Goal: Book appointment/travel/reservation

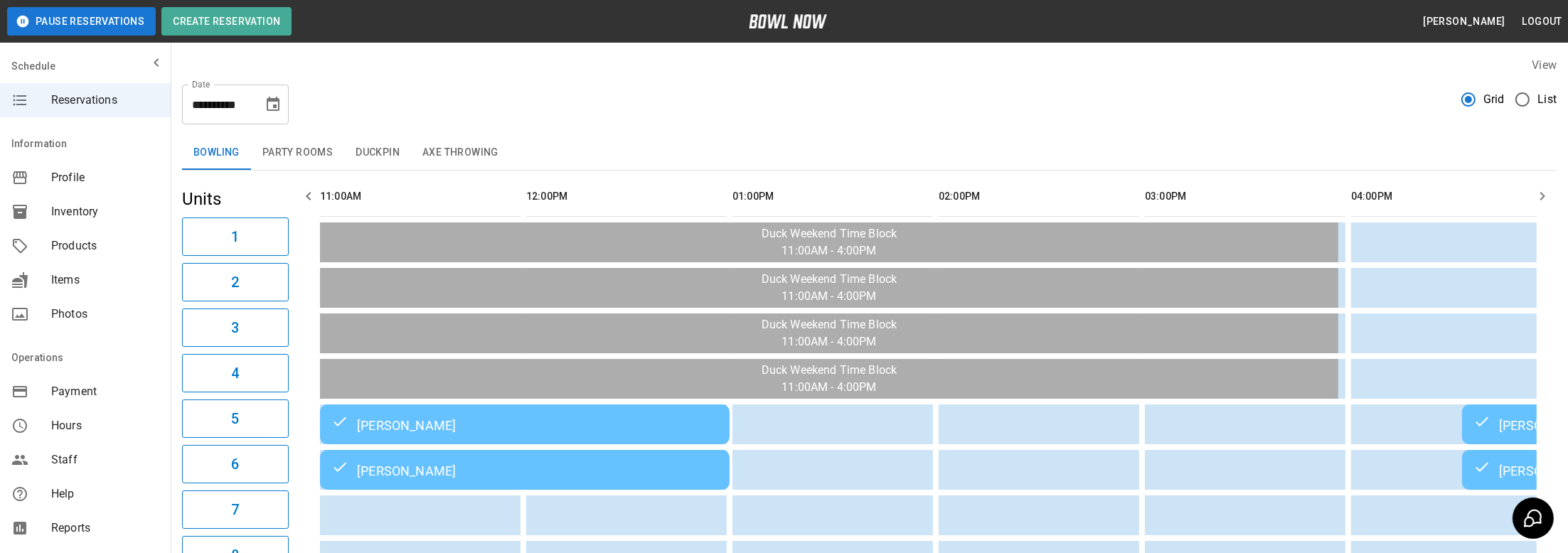
scroll to position [0, 1058]
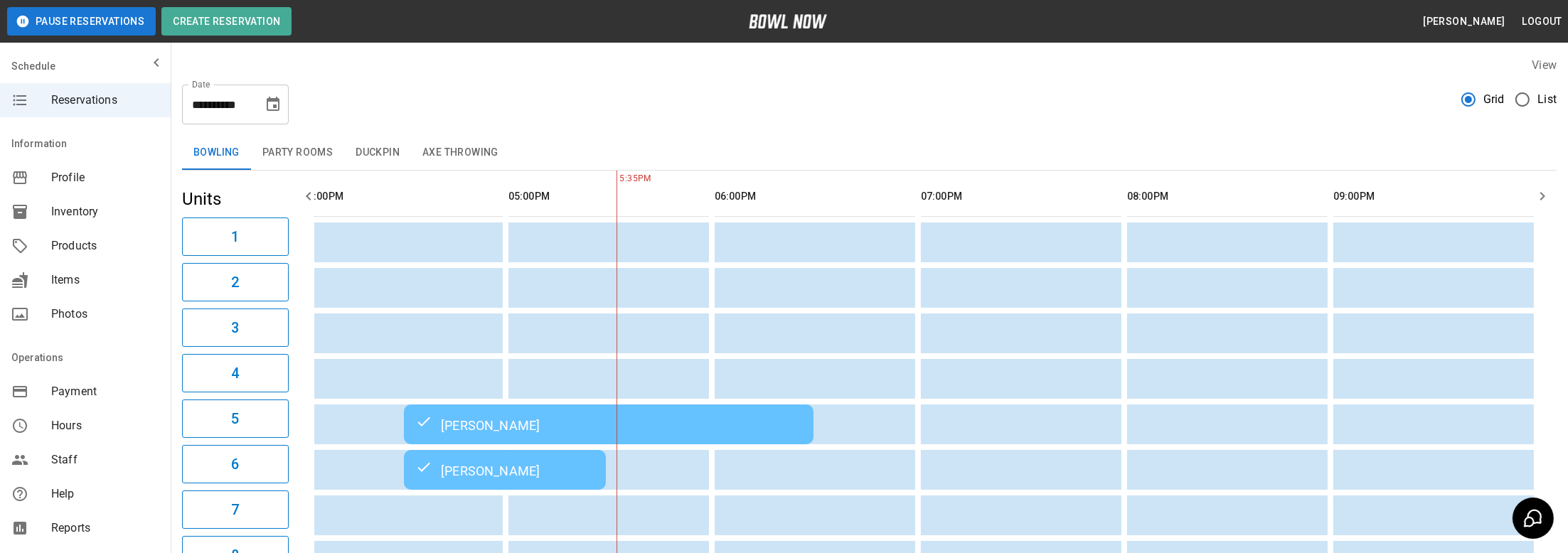
click at [289, 93] on div "**********" at bounding box center [869, 99] width 1374 height 51
click at [269, 101] on icon "Choose date, selected date is Oct 12, 2025" at bounding box center [273, 104] width 13 height 14
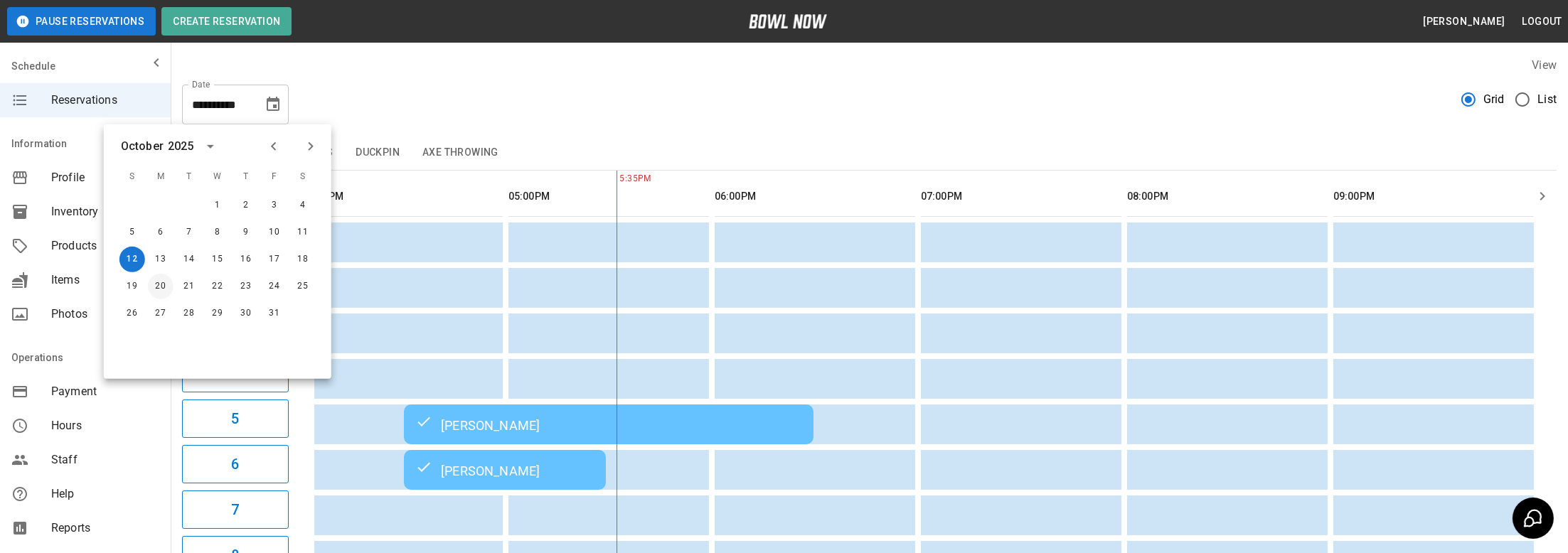
click at [149, 288] on button "20" at bounding box center [160, 286] width 25 height 25
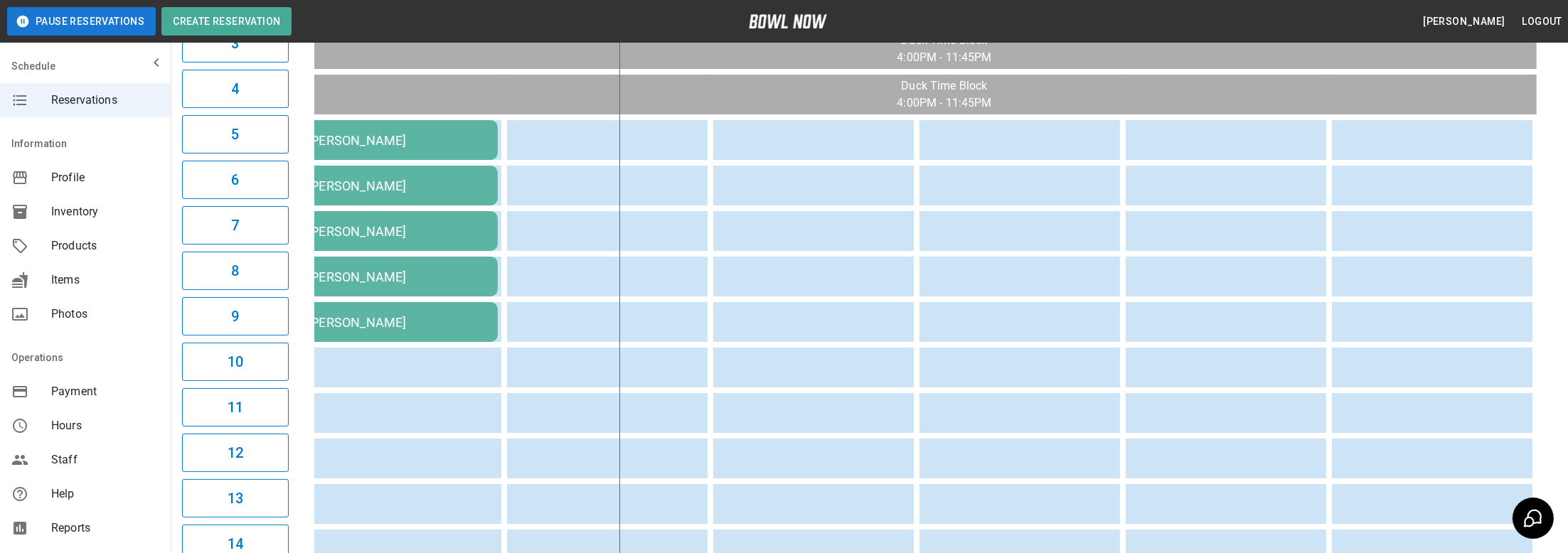
scroll to position [0, 20]
drag, startPoint x: 491, startPoint y: 262, endPoint x: 457, endPoint y: 270, distance: 34.9
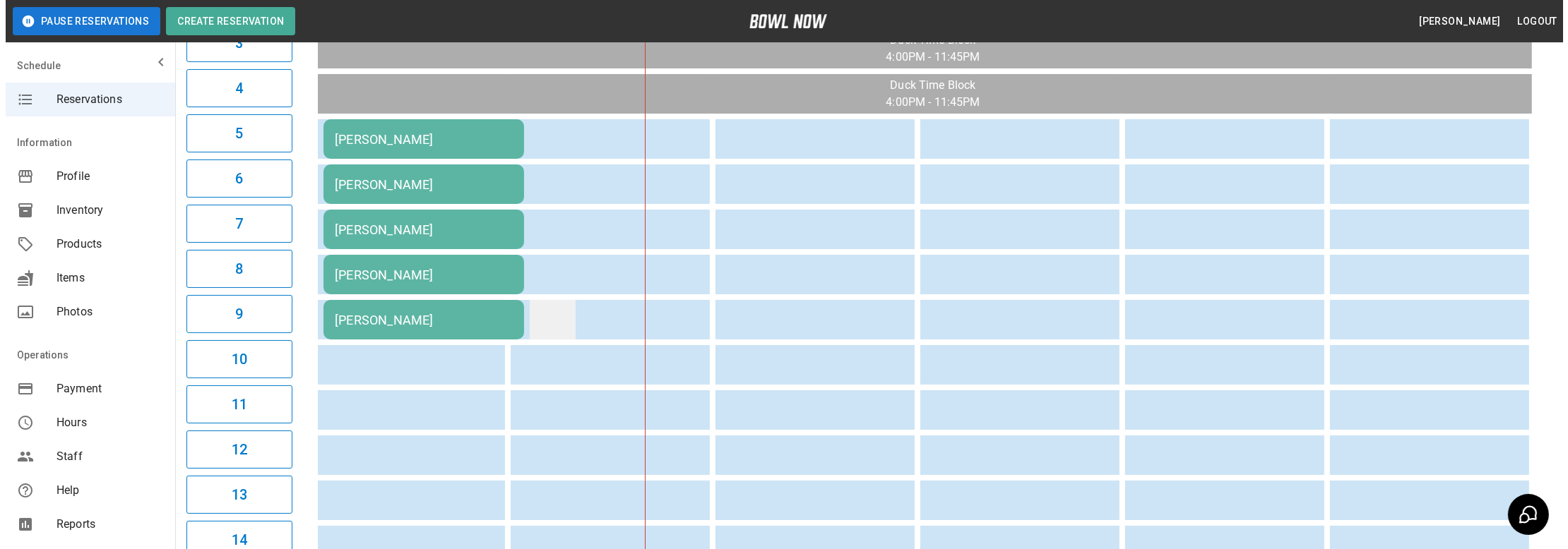
scroll to position [0, 0]
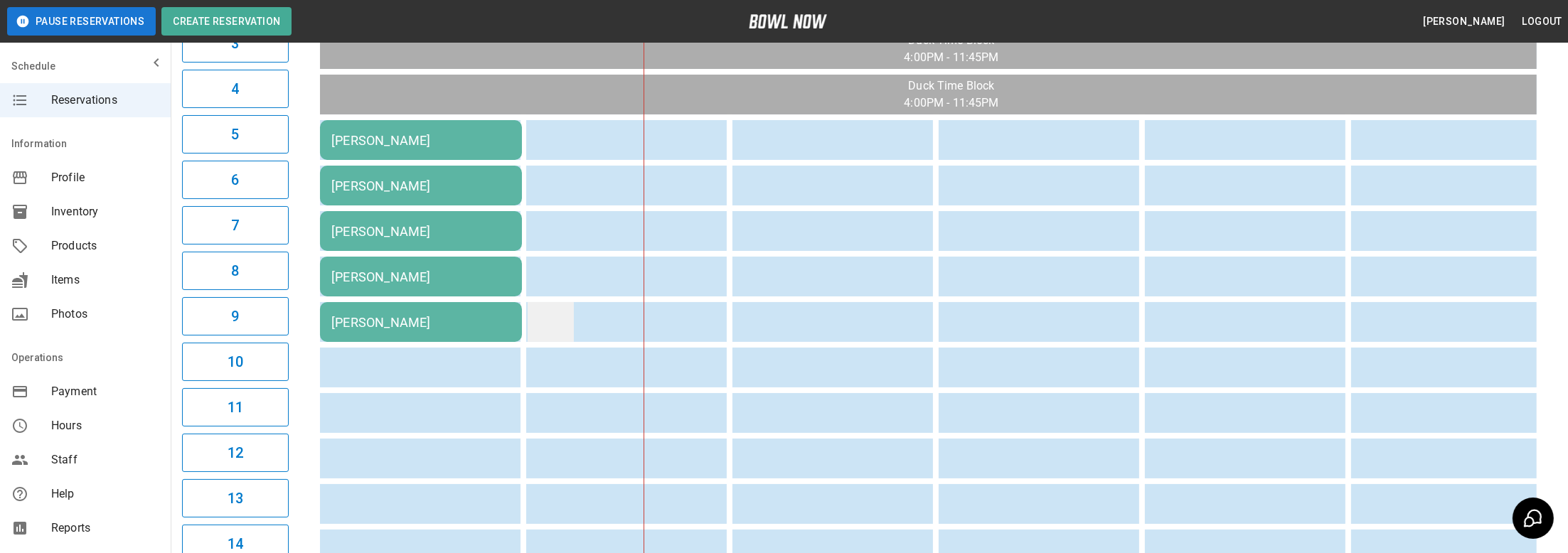
drag, startPoint x: 618, startPoint y: 320, endPoint x: 568, endPoint y: 330, distance: 51.0
click at [474, 241] on td "[PERSON_NAME]" at bounding box center [420, 230] width 202 height 40
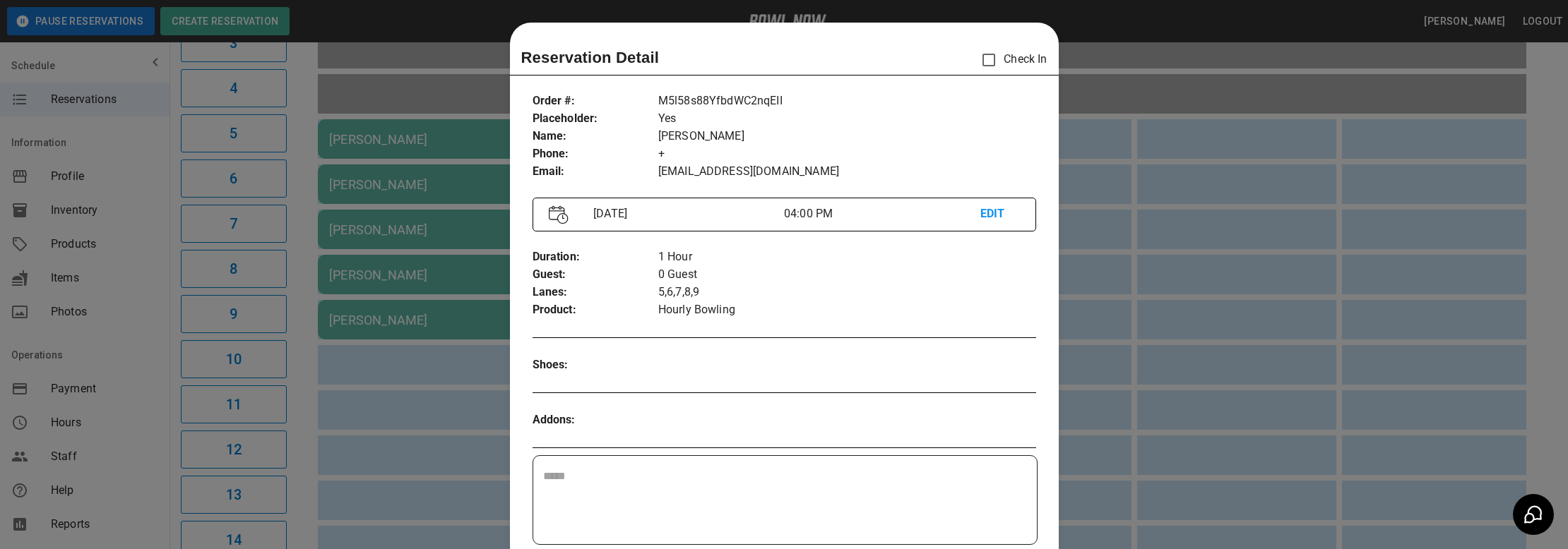
click at [1141, 299] on div at bounding box center [784, 274] width 1568 height 549
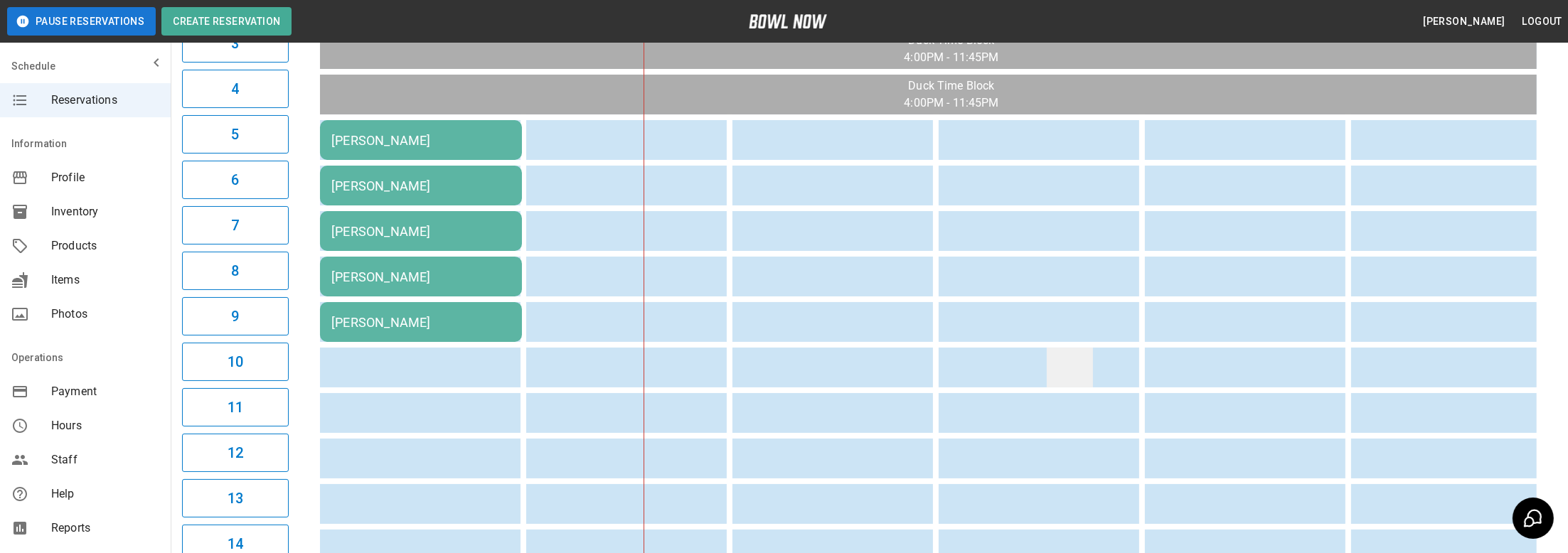
scroll to position [0, 24]
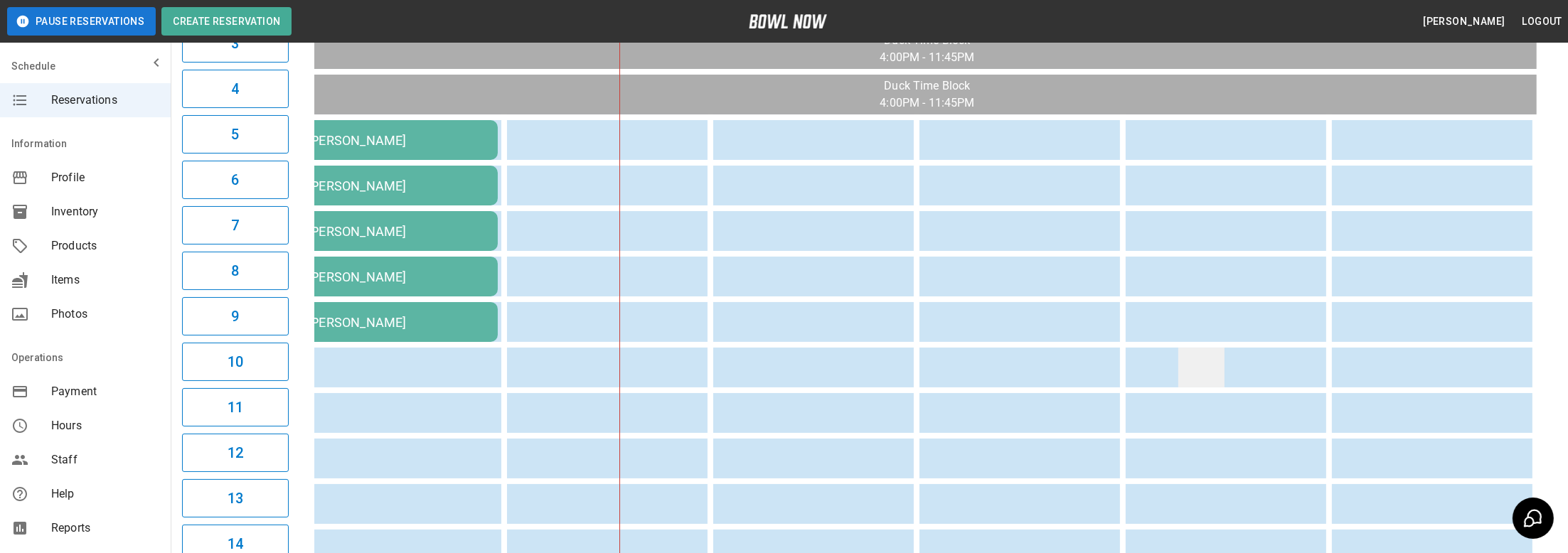
drag, startPoint x: 775, startPoint y: 376, endPoint x: 1193, endPoint y: 376, distance: 418.0
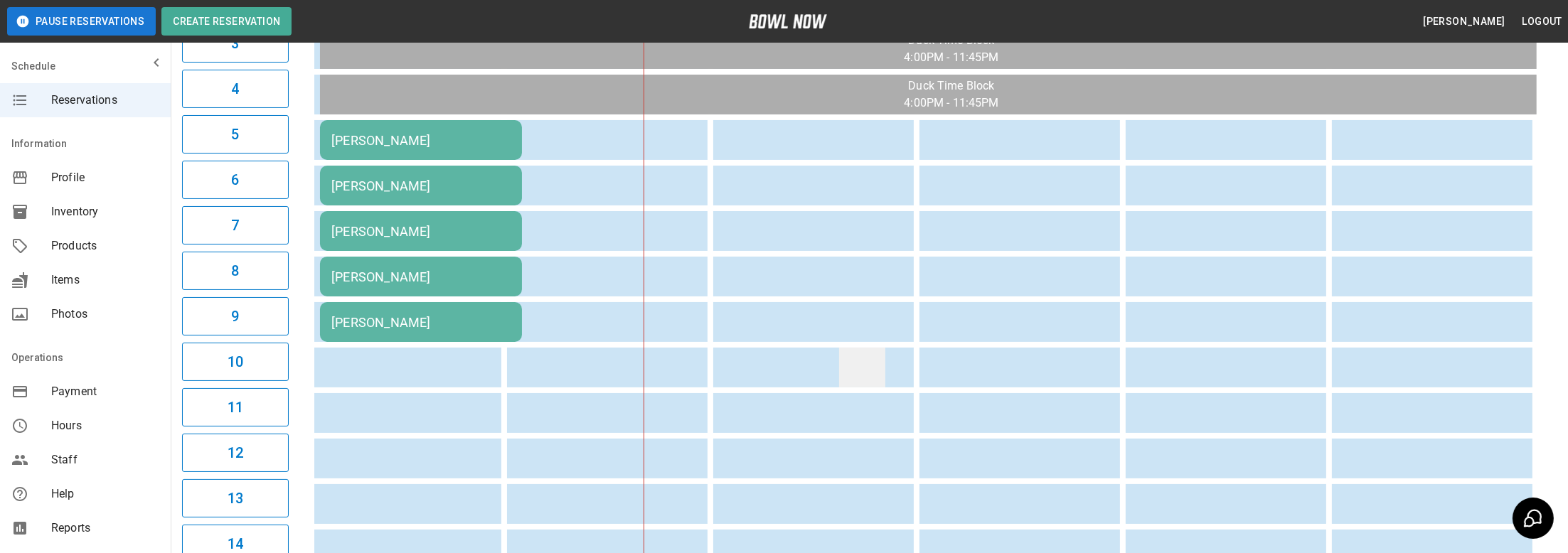
scroll to position [0, 0]
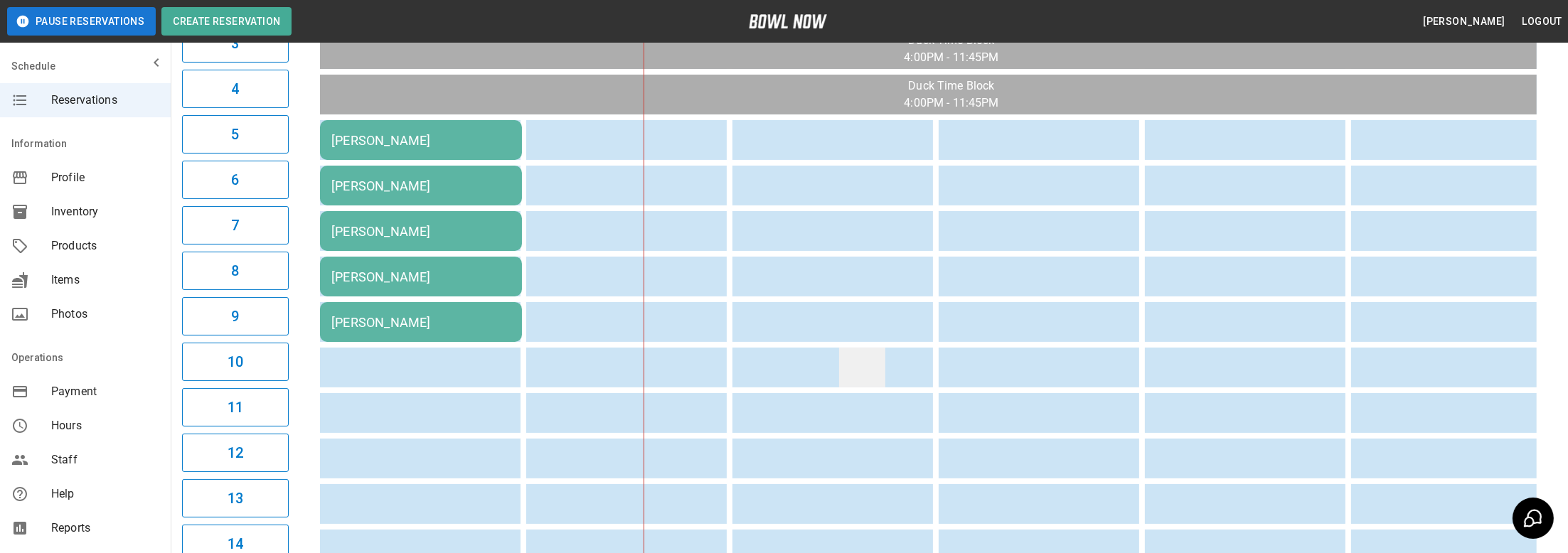
drag, startPoint x: 1169, startPoint y: 357, endPoint x: 868, endPoint y: 356, distance: 301.0
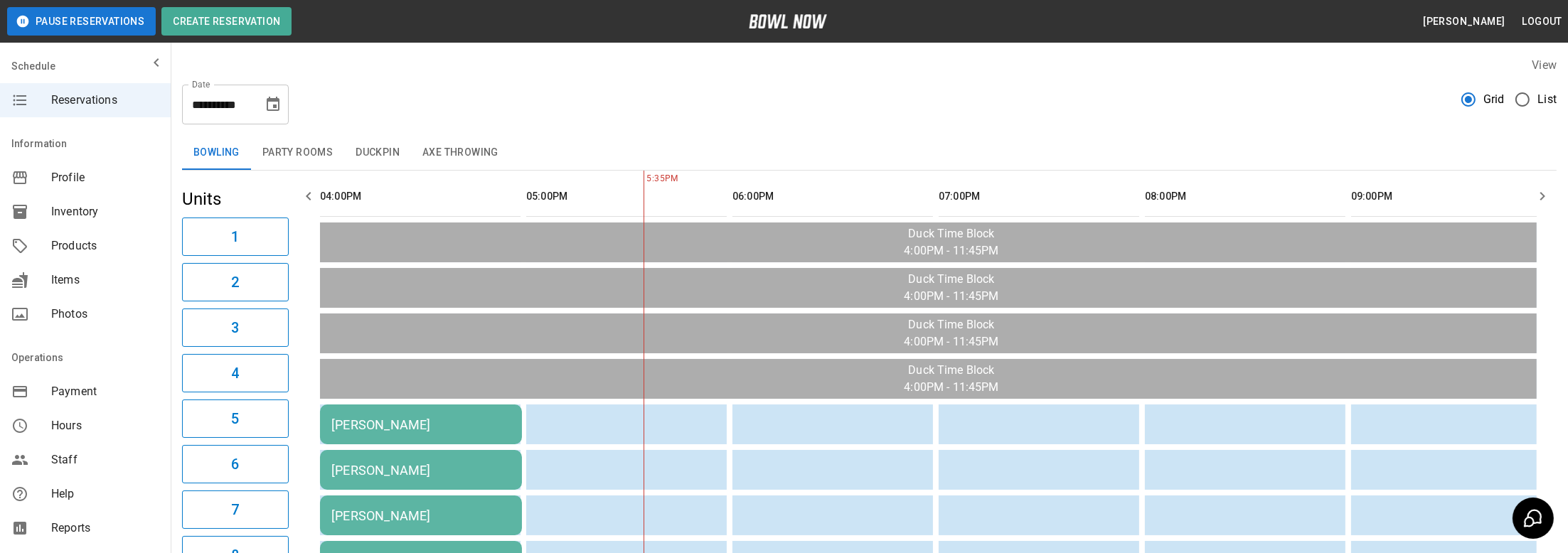
click at [462, 149] on button "Axe Throwing" at bounding box center [460, 152] width 99 height 34
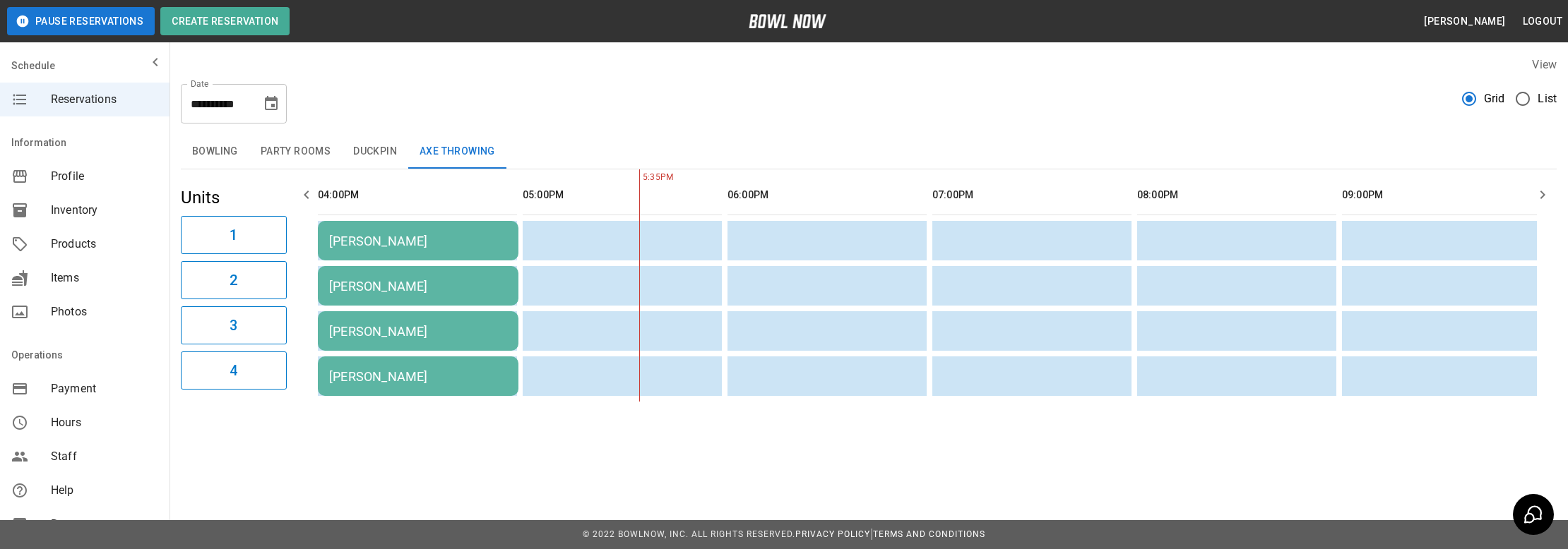
click at [221, 148] on button "Bowling" at bounding box center [215, 151] width 68 height 34
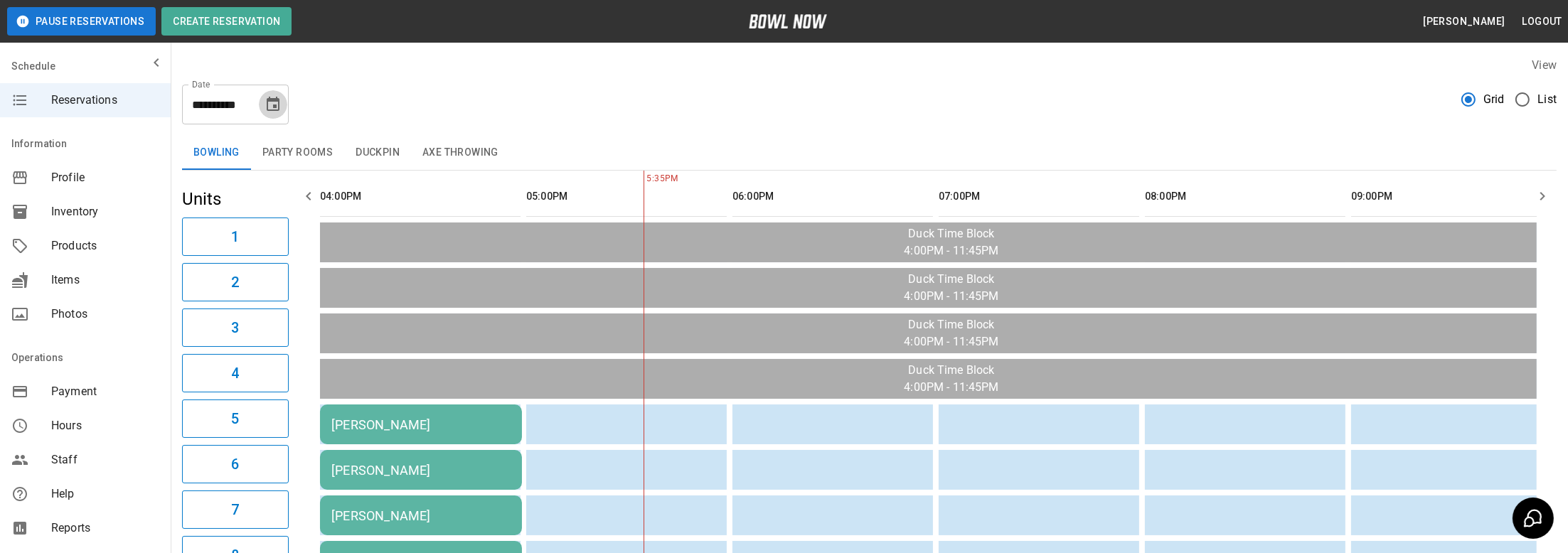
click at [268, 106] on icon "Choose date, selected date is Oct 20, 2025" at bounding box center [273, 104] width 17 height 17
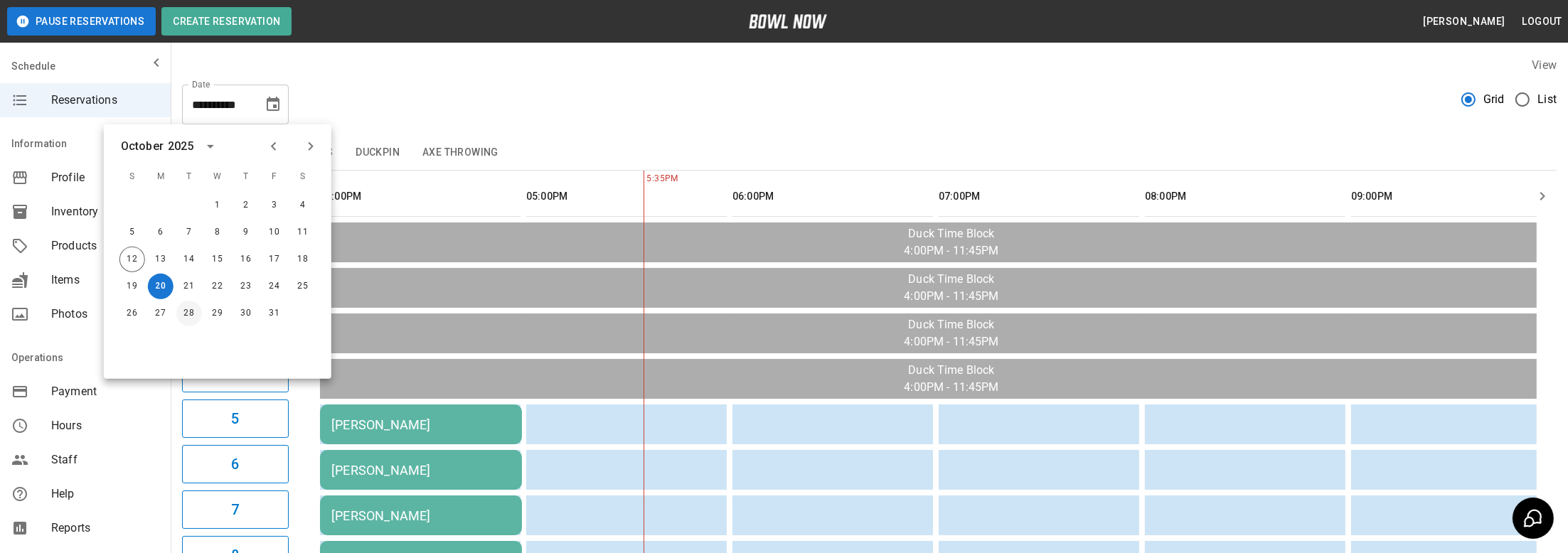
click at [183, 314] on button "28" at bounding box center [188, 313] width 25 height 25
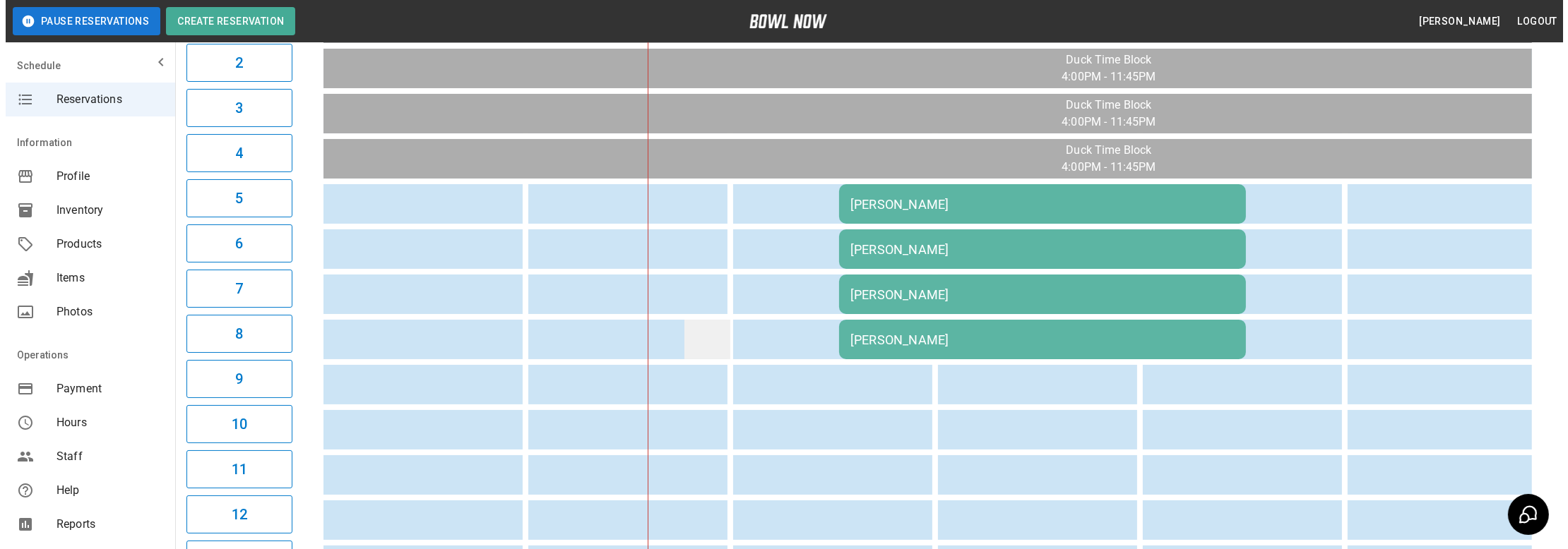
scroll to position [282, 0]
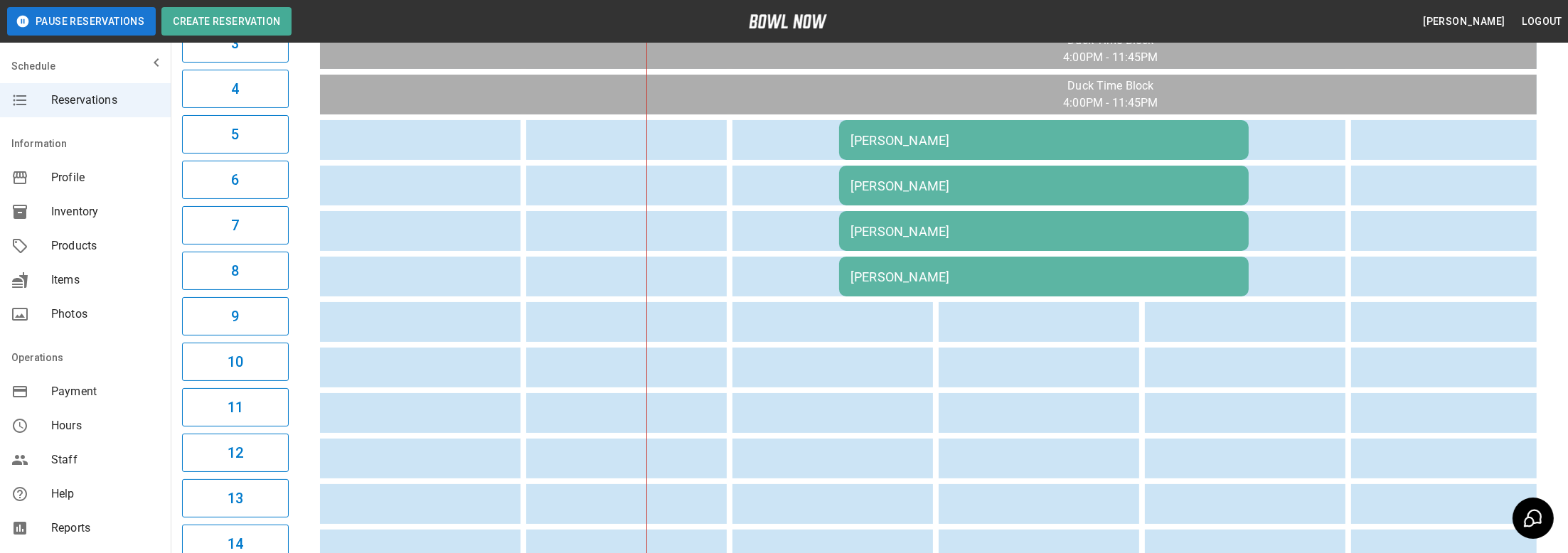
click at [908, 186] on div "[PERSON_NAME]" at bounding box center [1044, 186] width 387 height 15
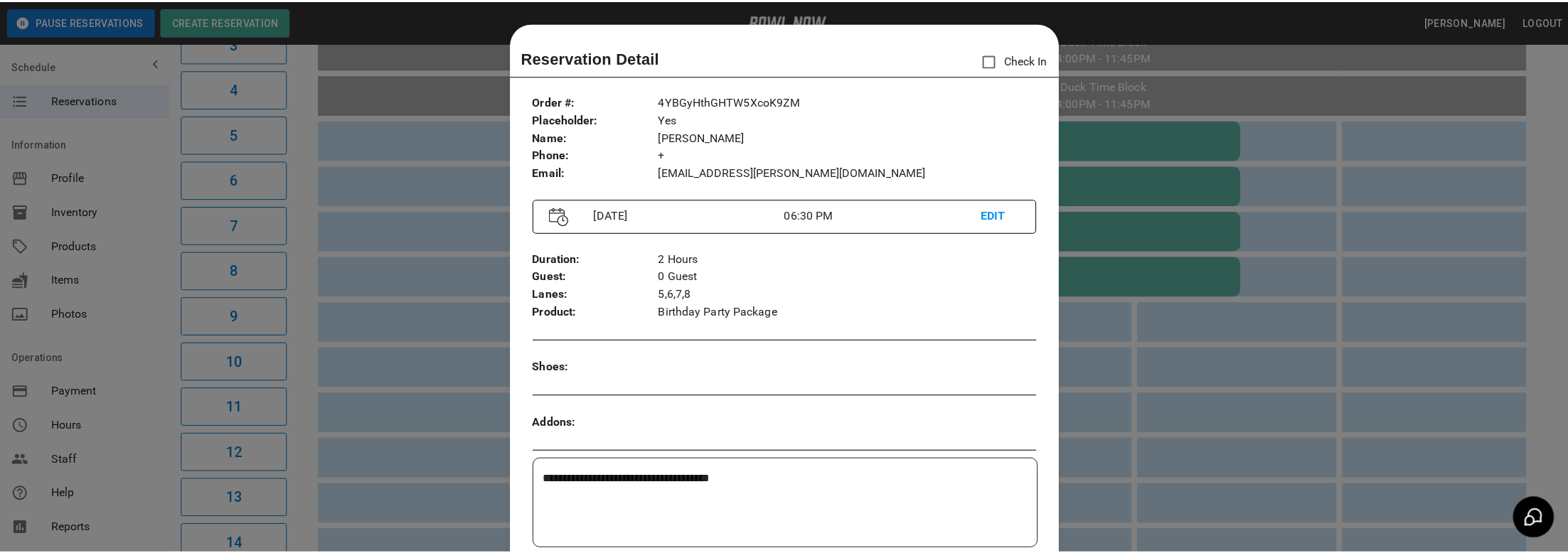
scroll to position [22, 0]
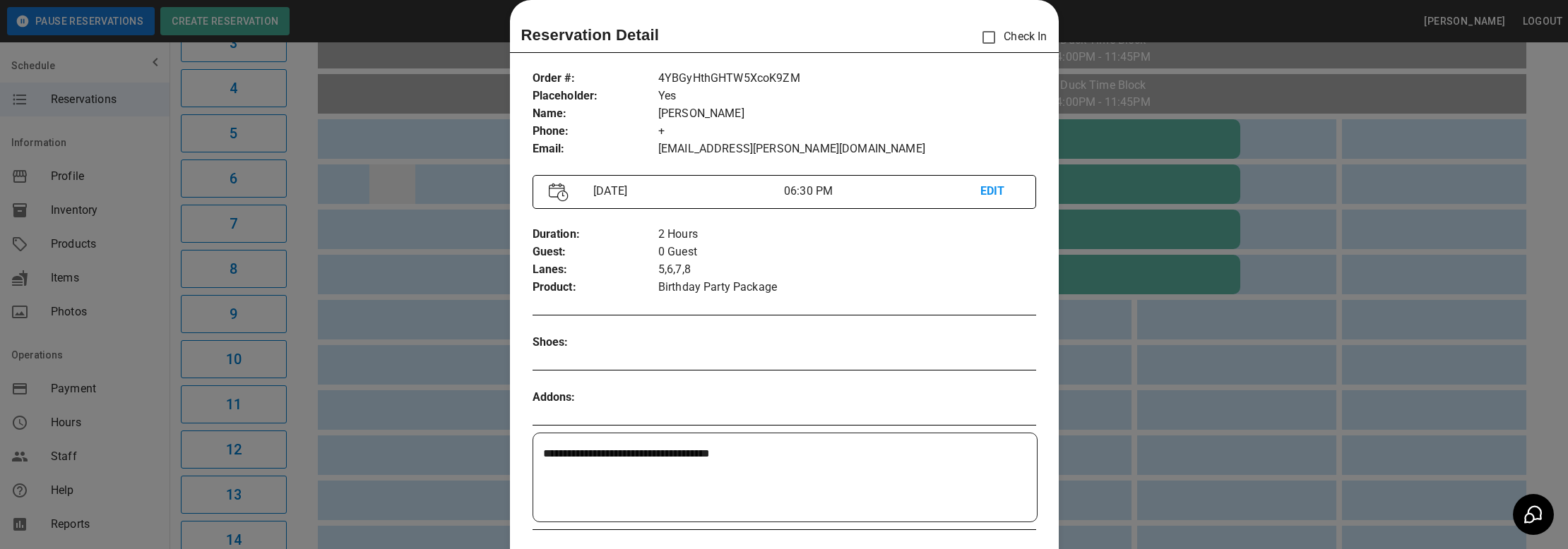
drag, startPoint x: 402, startPoint y: 195, endPoint x: 410, endPoint y: 198, distance: 8.5
click at [410, 198] on div at bounding box center [784, 274] width 1568 height 549
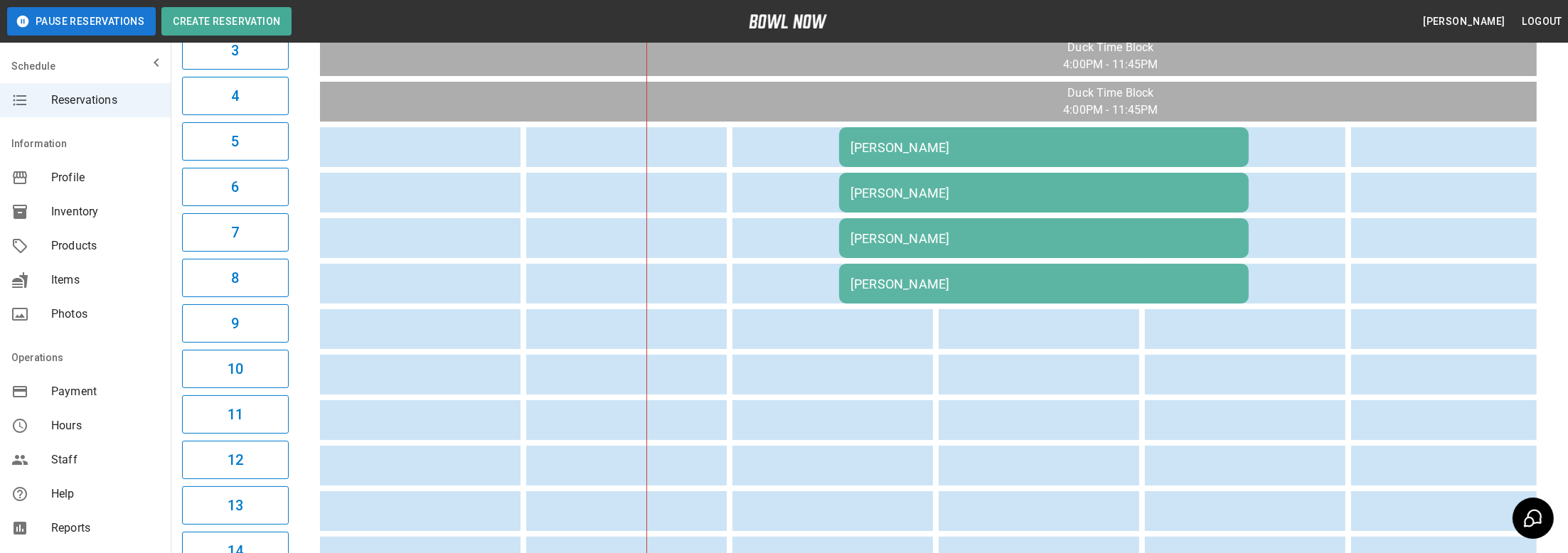
scroll to position [0, 0]
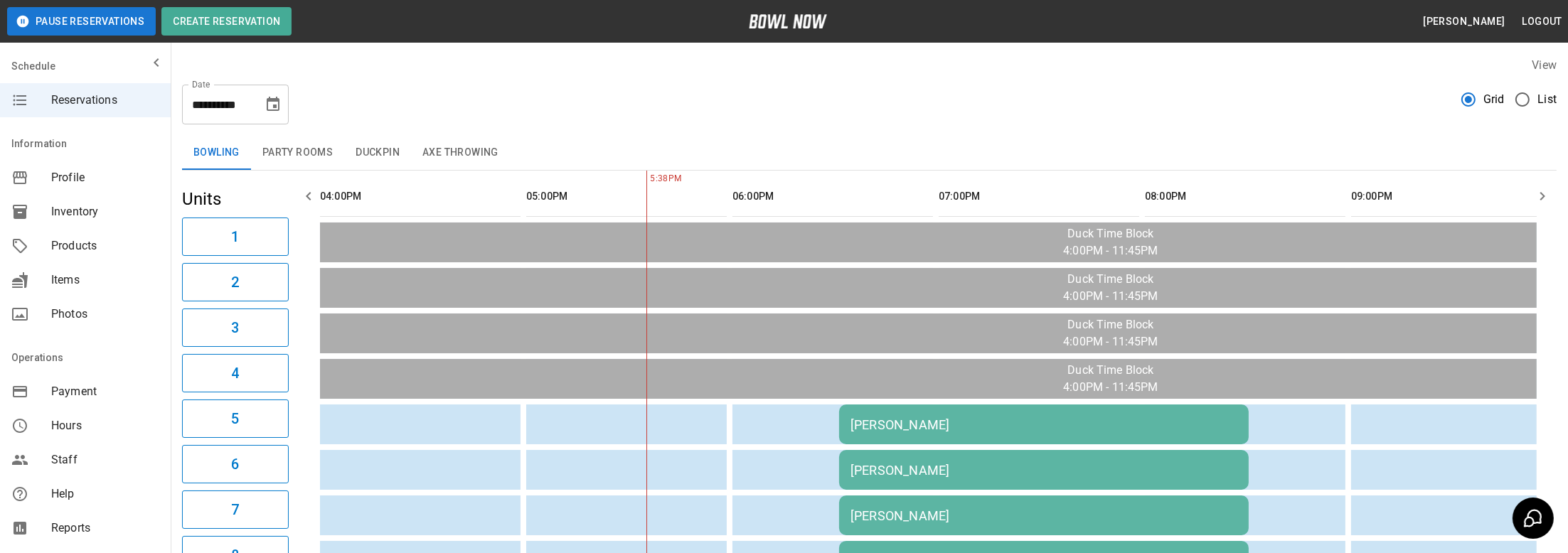
click at [273, 103] on icon "Choose date, selected date is Oct 28, 2025" at bounding box center [273, 104] width 17 height 17
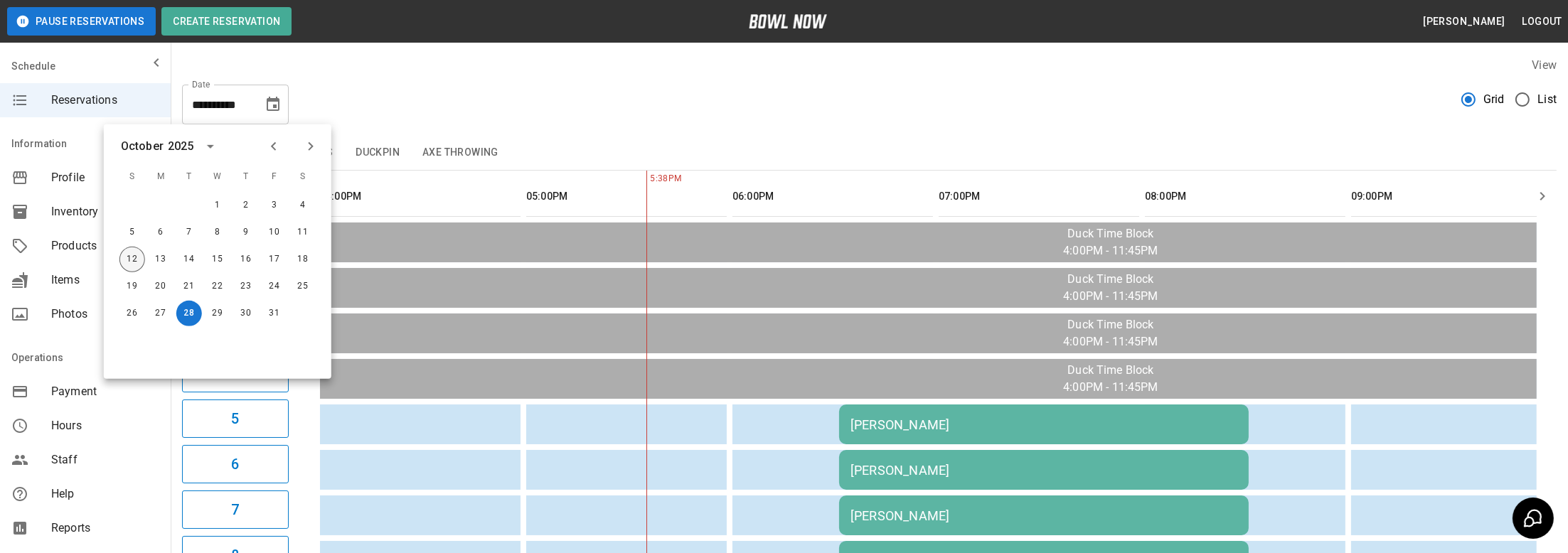
click at [131, 257] on button "12" at bounding box center [132, 259] width 25 height 25
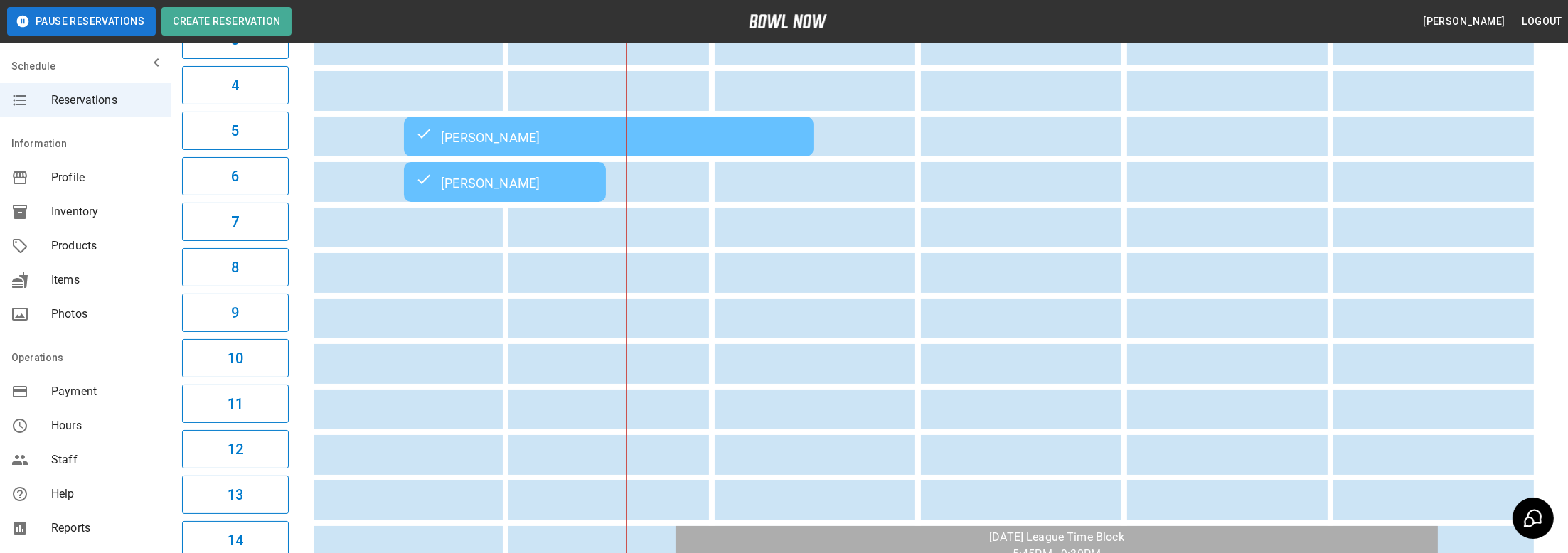
scroll to position [142, 0]
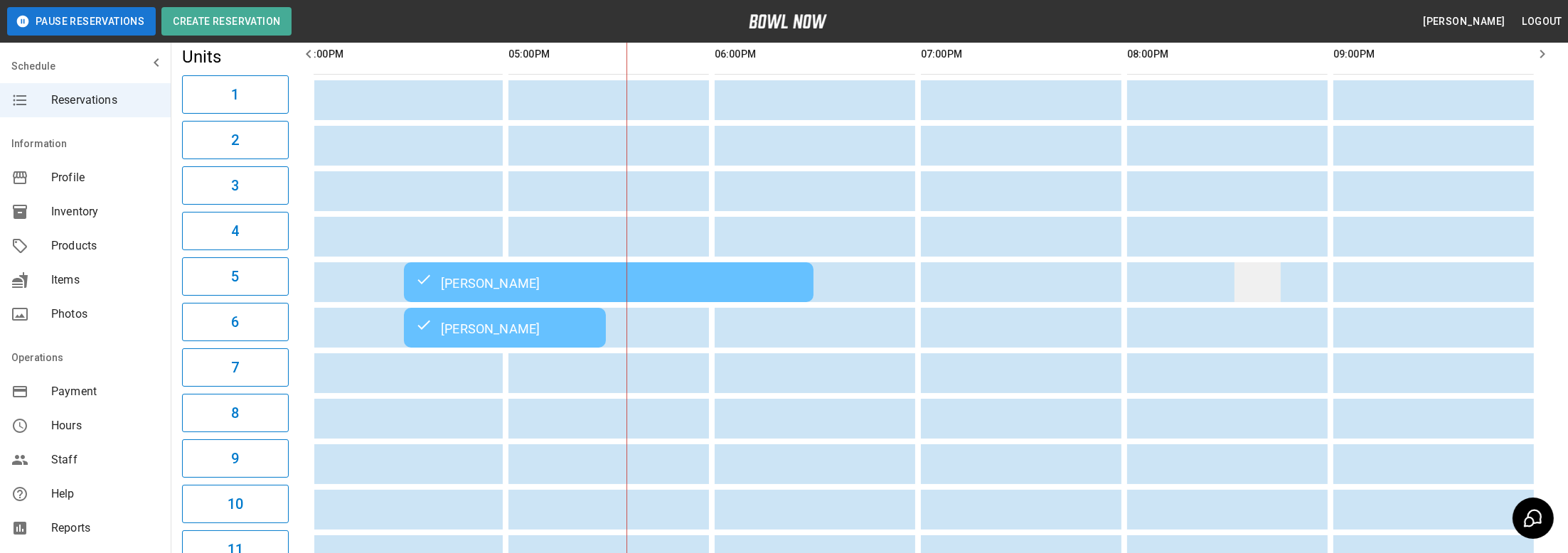
drag, startPoint x: 939, startPoint y: 312, endPoint x: 1250, endPoint y: 283, distance: 312.3
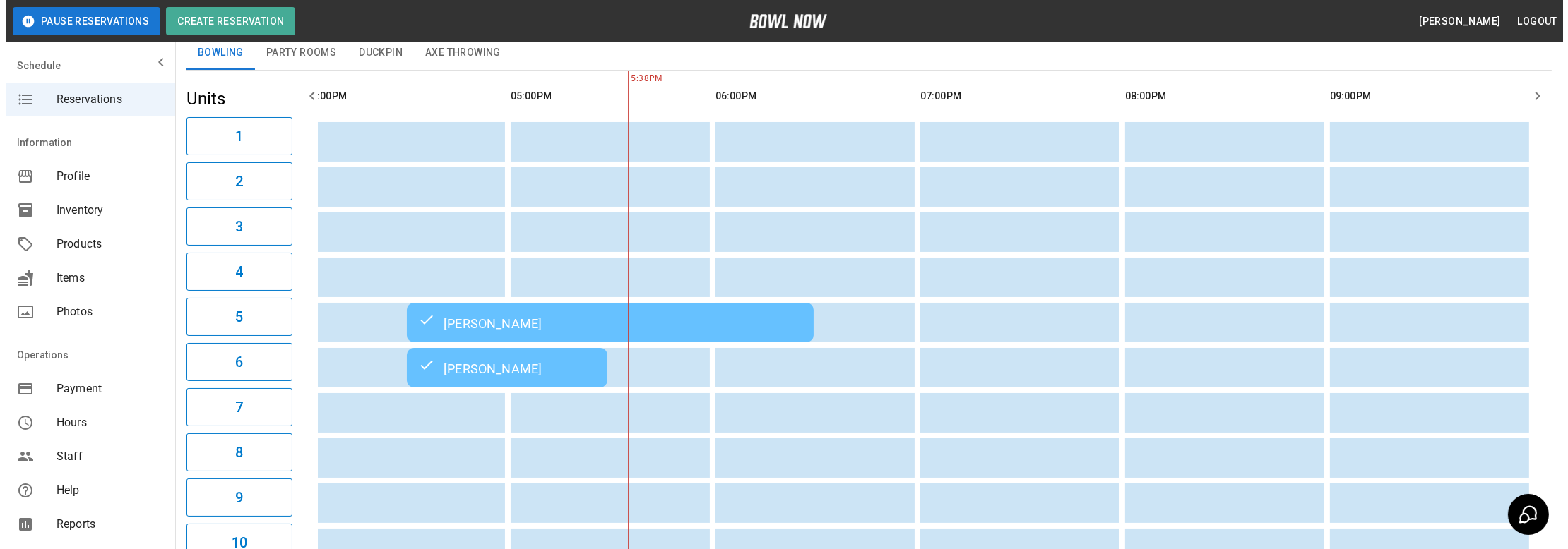
scroll to position [0, 0]
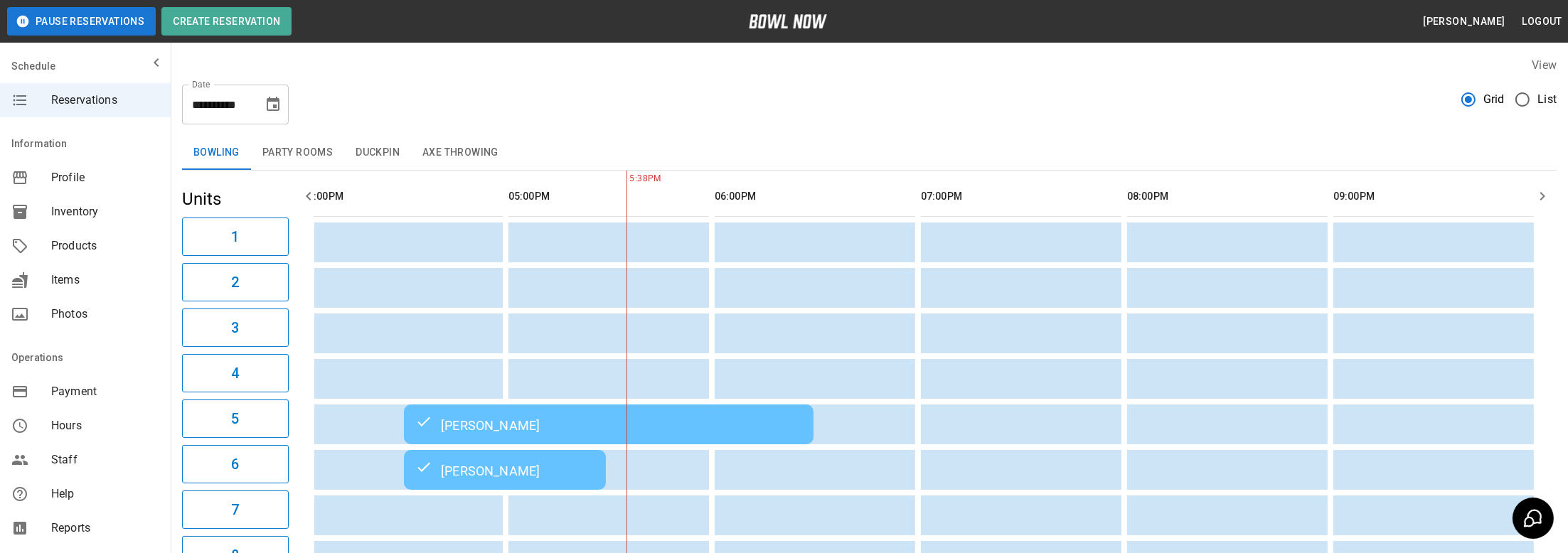
click at [306, 154] on button "Party Rooms" at bounding box center [297, 152] width 94 height 34
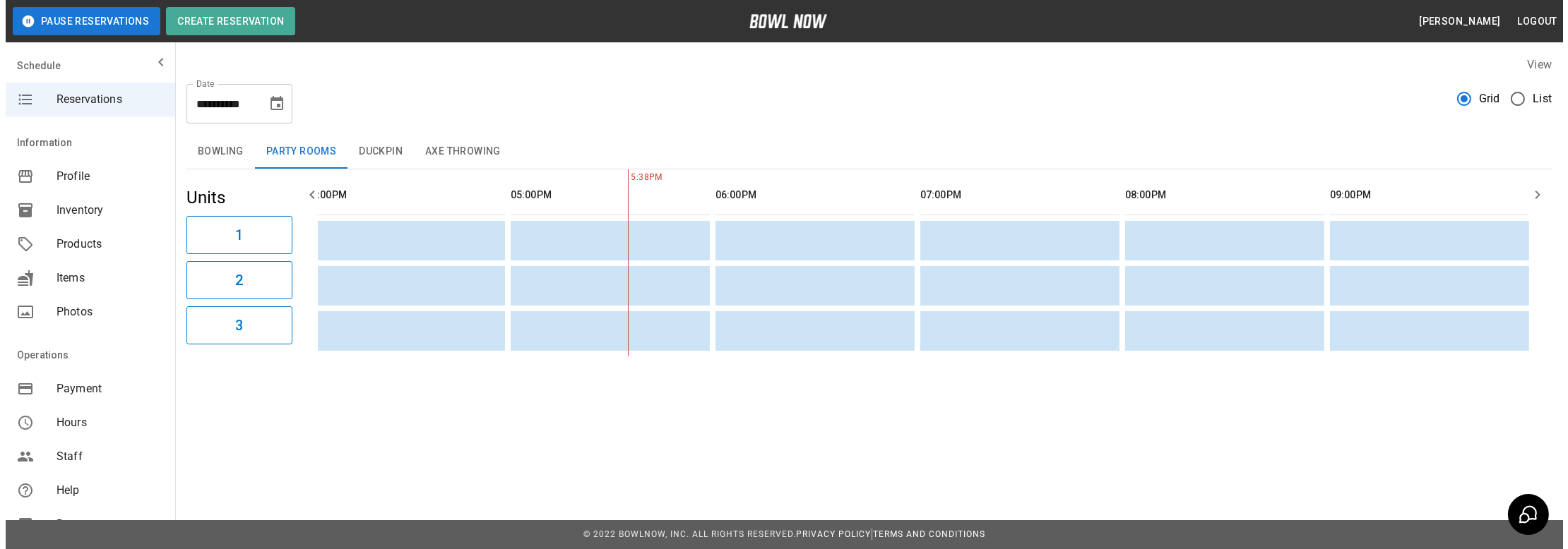
scroll to position [0, 1040]
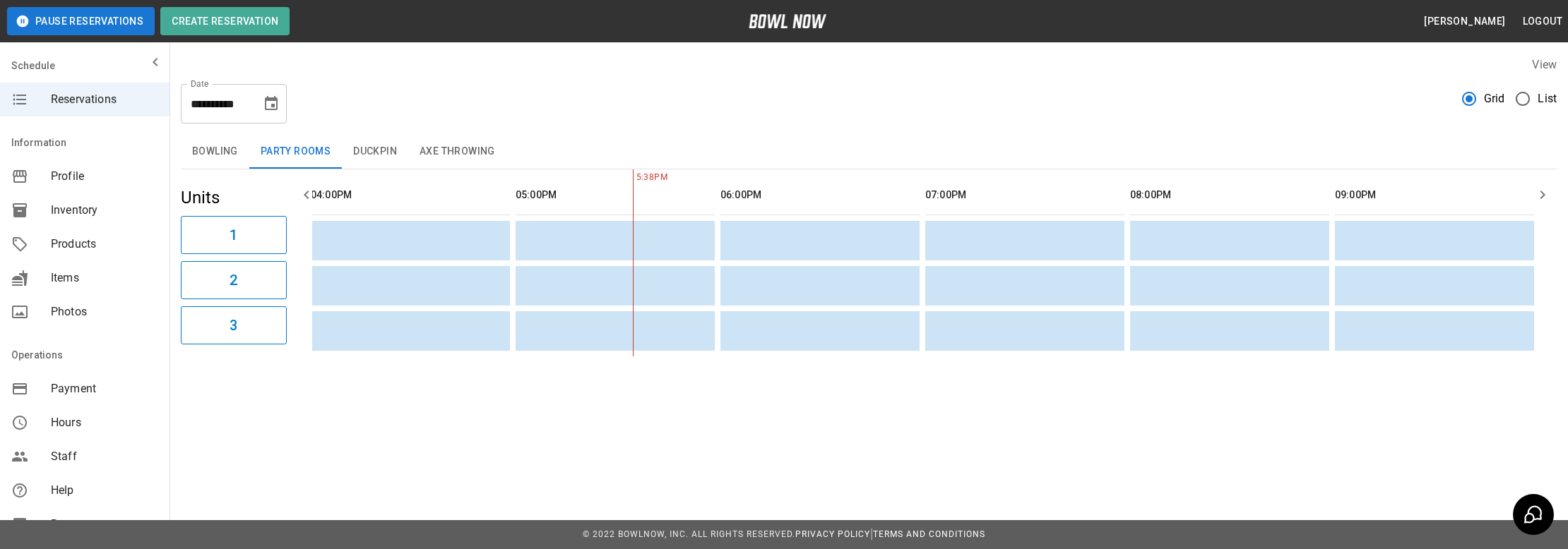
click at [379, 154] on button "Duckpin" at bounding box center [375, 151] width 66 height 34
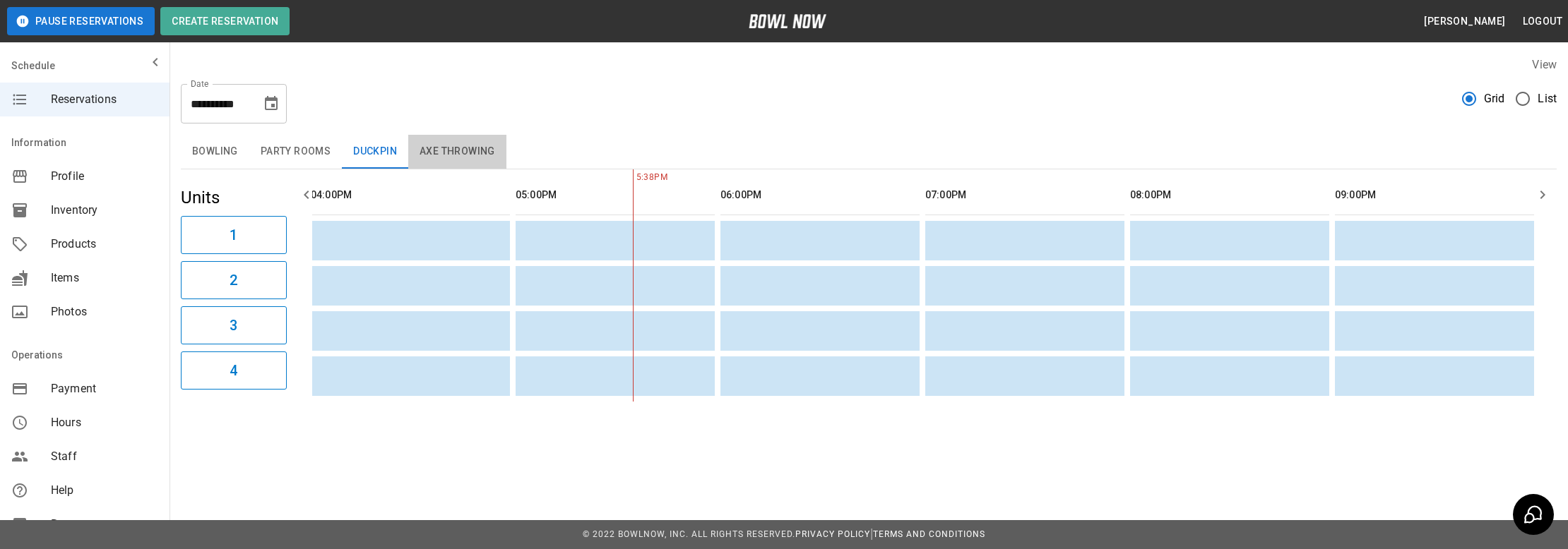
drag, startPoint x: 447, startPoint y: 149, endPoint x: 432, endPoint y: 155, distance: 16.2
click at [450, 148] on button "Axe Throwing" at bounding box center [457, 151] width 98 height 34
click at [270, 114] on button "Choose date, selected date is Oct 12, 2025" at bounding box center [271, 104] width 28 height 28
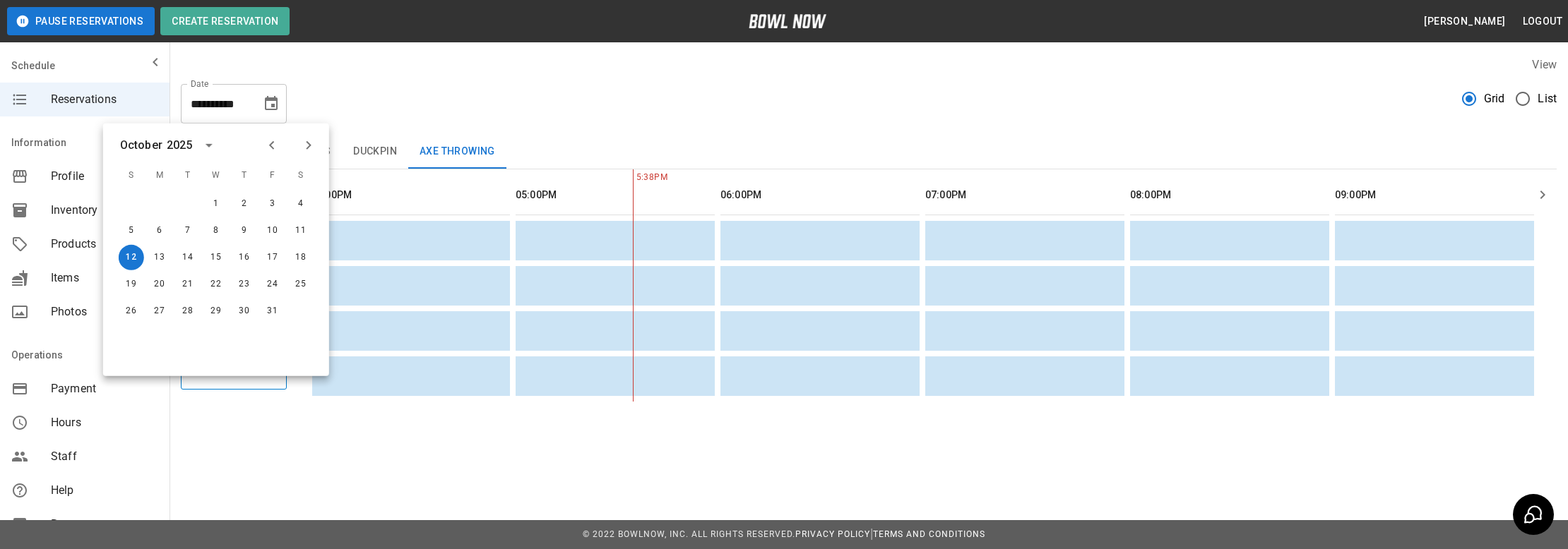
click at [312, 145] on icon "Next month" at bounding box center [309, 145] width 17 height 17
click at [275, 147] on icon "Previous month" at bounding box center [272, 145] width 17 height 17
click at [161, 260] on button "13" at bounding box center [159, 257] width 25 height 25
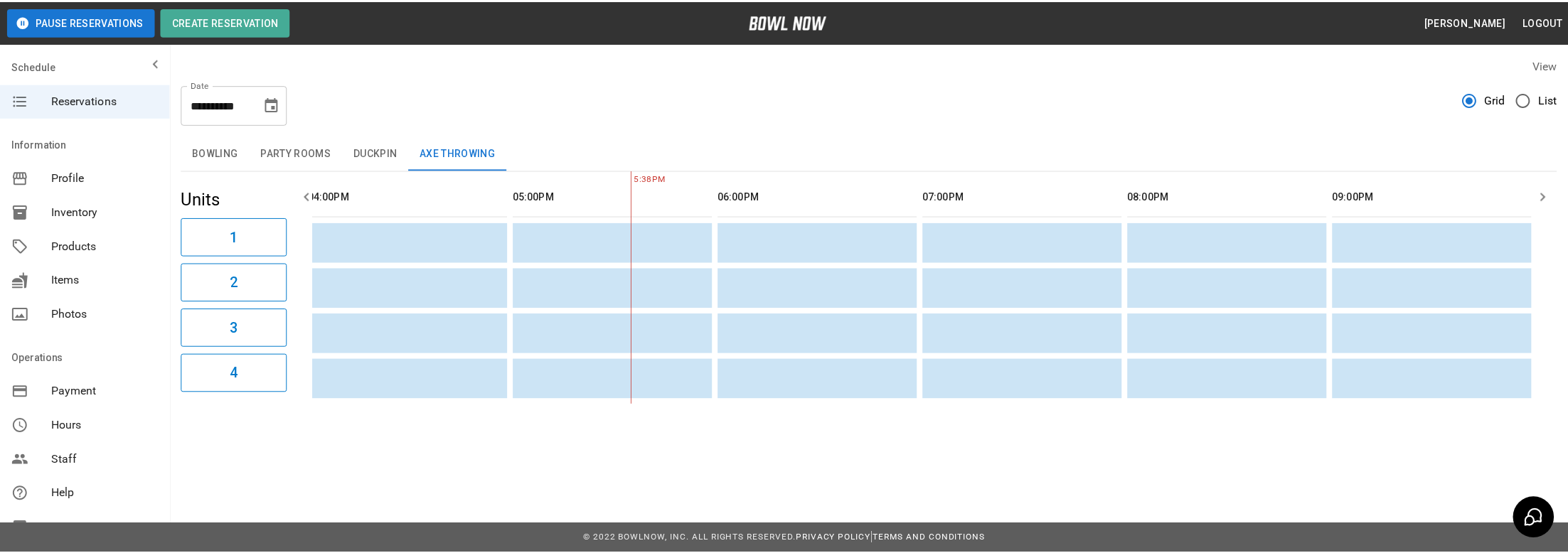
scroll to position [0, 14]
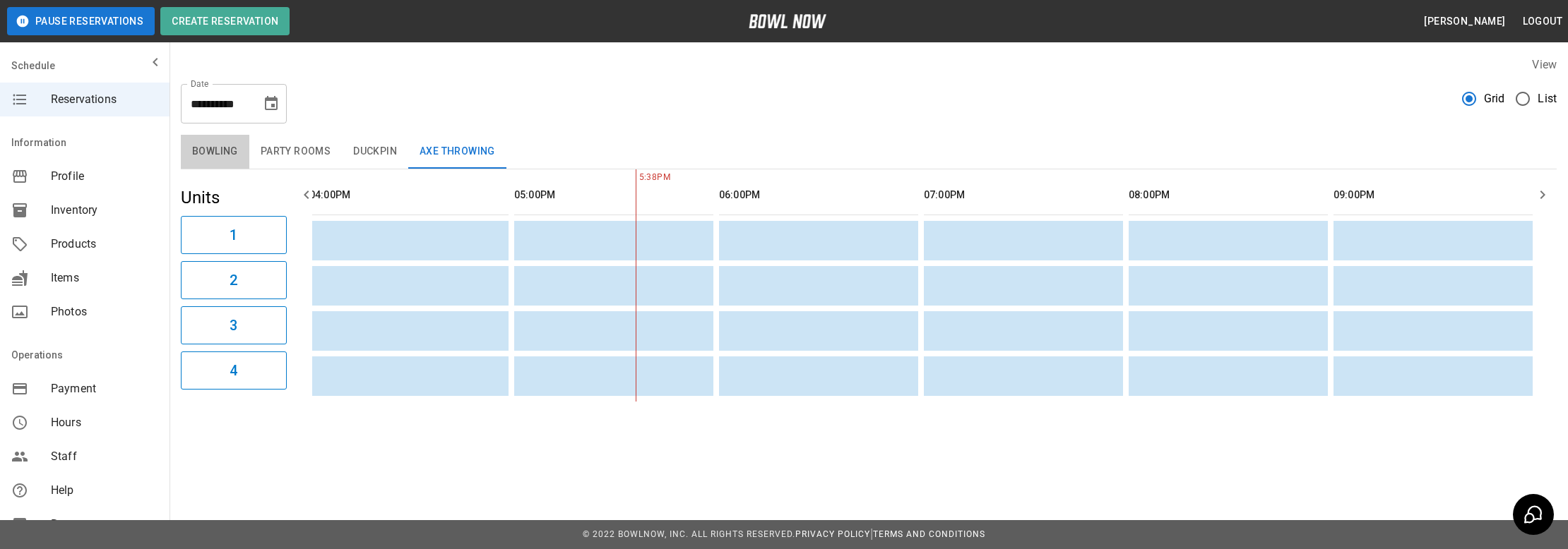
click at [222, 155] on button "Bowling" at bounding box center [215, 151] width 68 height 34
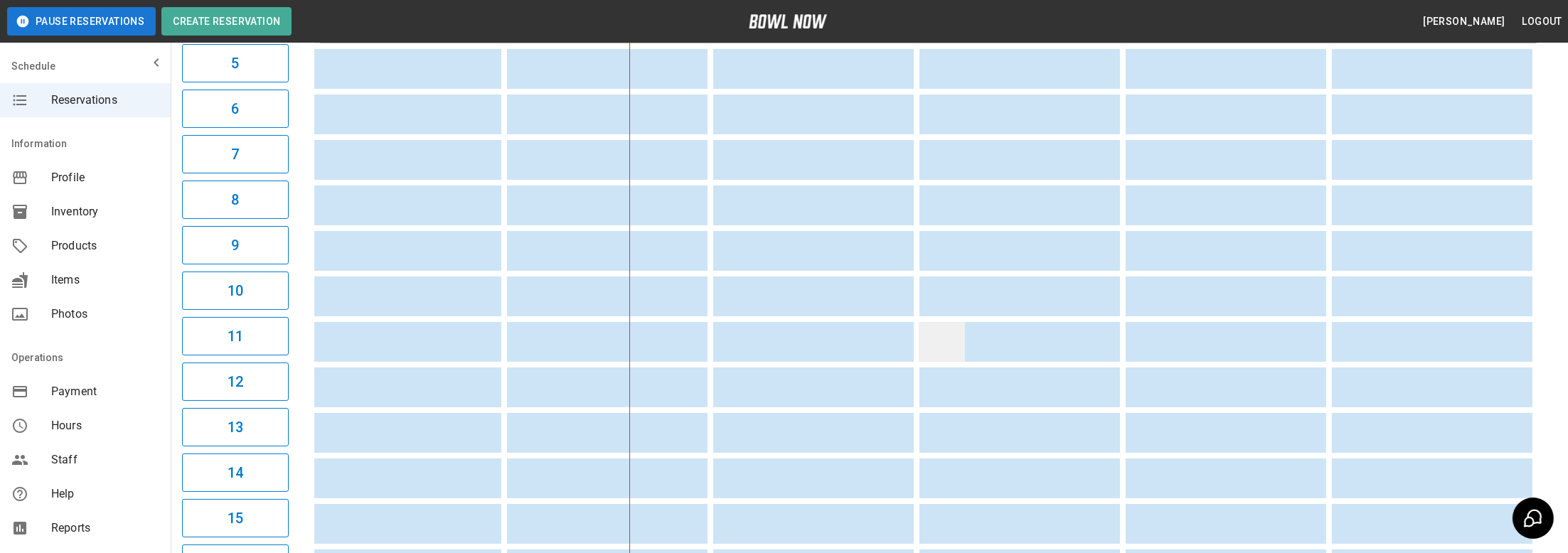
scroll to position [0, 24]
drag, startPoint x: 799, startPoint y: 339, endPoint x: 1260, endPoint y: 286, distance: 464.0
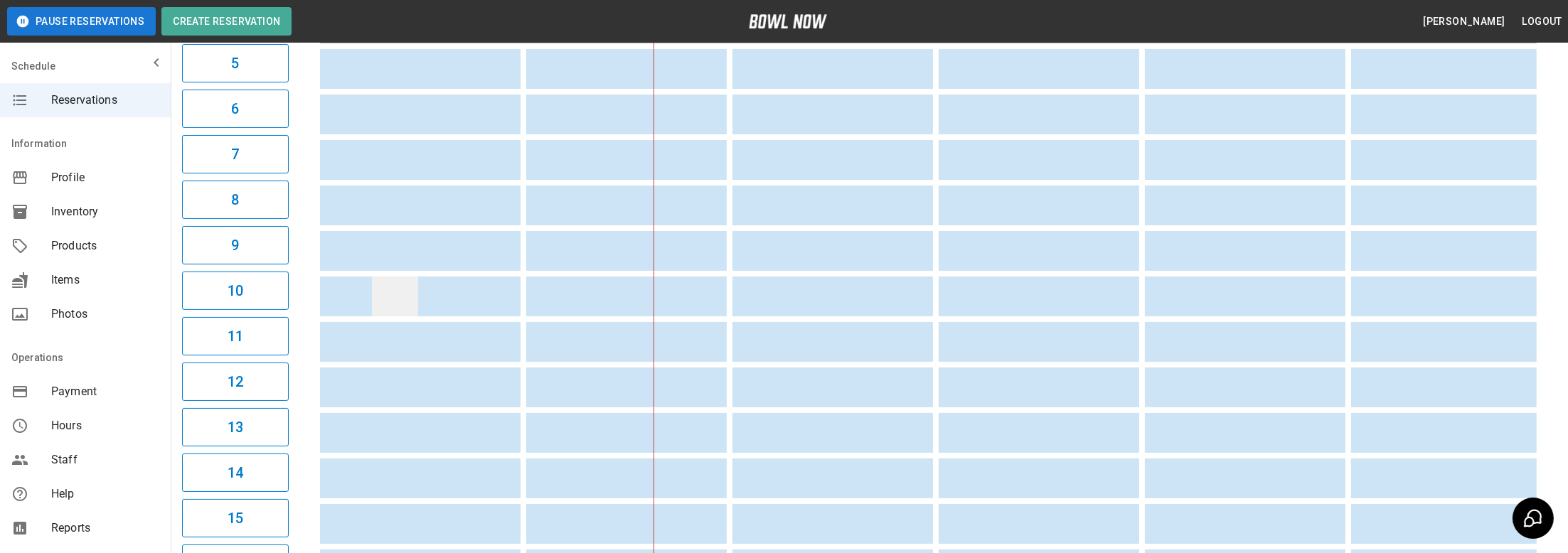
drag, startPoint x: 942, startPoint y: 278, endPoint x: 394, endPoint y: 277, distance: 548.0
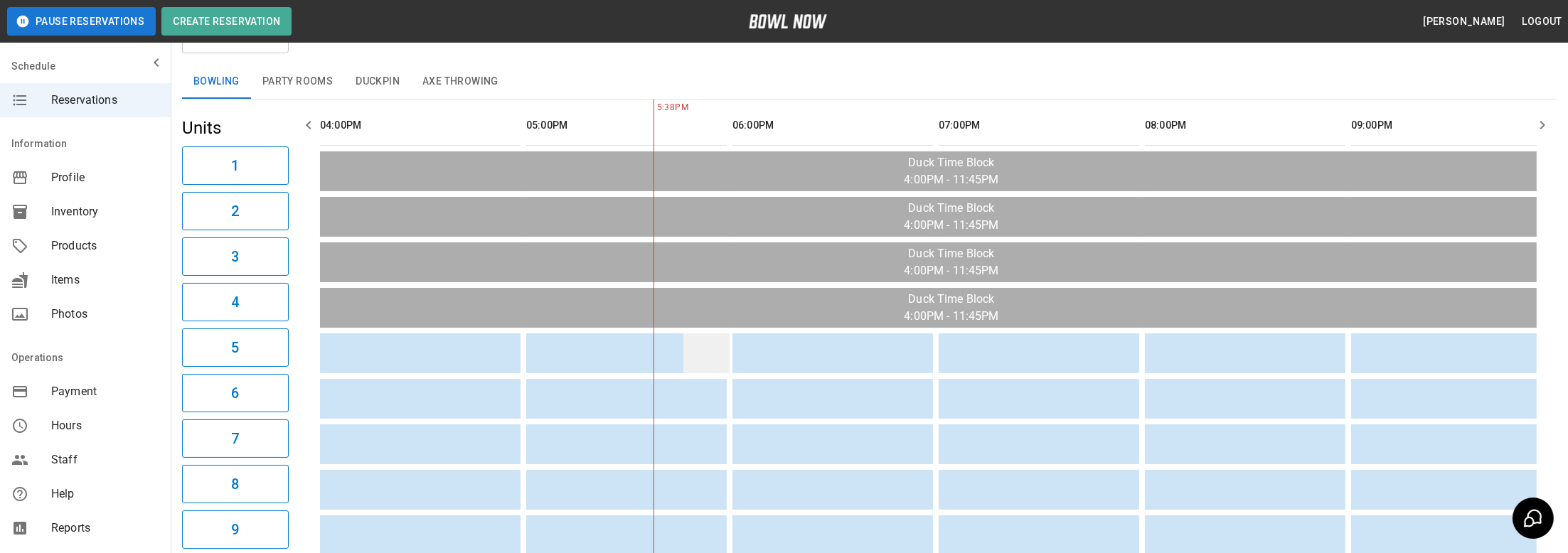
scroll to position [0, 24]
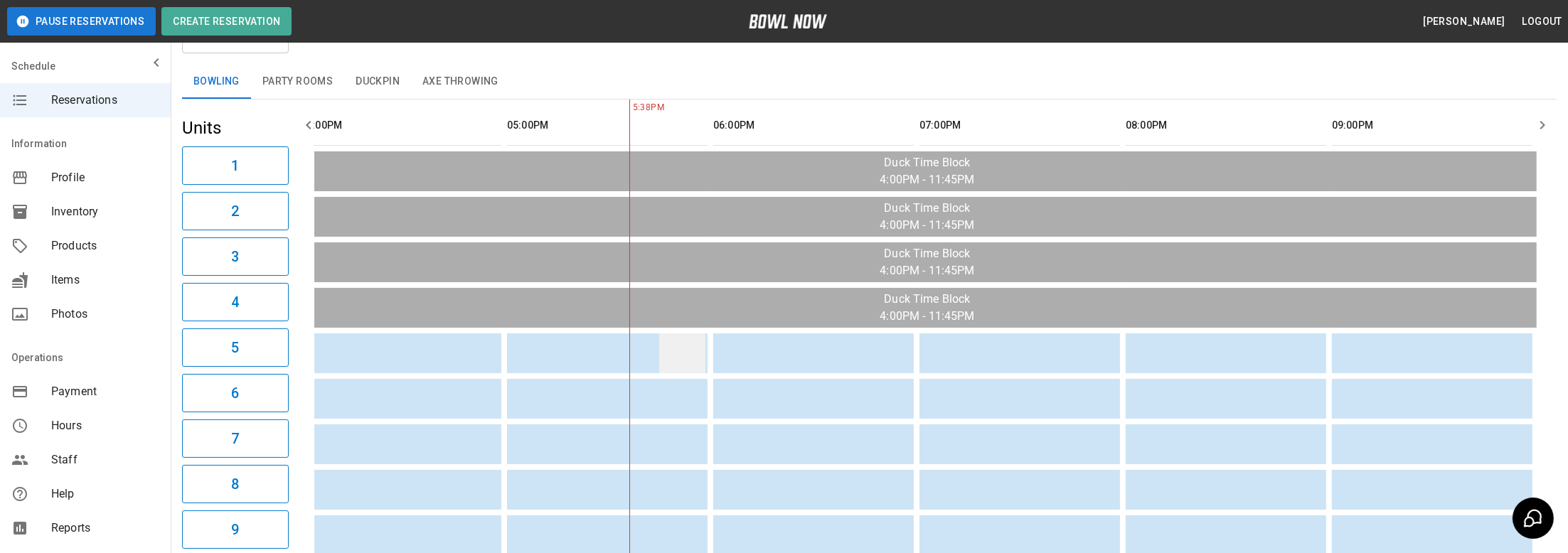
drag, startPoint x: 431, startPoint y: 372, endPoint x: 697, endPoint y: 366, distance: 266.1
drag, startPoint x: 735, startPoint y: 355, endPoint x: 526, endPoint y: 363, distance: 209.2
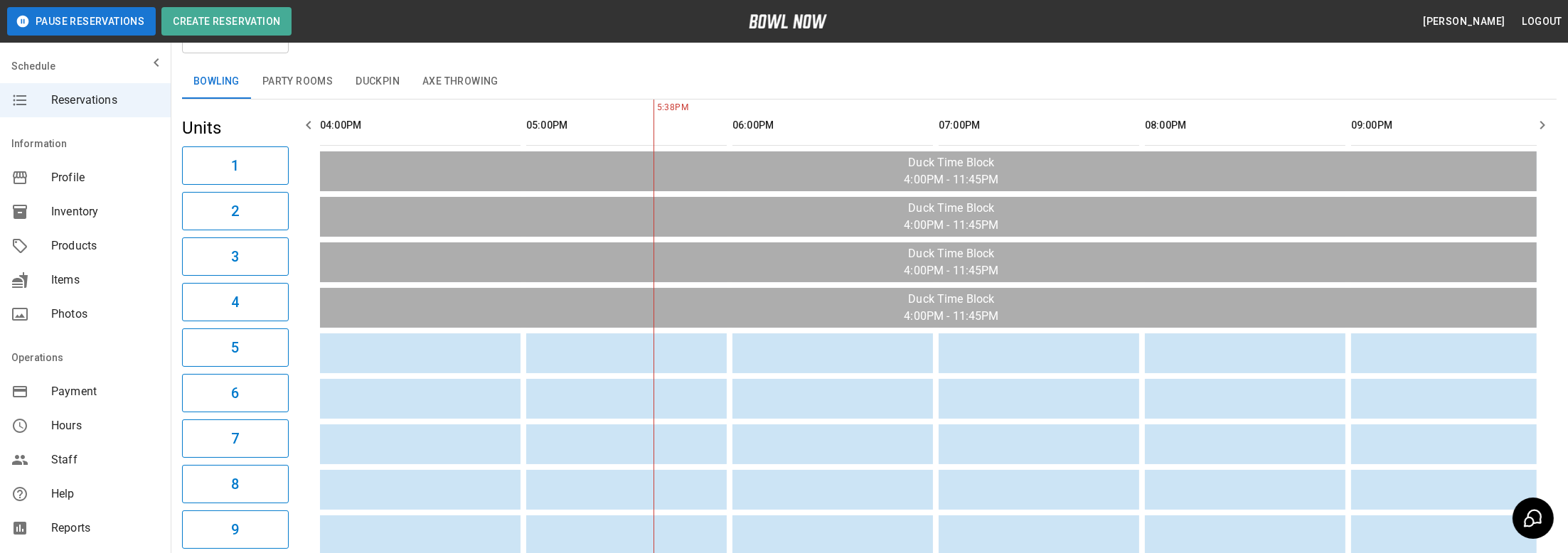
scroll to position [0, 0]
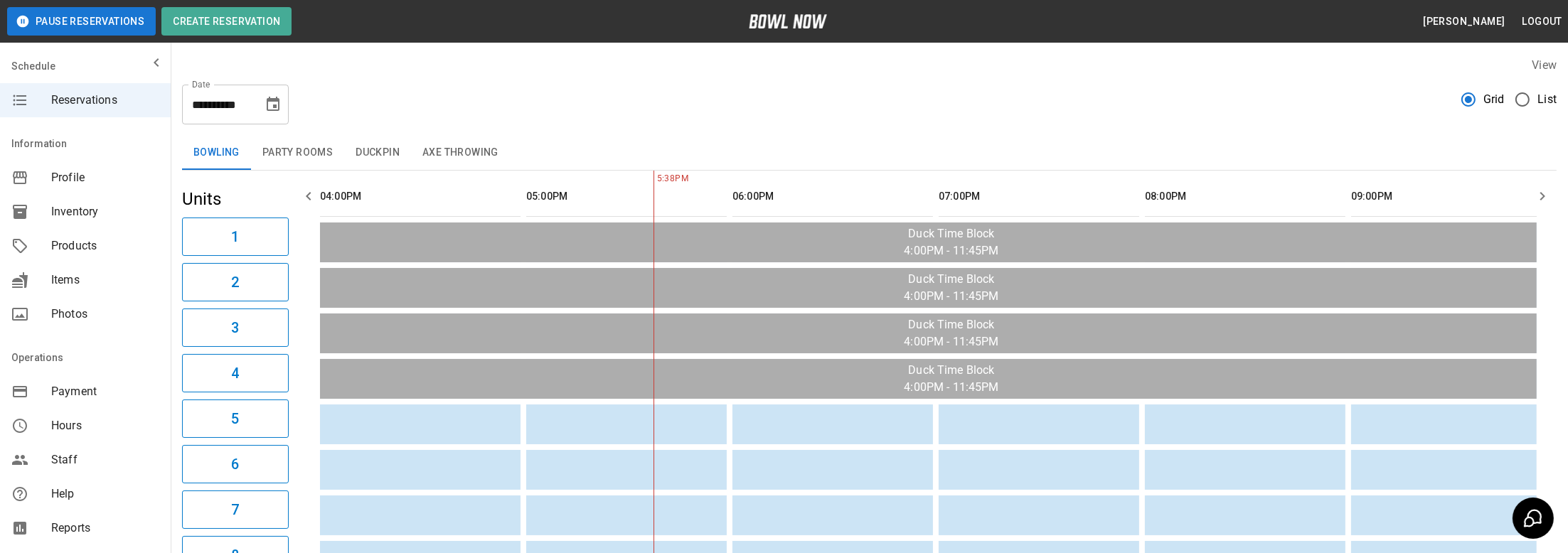
click at [270, 109] on icon "Choose date, selected date is Oct 13, 2025" at bounding box center [273, 104] width 13 height 14
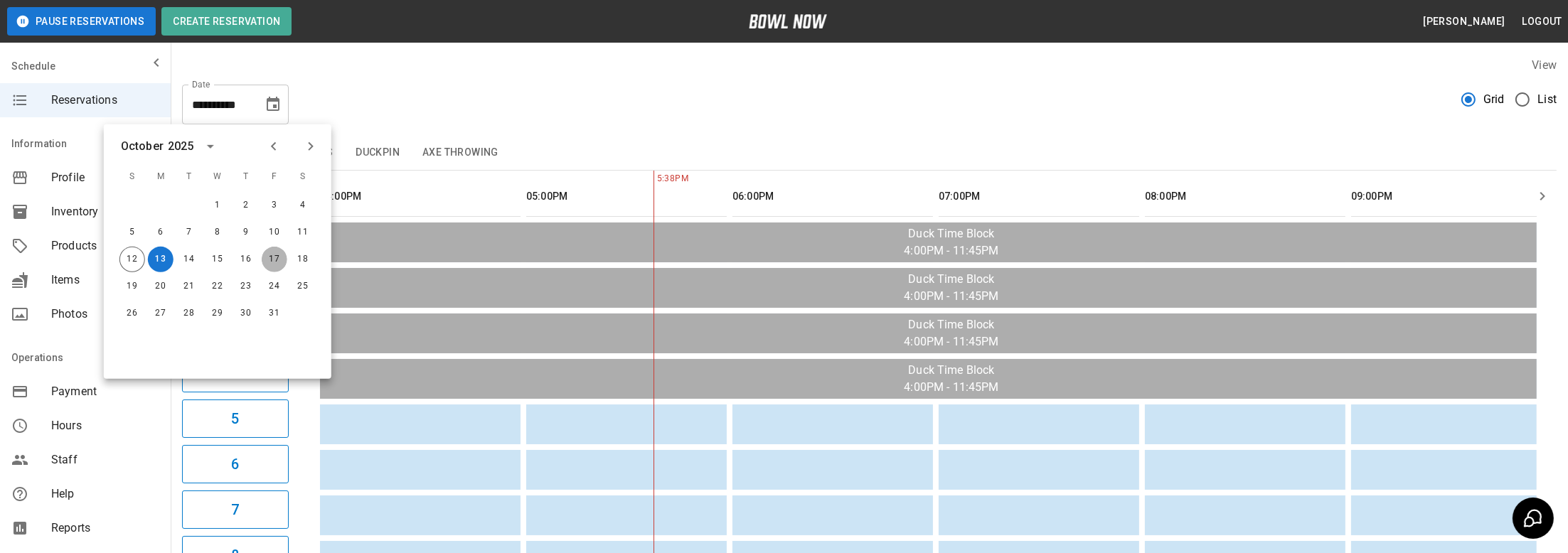
click at [269, 254] on button "17" at bounding box center [274, 259] width 25 height 25
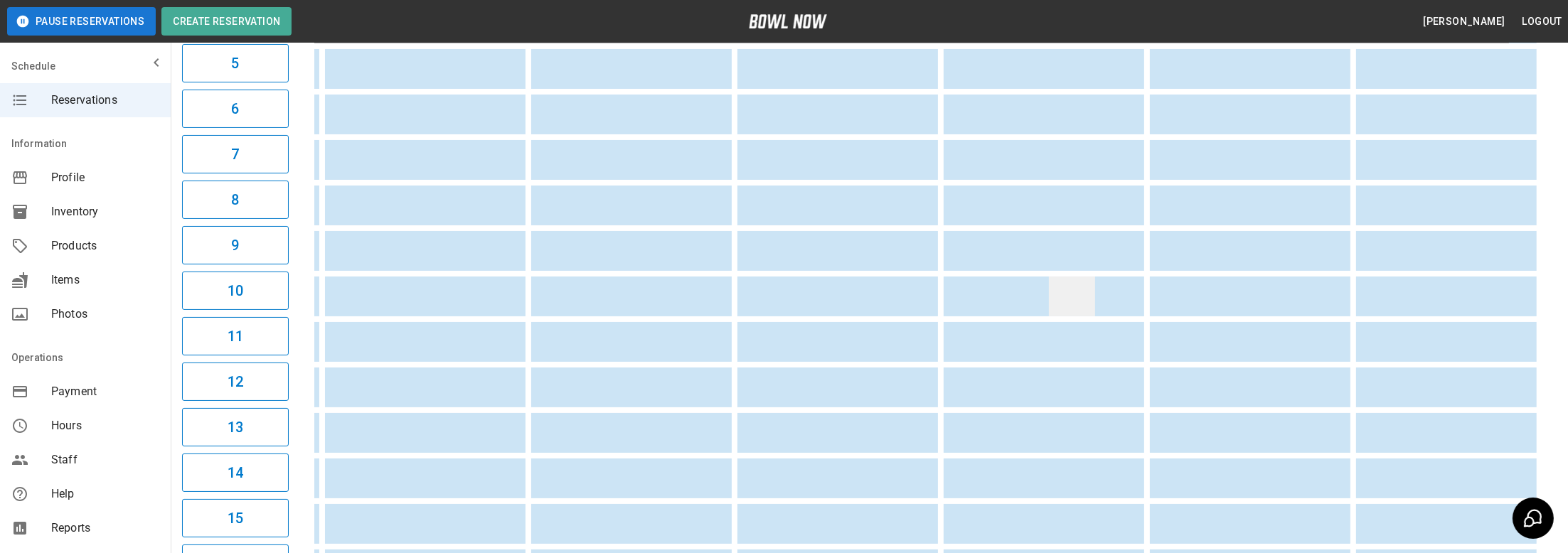
drag, startPoint x: 480, startPoint y: 362, endPoint x: 1031, endPoint y: 312, distance: 553.3
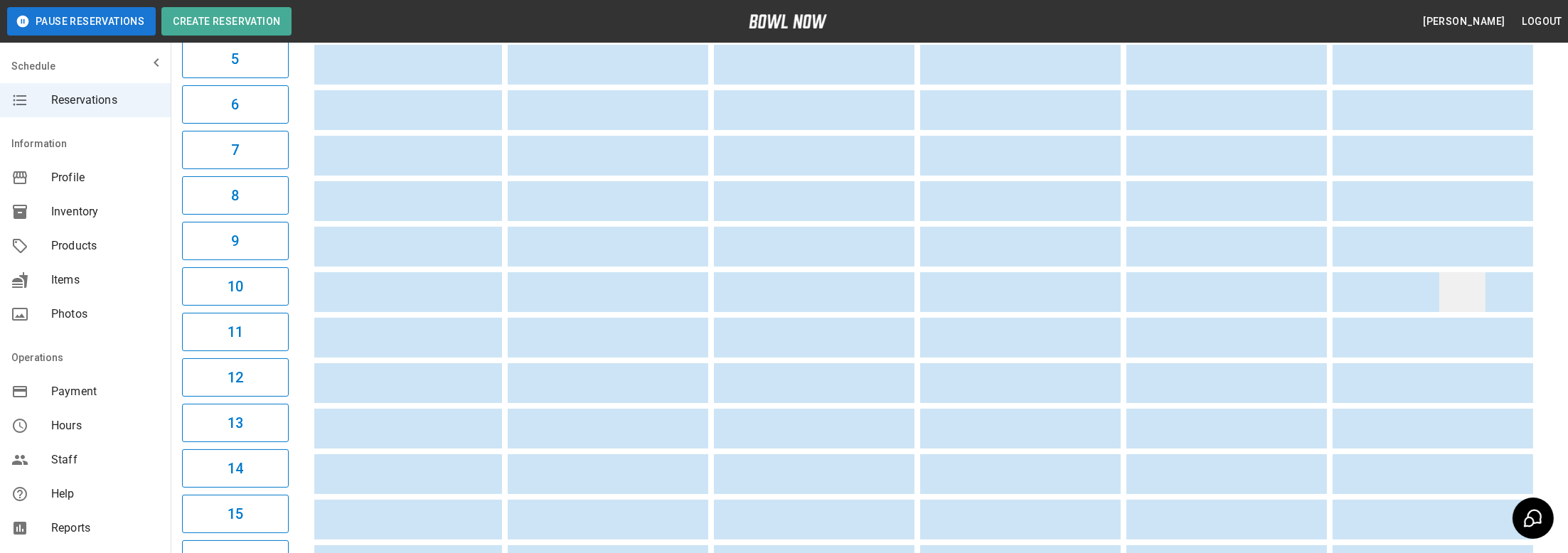
drag, startPoint x: 1221, startPoint y: 296, endPoint x: 1447, endPoint y: 296, distance: 226.0
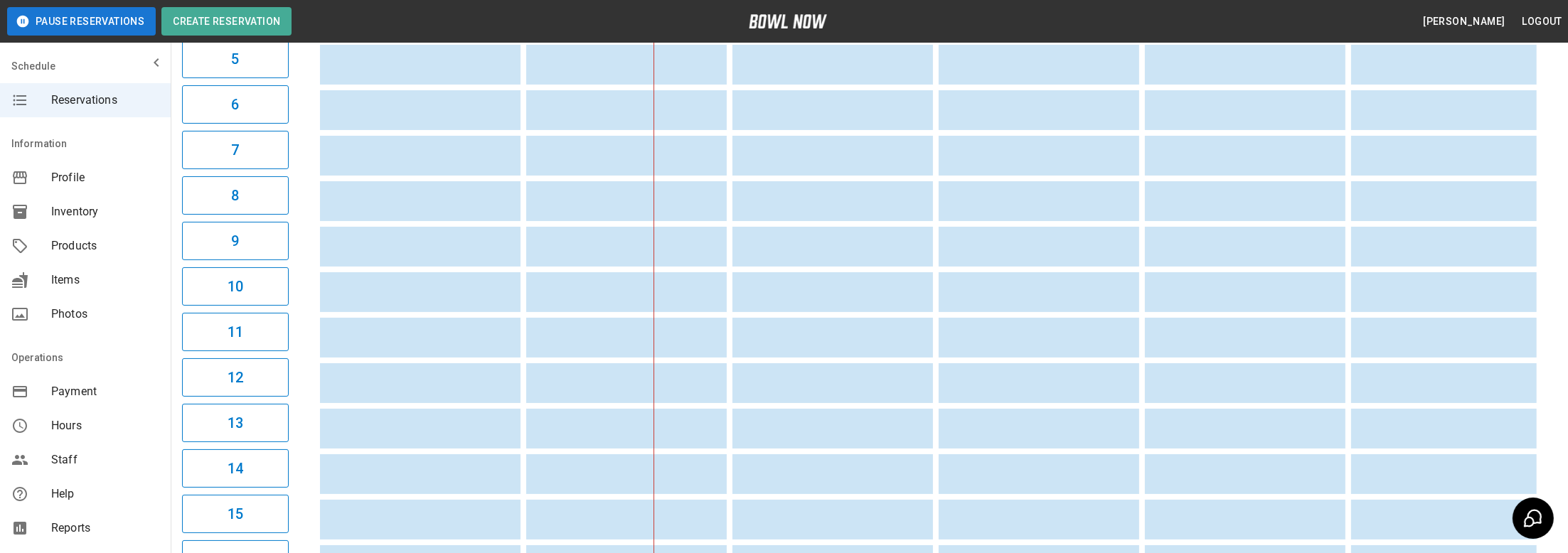
drag, startPoint x: 1187, startPoint y: 300, endPoint x: 354, endPoint y: 356, distance: 834.9
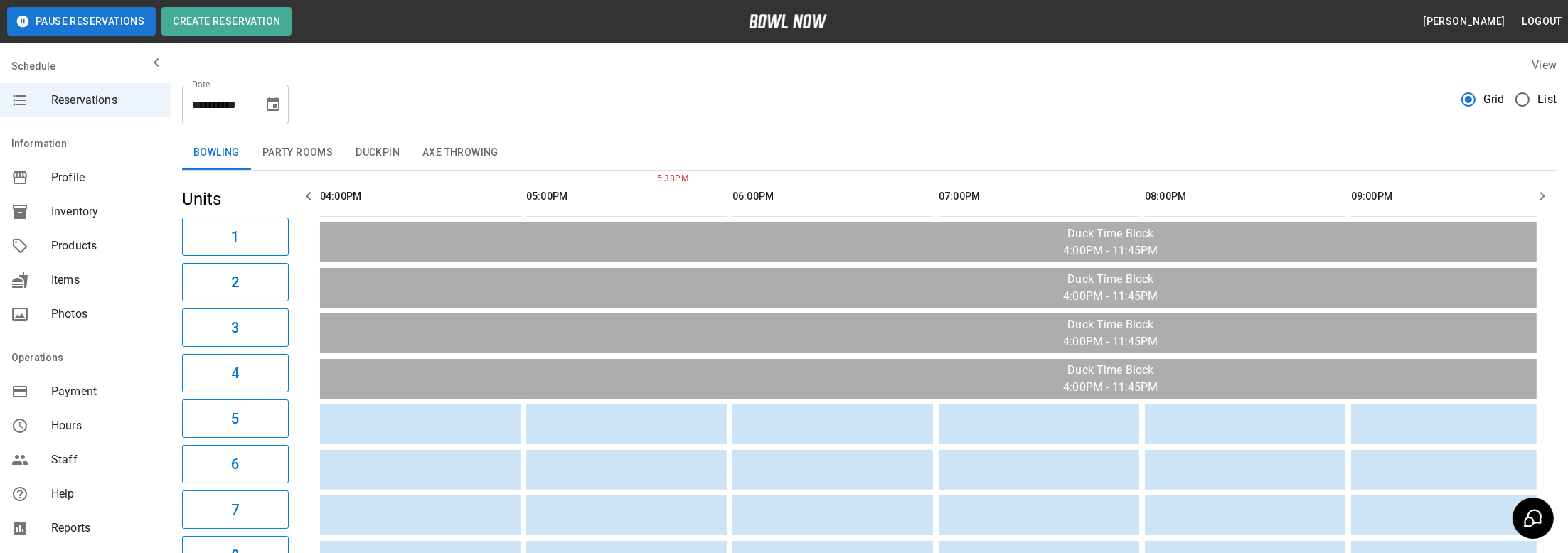
click at [275, 149] on button "Party Rooms" at bounding box center [297, 152] width 94 height 34
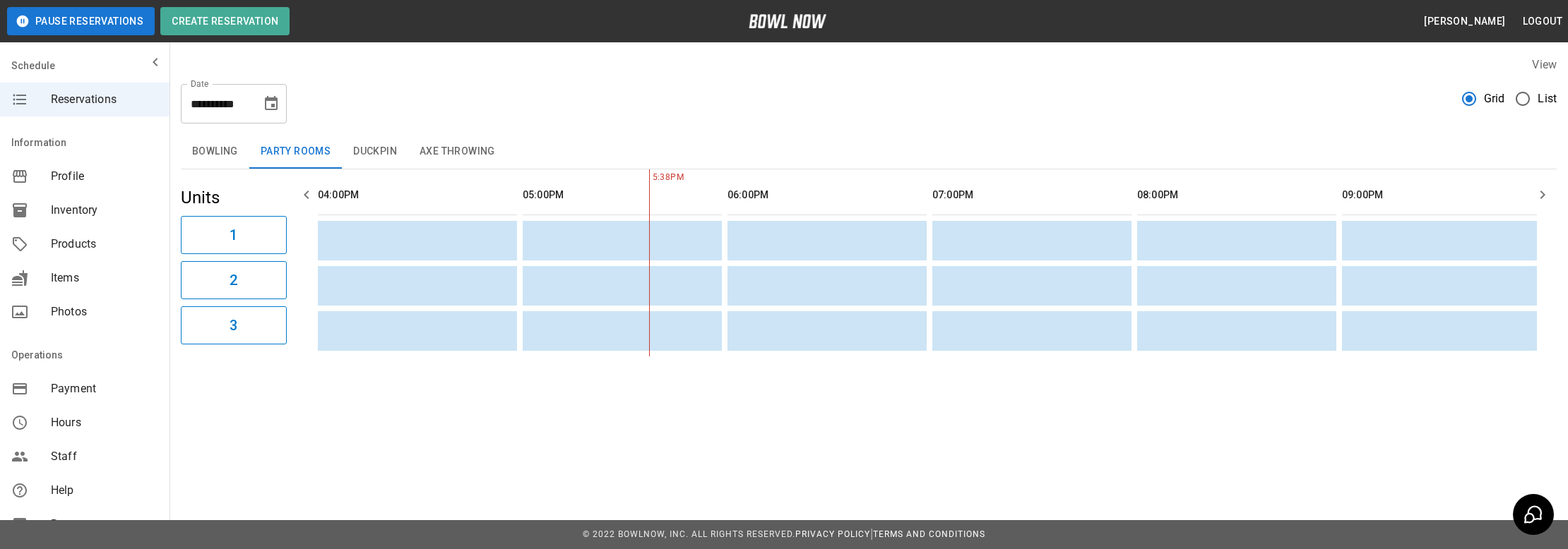
drag, startPoint x: 667, startPoint y: 342, endPoint x: 183, endPoint y: 289, distance: 486.9
click at [269, 106] on icon "Choose date, selected date is Oct 17, 2025" at bounding box center [271, 104] width 17 height 17
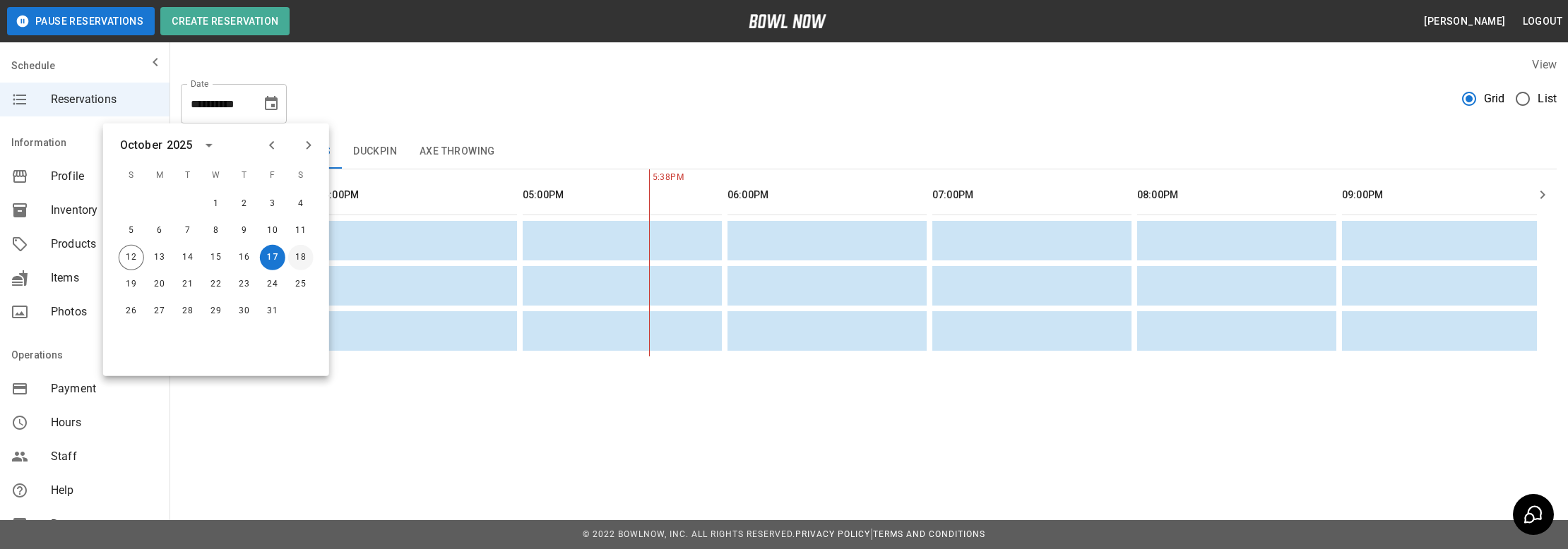
click at [296, 254] on button "18" at bounding box center [300, 257] width 25 height 25
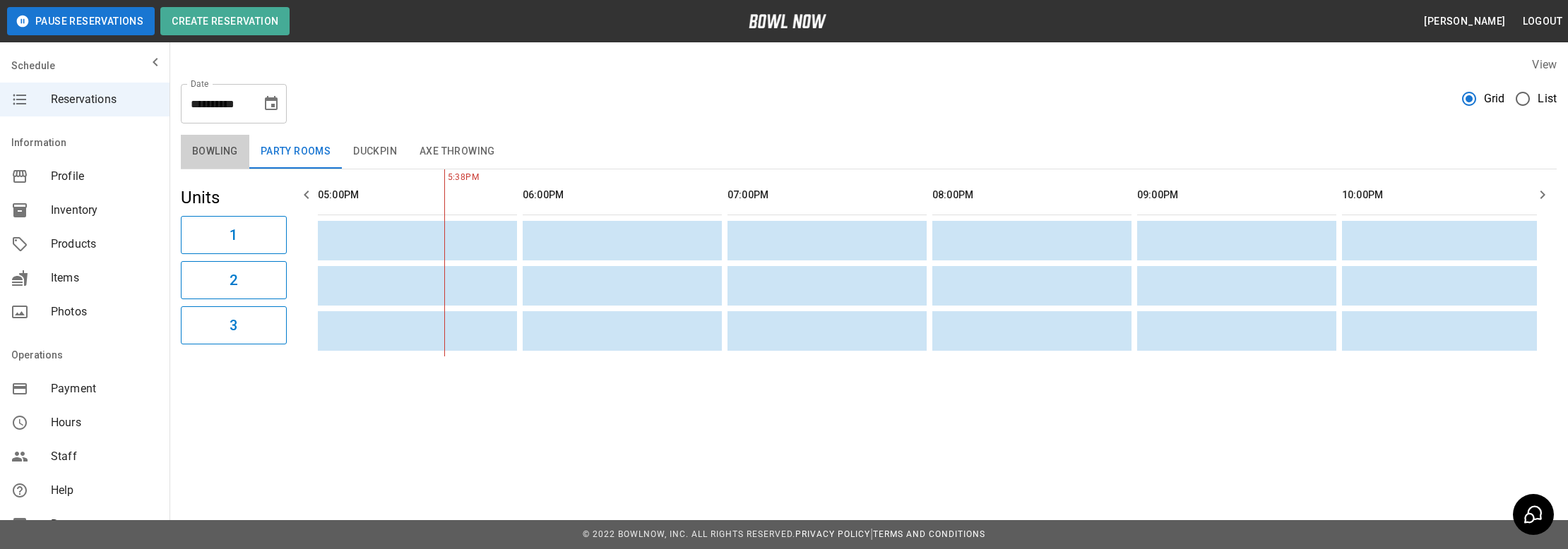
click at [205, 158] on button "Bowling" at bounding box center [215, 151] width 68 height 34
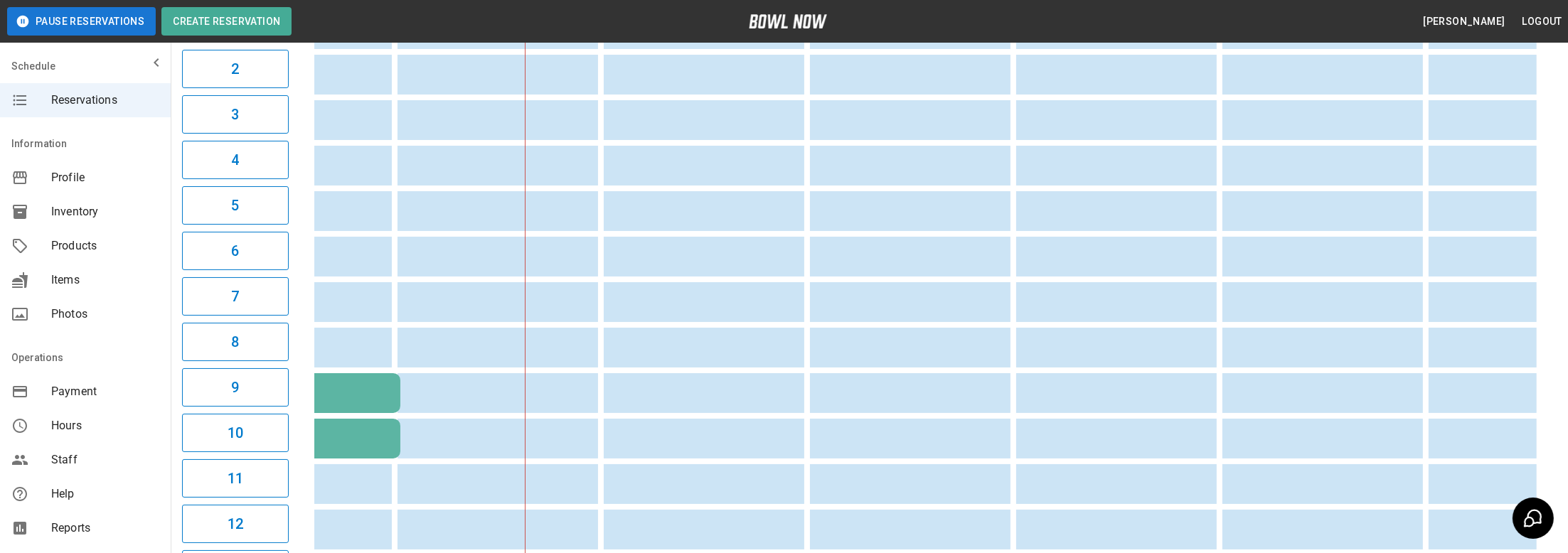
drag, startPoint x: 462, startPoint y: 334, endPoint x: 345, endPoint y: 351, distance: 118.2
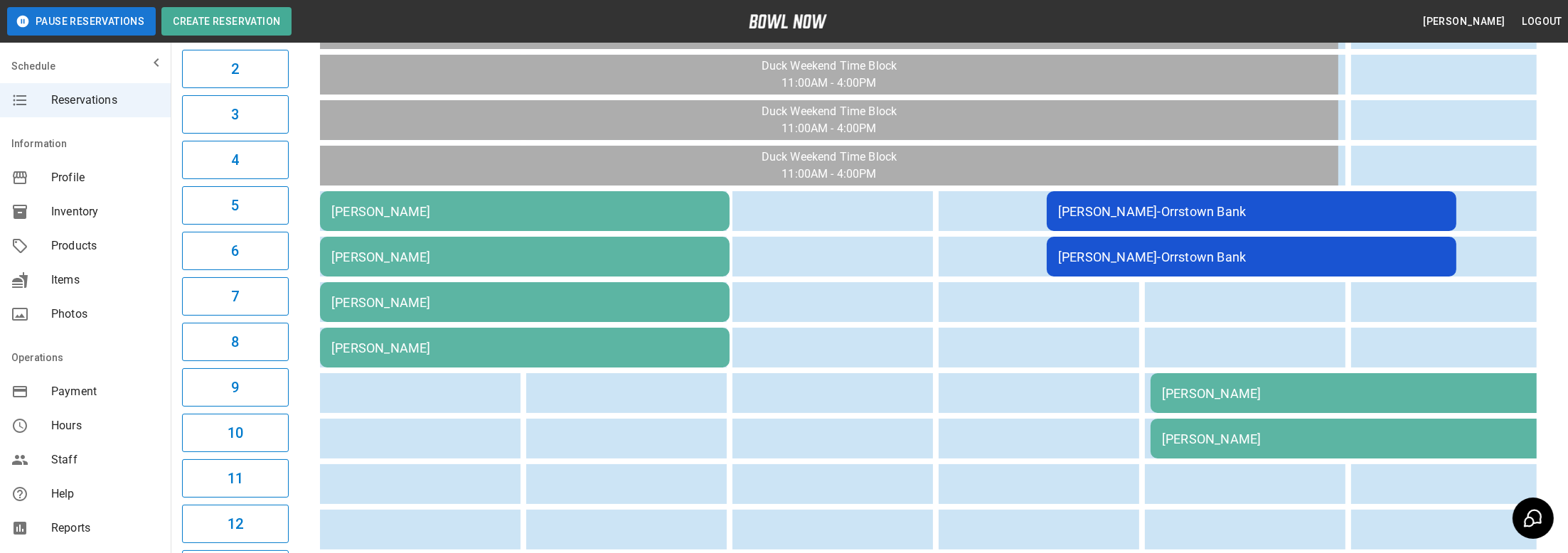
drag, startPoint x: 1061, startPoint y: 366, endPoint x: 618, endPoint y: 367, distance: 443.0
click at [530, 257] on div "[PERSON_NAME]" at bounding box center [525, 257] width 387 height 15
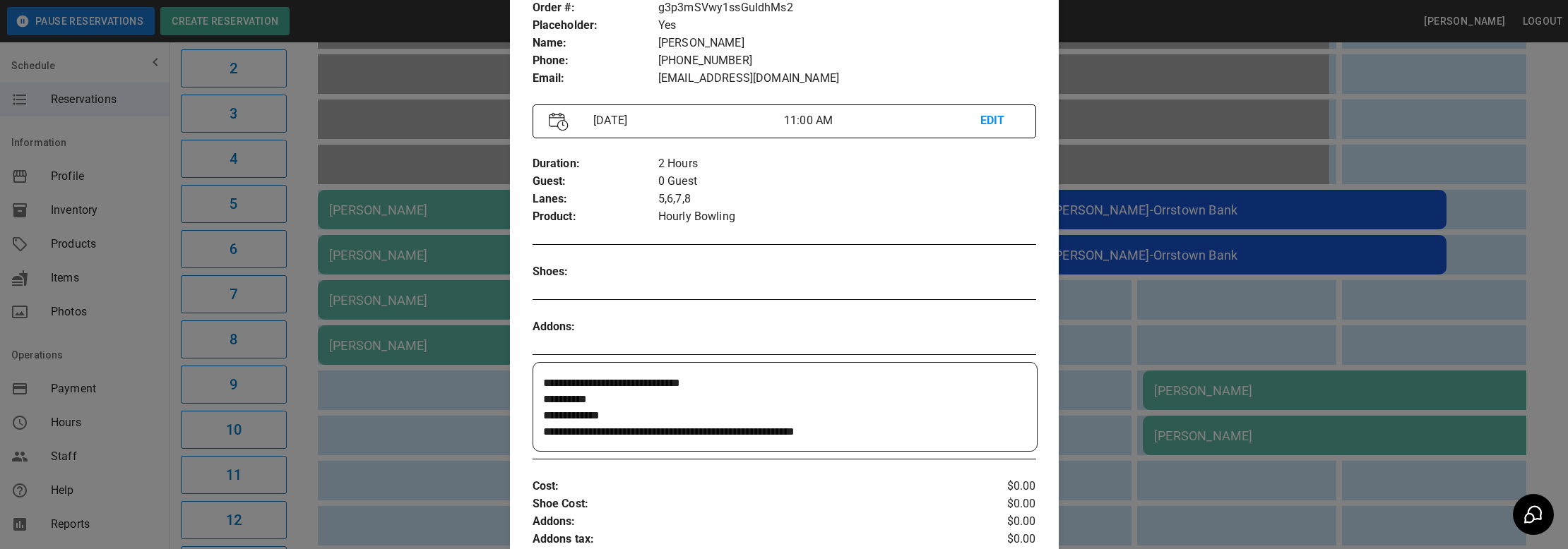
click at [381, 394] on div at bounding box center [784, 274] width 1568 height 549
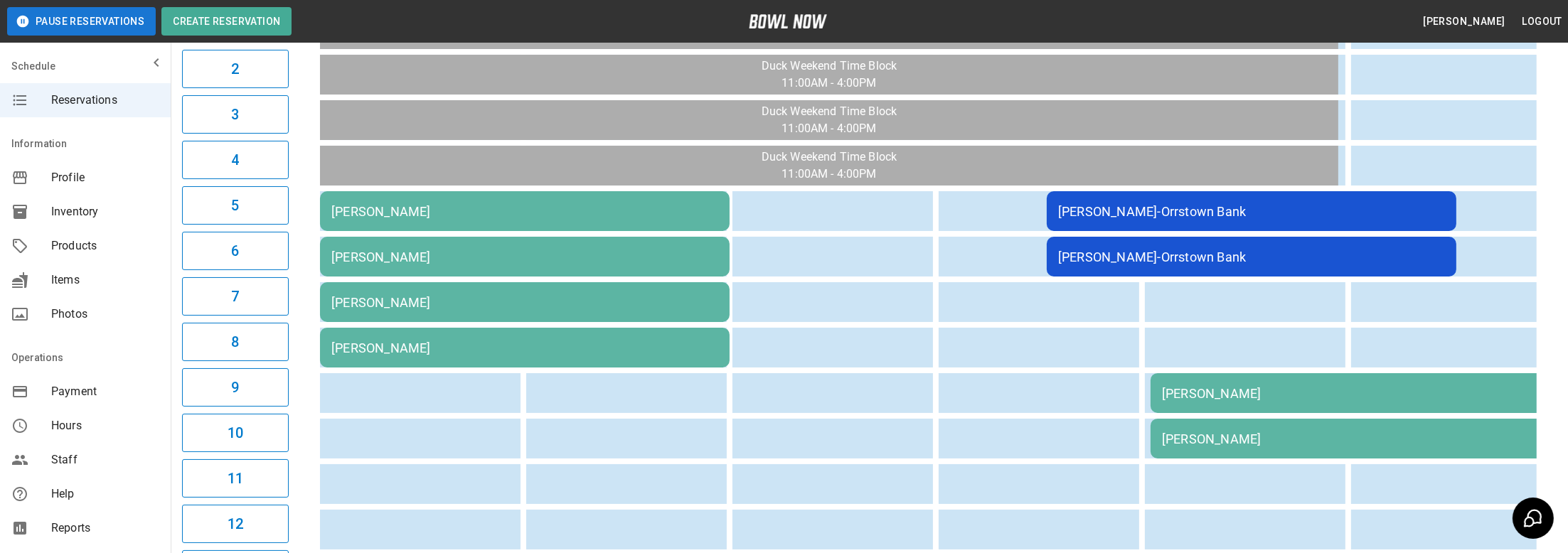
click at [590, 273] on td "[PERSON_NAME]" at bounding box center [524, 257] width 410 height 40
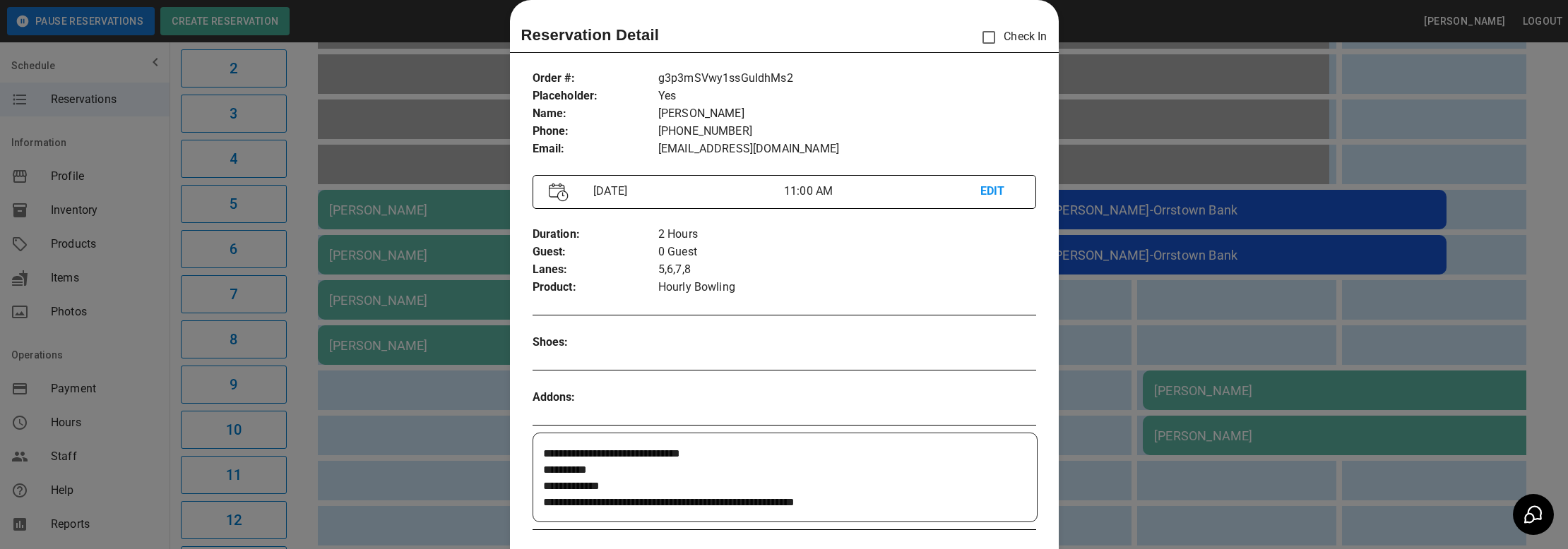
click at [433, 422] on div at bounding box center [784, 274] width 1568 height 549
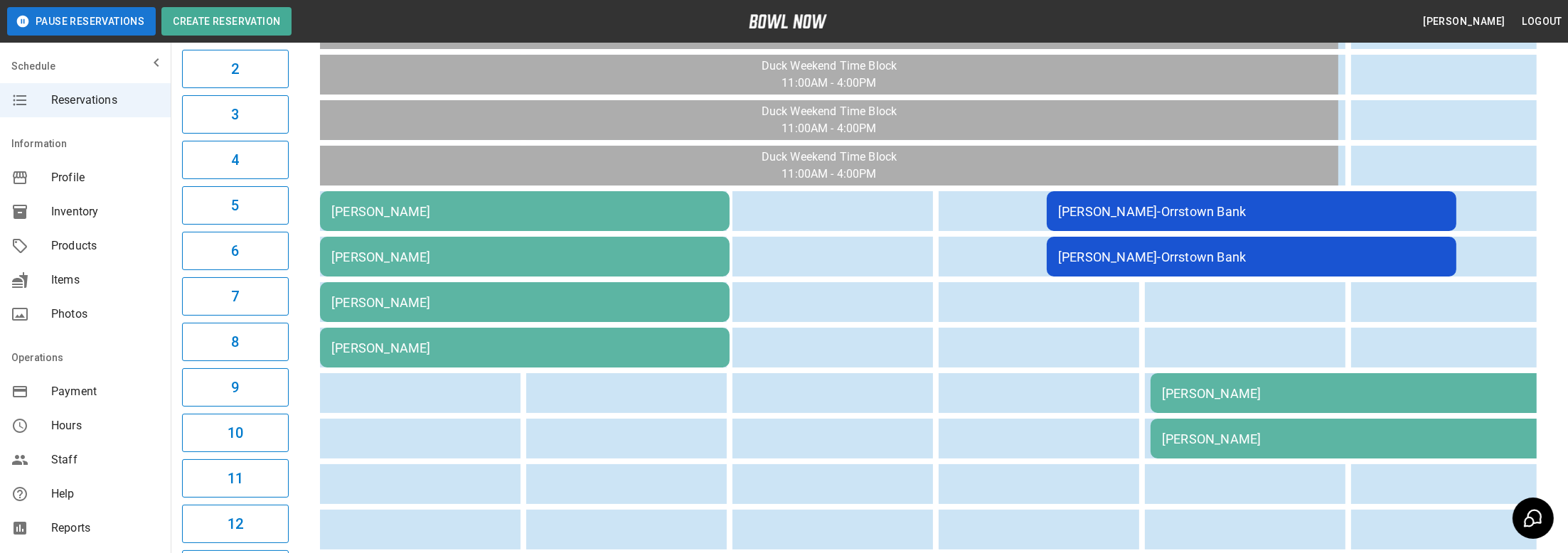
click at [1149, 204] on div "[PERSON_NAME]-Orrstown Bank" at bounding box center [1252, 212] width 387 height 15
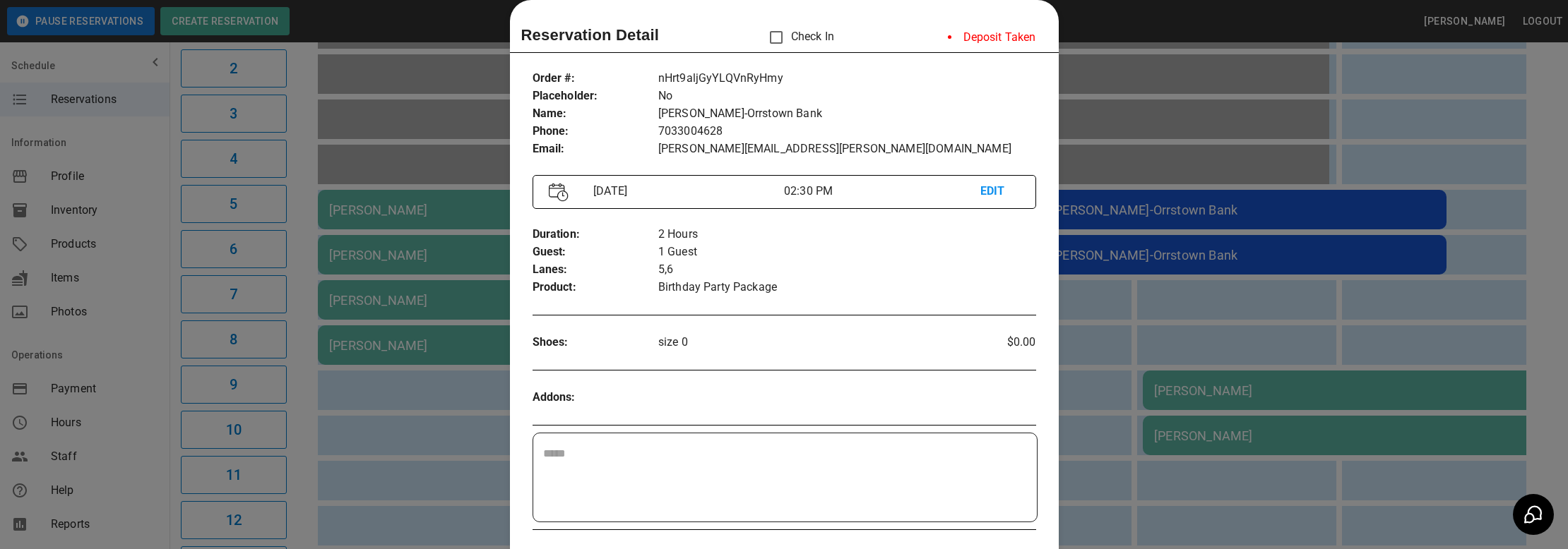
click at [1151, 325] on div at bounding box center [784, 274] width 1568 height 549
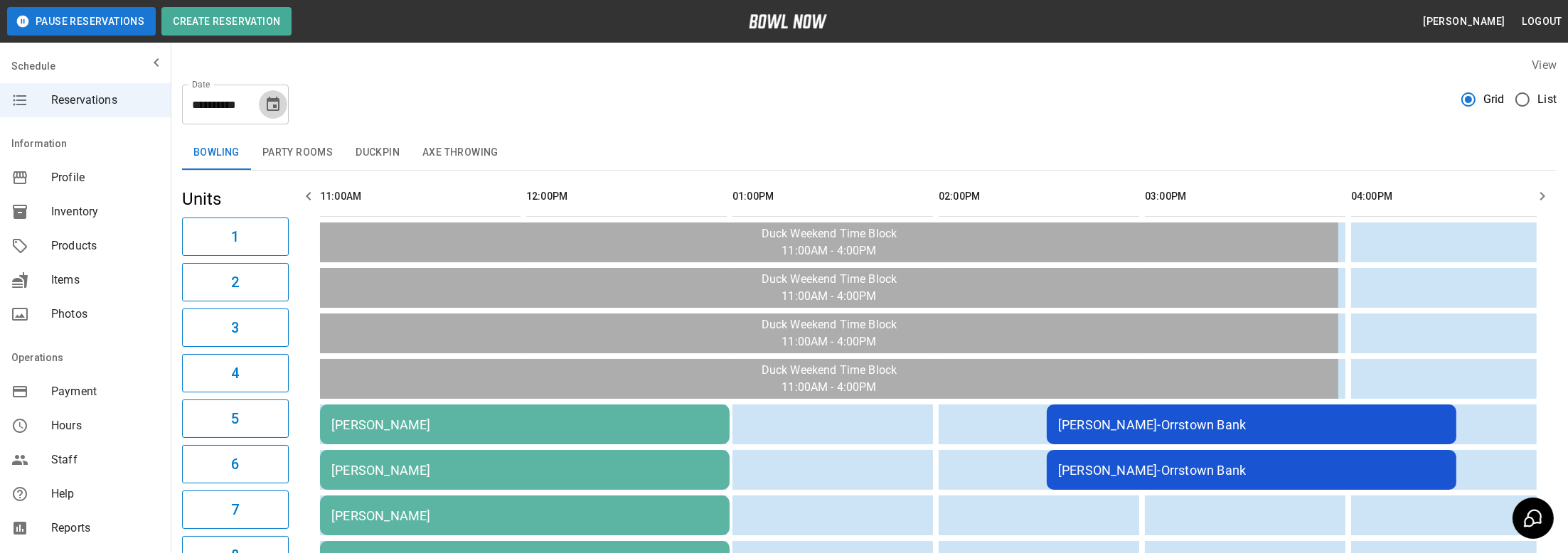
click at [265, 107] on icon "Choose date, selected date is Oct 18, 2025" at bounding box center [273, 104] width 17 height 17
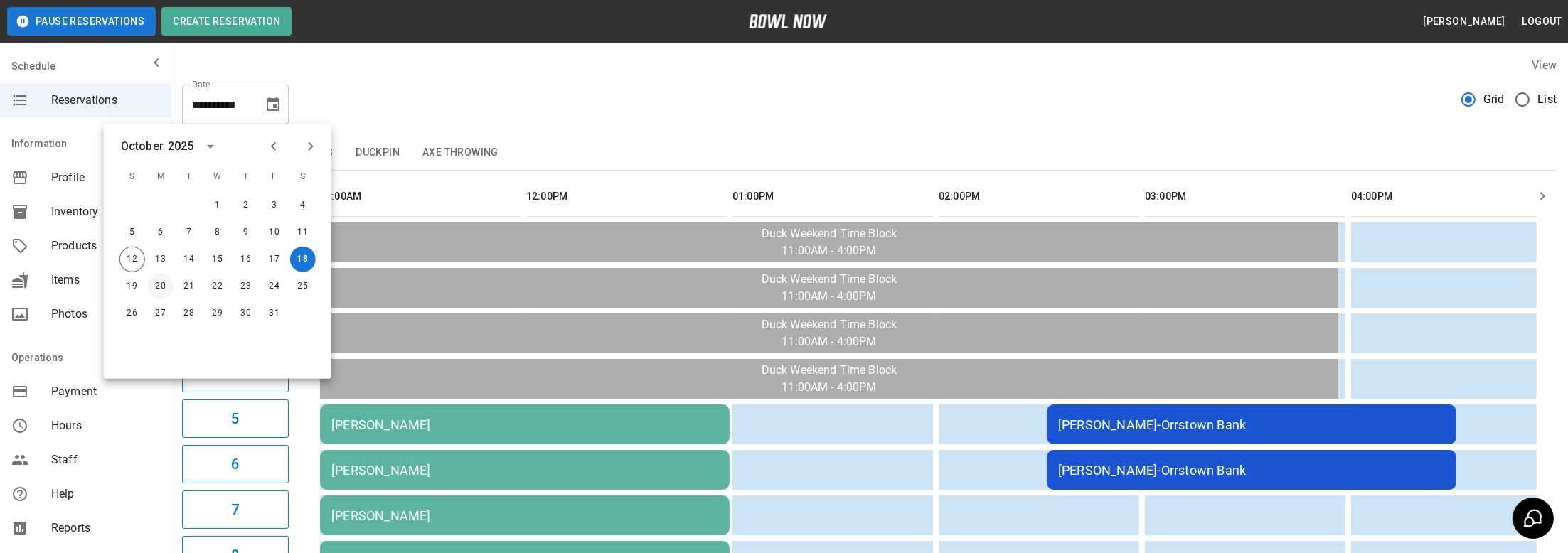
click at [153, 283] on button "20" at bounding box center [160, 286] width 25 height 25
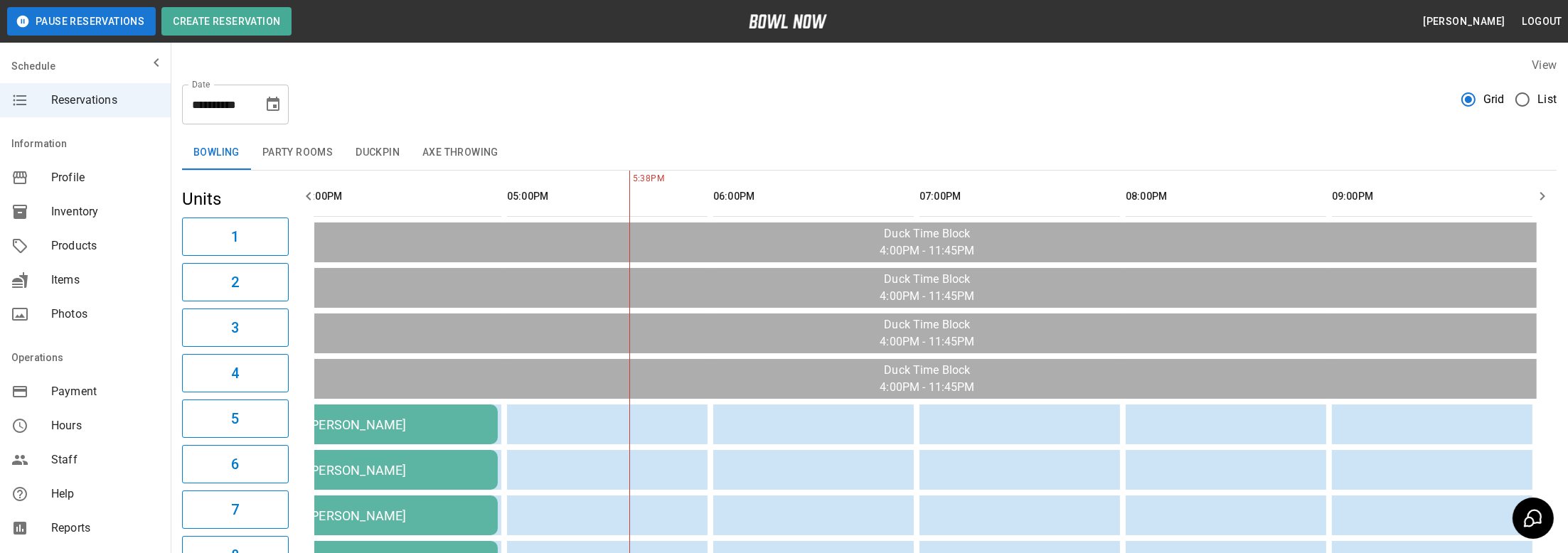
click at [395, 468] on div "[PERSON_NAME]" at bounding box center [397, 470] width 179 height 15
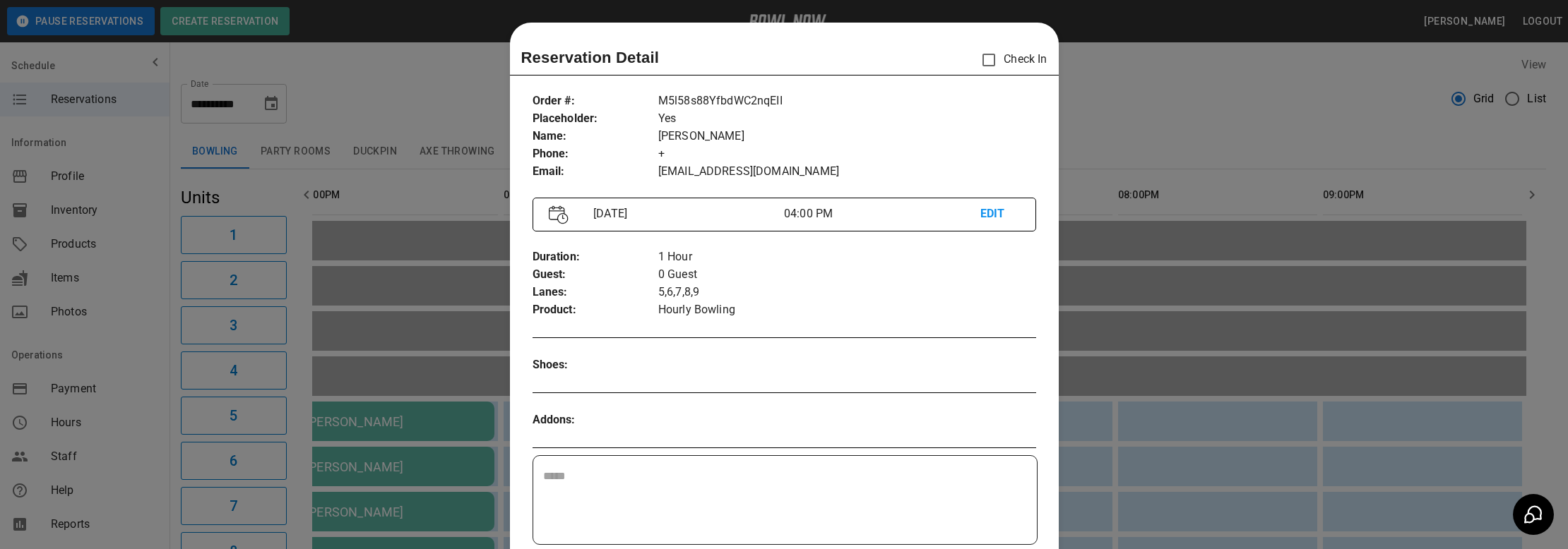
click at [277, 147] on div at bounding box center [784, 274] width 1568 height 549
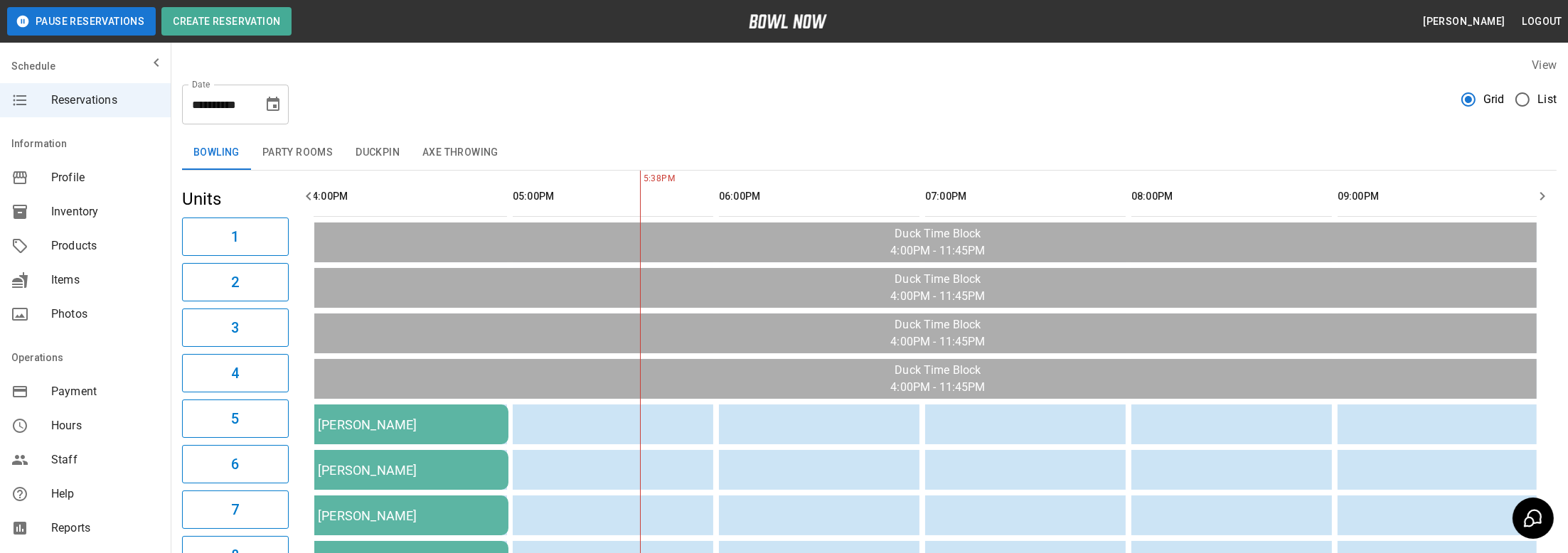
click at [330, 150] on button "Party Rooms" at bounding box center [297, 152] width 94 height 34
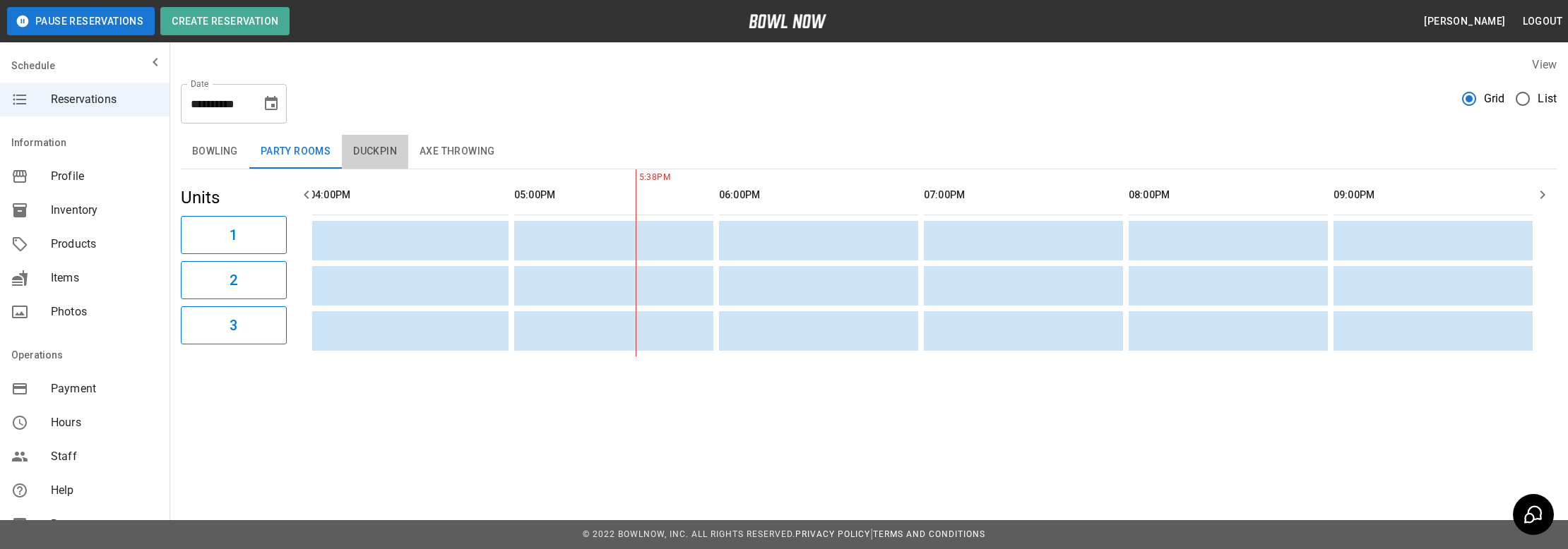
drag, startPoint x: 374, startPoint y: 155, endPoint x: 410, endPoint y: 155, distance: 36.0
click at [375, 155] on button "Duckpin" at bounding box center [375, 151] width 66 height 34
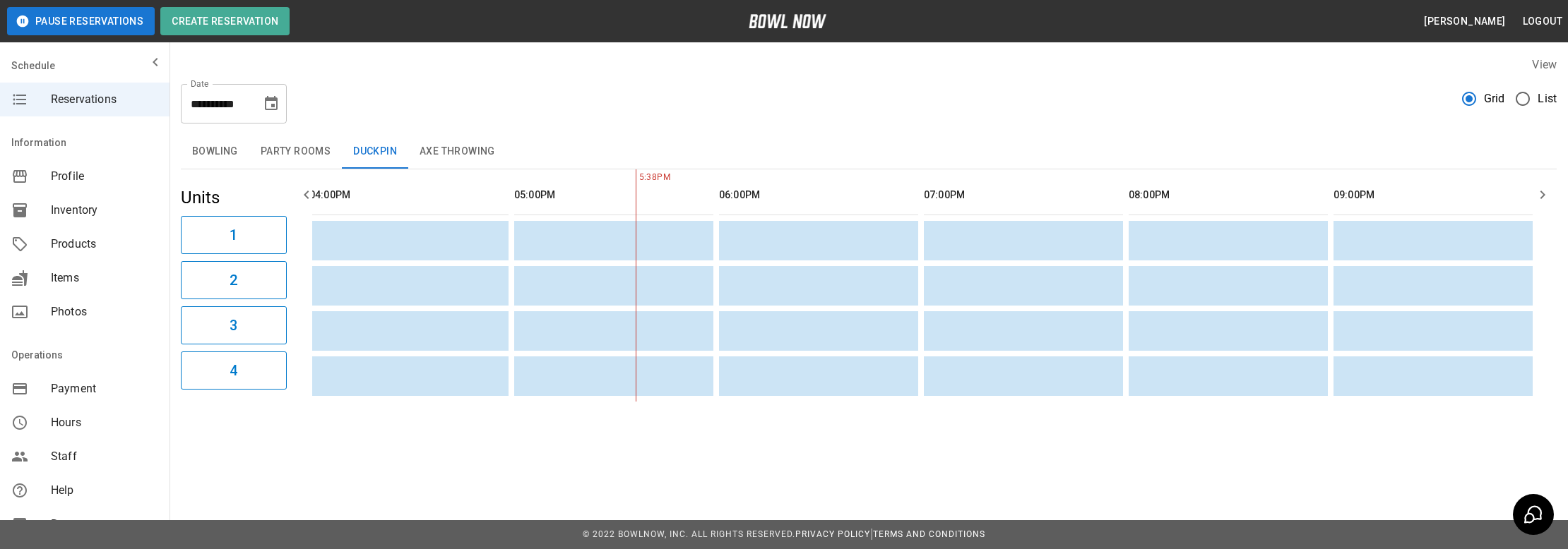
click at [438, 149] on button "Axe Throwing" at bounding box center [457, 151] width 98 height 34
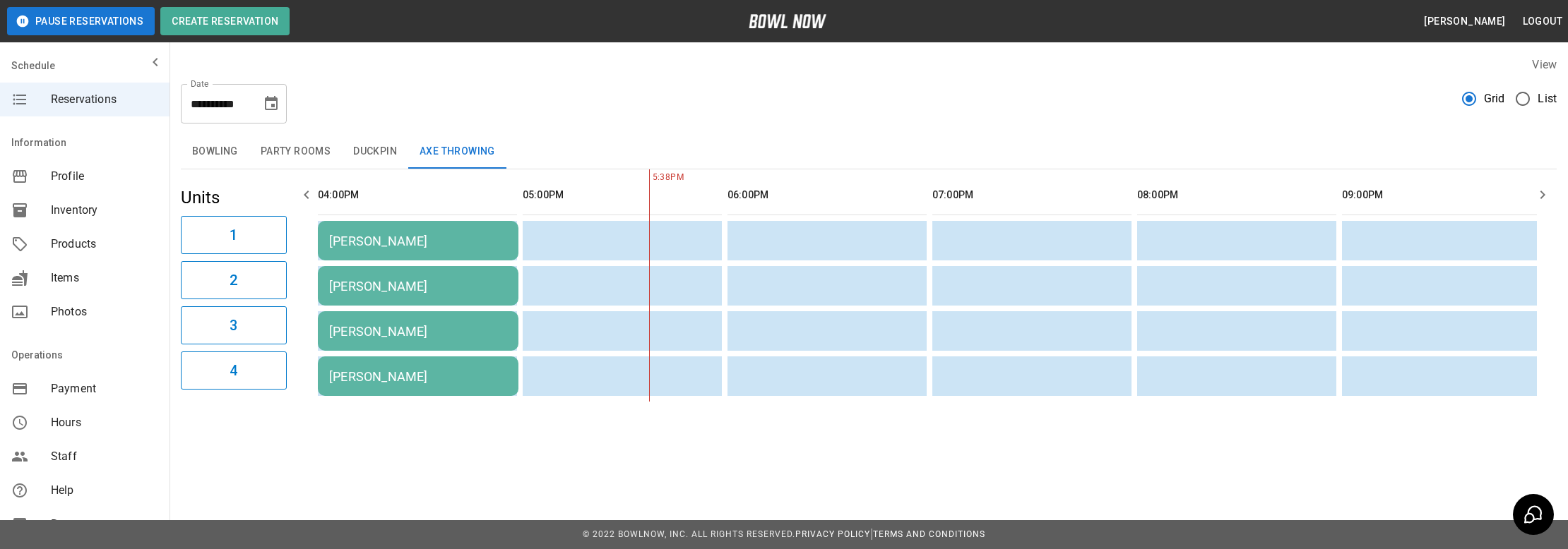
drag, startPoint x: 416, startPoint y: 309, endPoint x: 340, endPoint y: 316, distance: 76.3
click at [374, 275] on td "[PERSON_NAME]" at bounding box center [418, 286] width 201 height 40
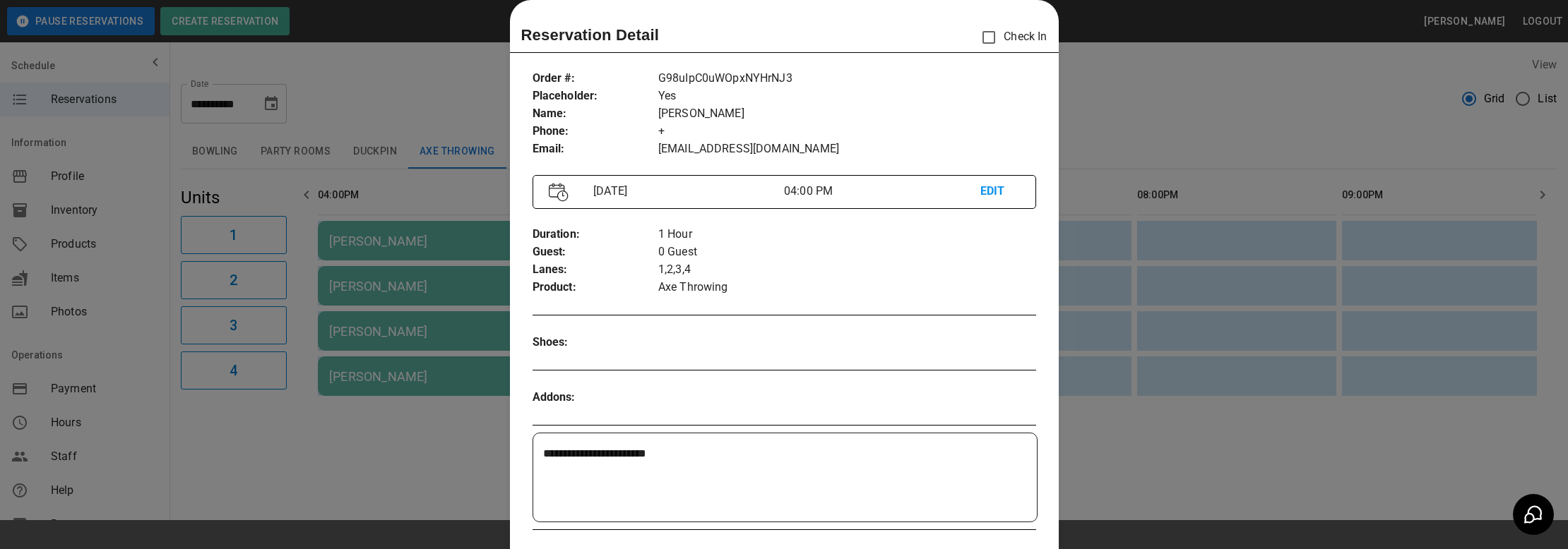
drag, startPoint x: 428, startPoint y: 453, endPoint x: 407, endPoint y: 448, distance: 21.6
click at [427, 454] on div at bounding box center [784, 274] width 1568 height 549
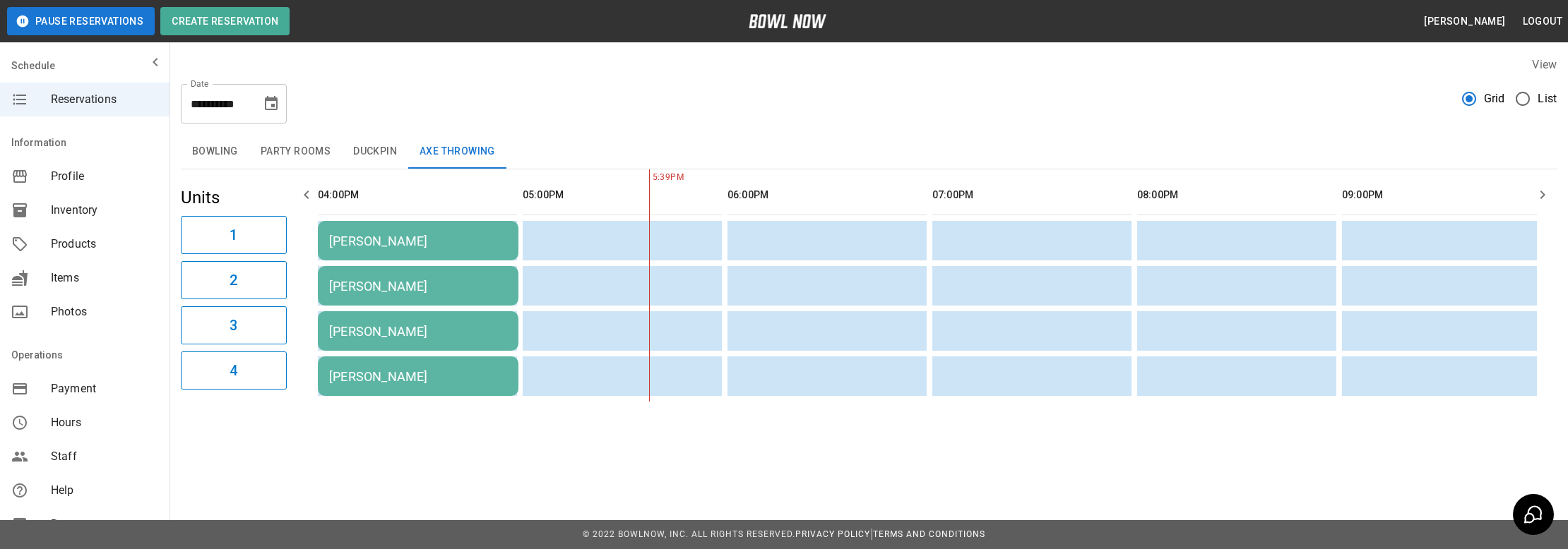
click at [241, 163] on button "Bowling" at bounding box center [215, 151] width 68 height 34
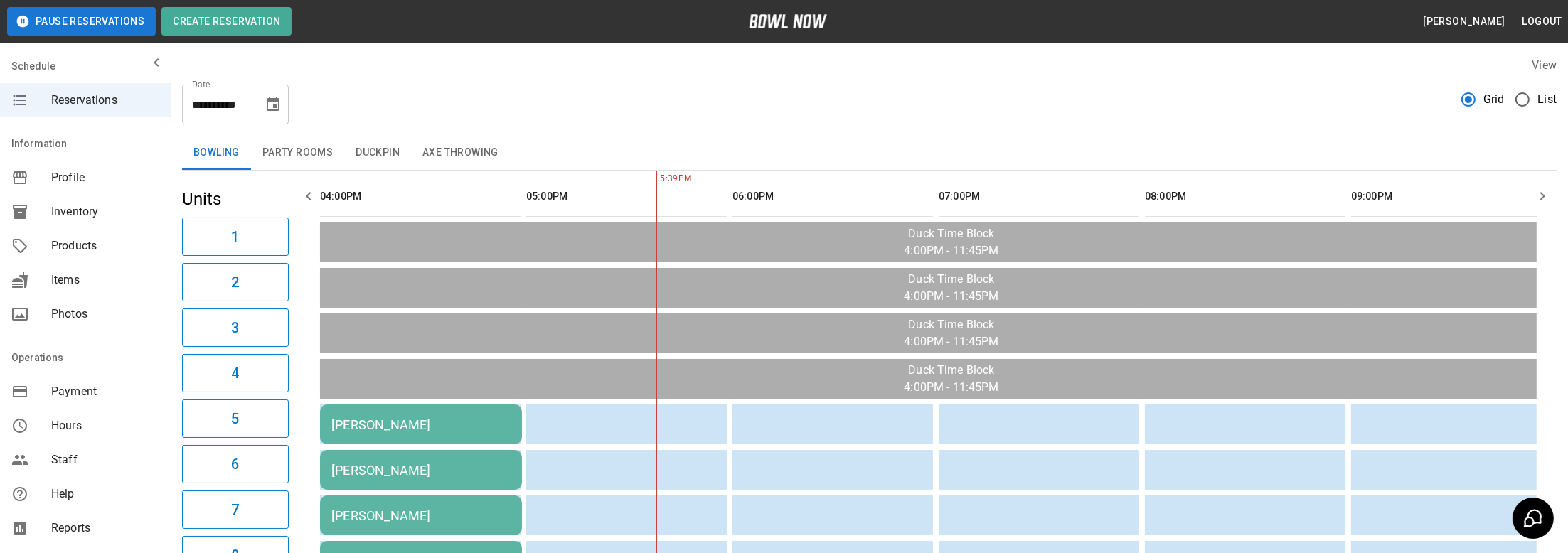
click at [397, 428] on div "[PERSON_NAME]" at bounding box center [420, 425] width 179 height 15
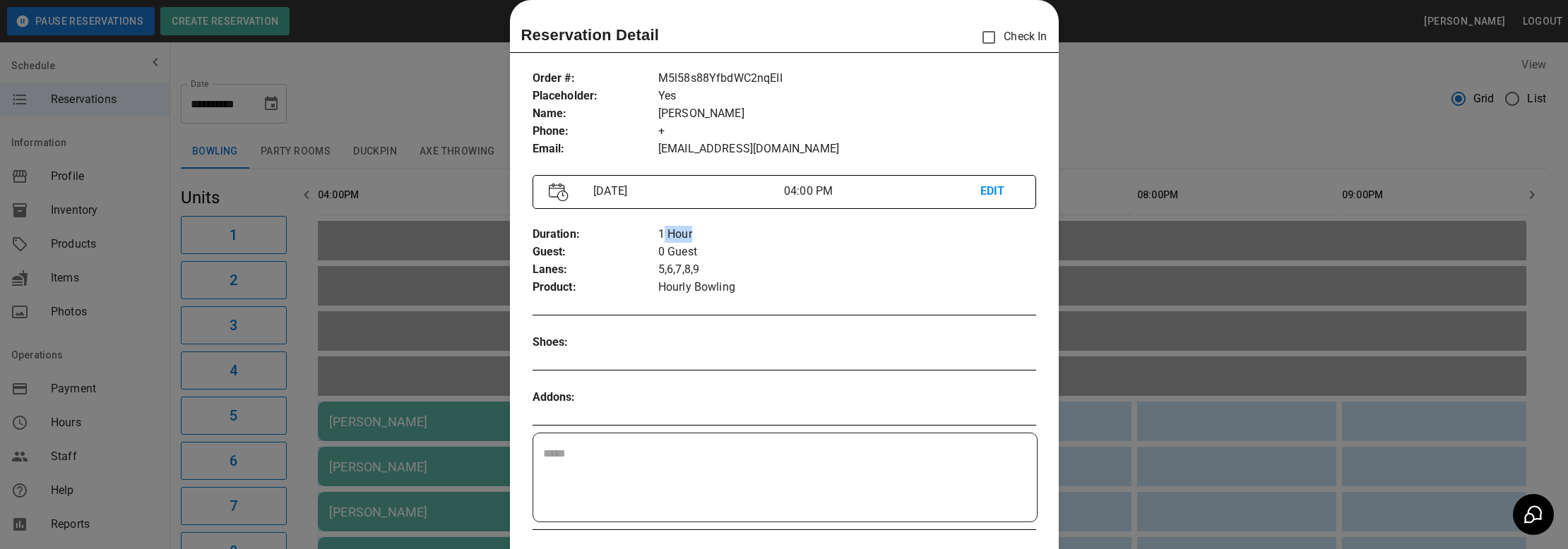
drag, startPoint x: 657, startPoint y: 232, endPoint x: 700, endPoint y: 232, distance: 43.0
click at [700, 232] on p "1 Hour" at bounding box center [847, 235] width 378 height 18
click at [688, 252] on p "0 Guest" at bounding box center [847, 252] width 378 height 18
click at [389, 321] on div at bounding box center [784, 274] width 1568 height 549
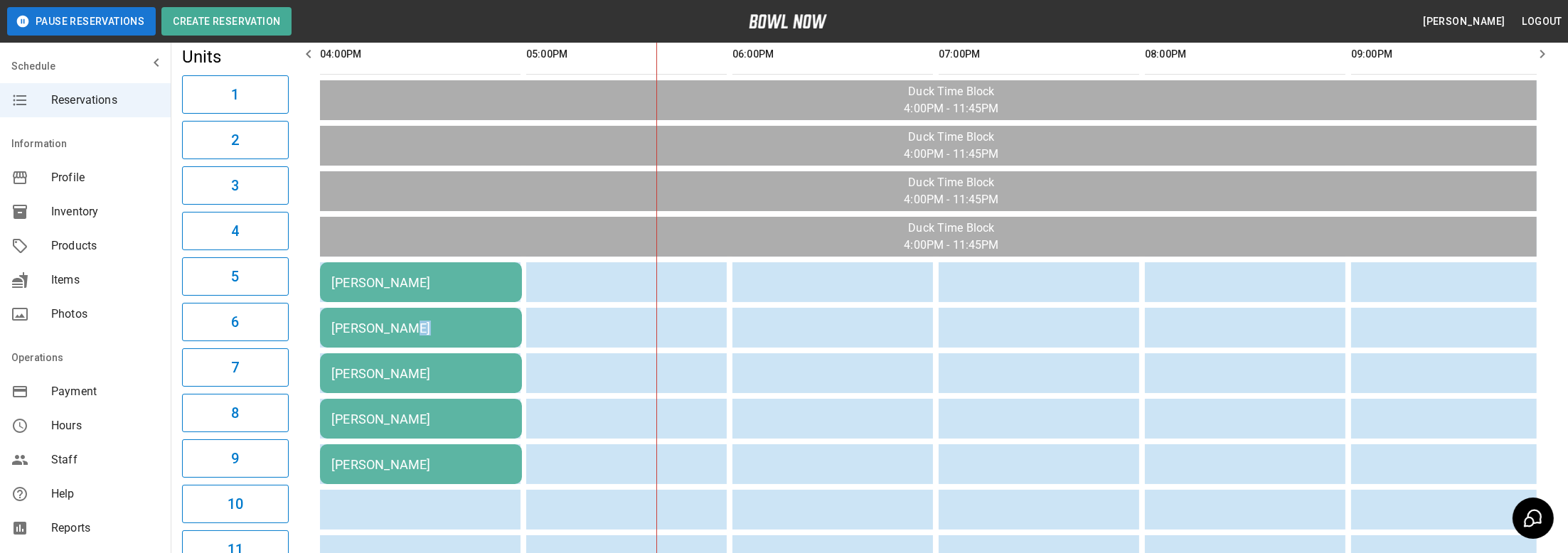
click at [444, 320] on div "[PERSON_NAME]" at bounding box center [420, 328] width 179 height 15
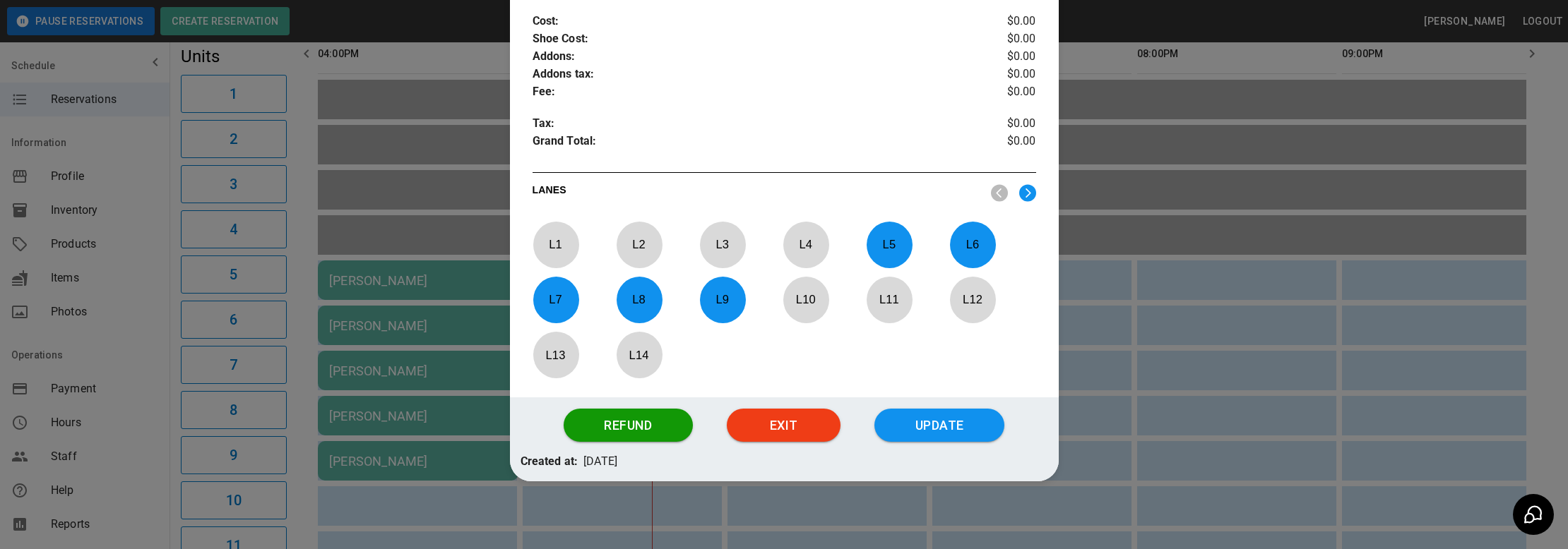
click at [332, 289] on div at bounding box center [784, 274] width 1568 height 549
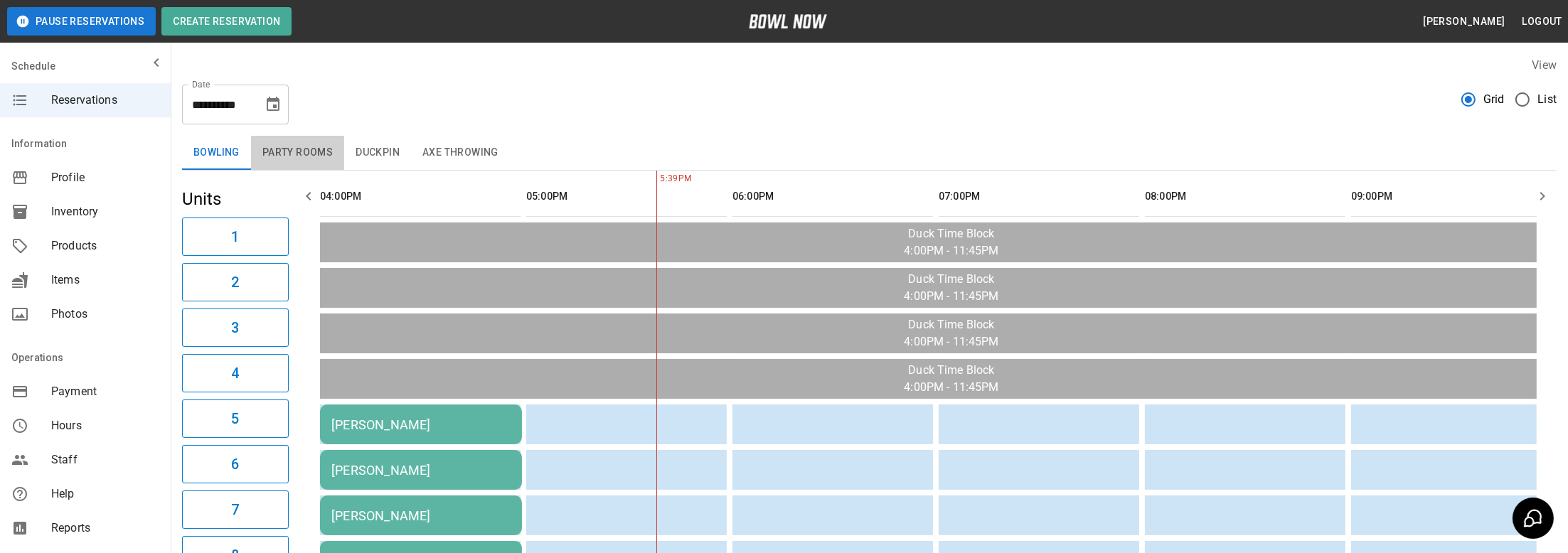
drag, startPoint x: 296, startPoint y: 156, endPoint x: 331, endPoint y: 182, distance: 43.6
click at [302, 158] on button "Party Rooms" at bounding box center [297, 152] width 94 height 34
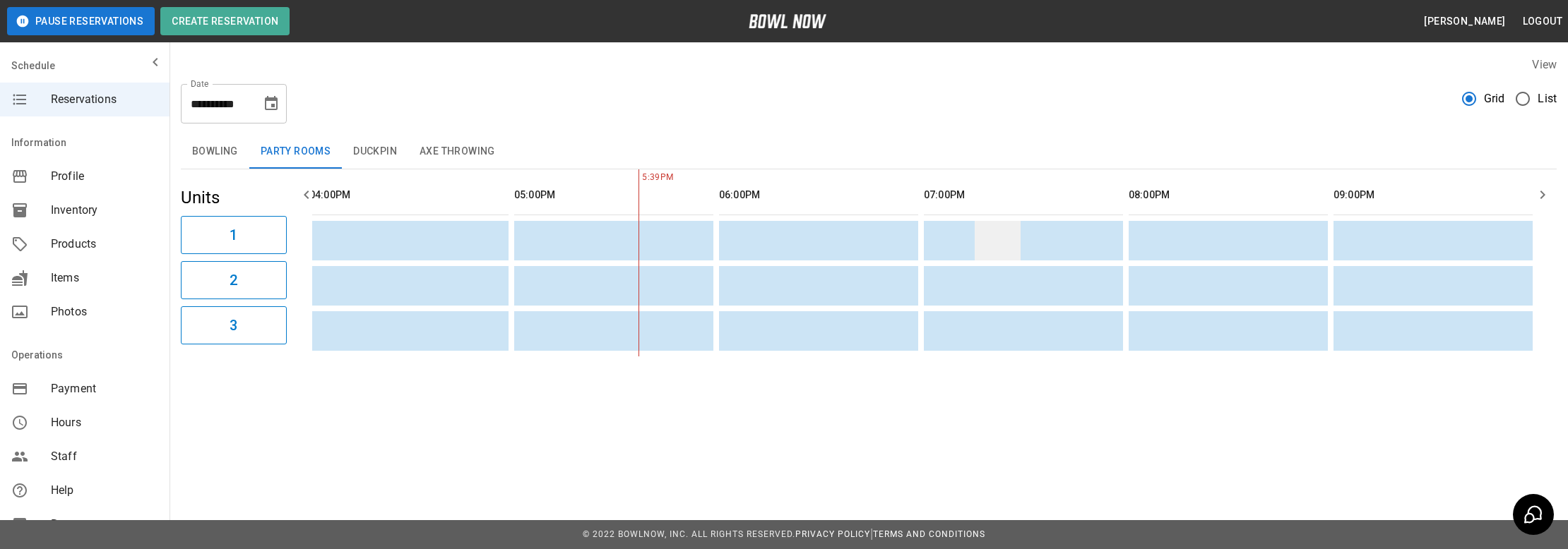
drag, startPoint x: 862, startPoint y: 278, endPoint x: 1017, endPoint y: 258, distance: 156.3
drag, startPoint x: 400, startPoint y: 260, endPoint x: 179, endPoint y: 265, distance: 221.1
click at [382, 166] on button "Duckpin" at bounding box center [375, 151] width 66 height 34
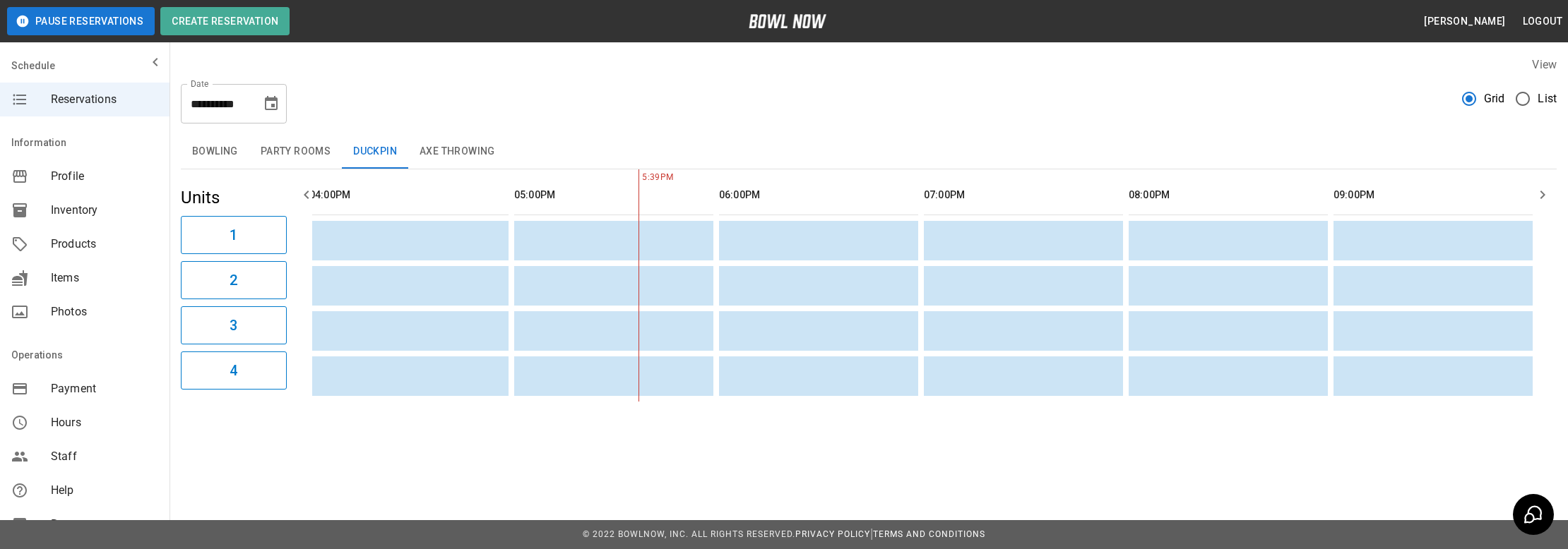
drag, startPoint x: 401, startPoint y: 304, endPoint x: 234, endPoint y: 294, distance: 167.3
click at [276, 106] on icon "Choose date, selected date is Oct 20, 2025" at bounding box center [271, 104] width 17 height 17
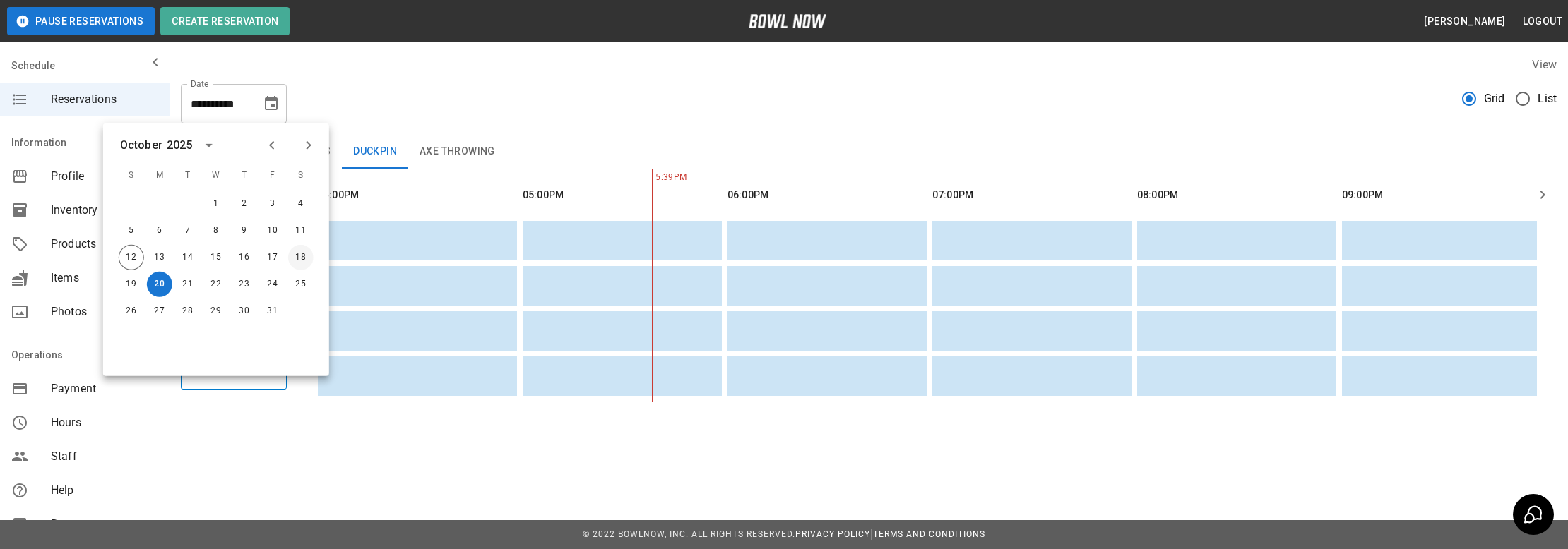
click at [293, 258] on button "18" at bounding box center [300, 257] width 25 height 25
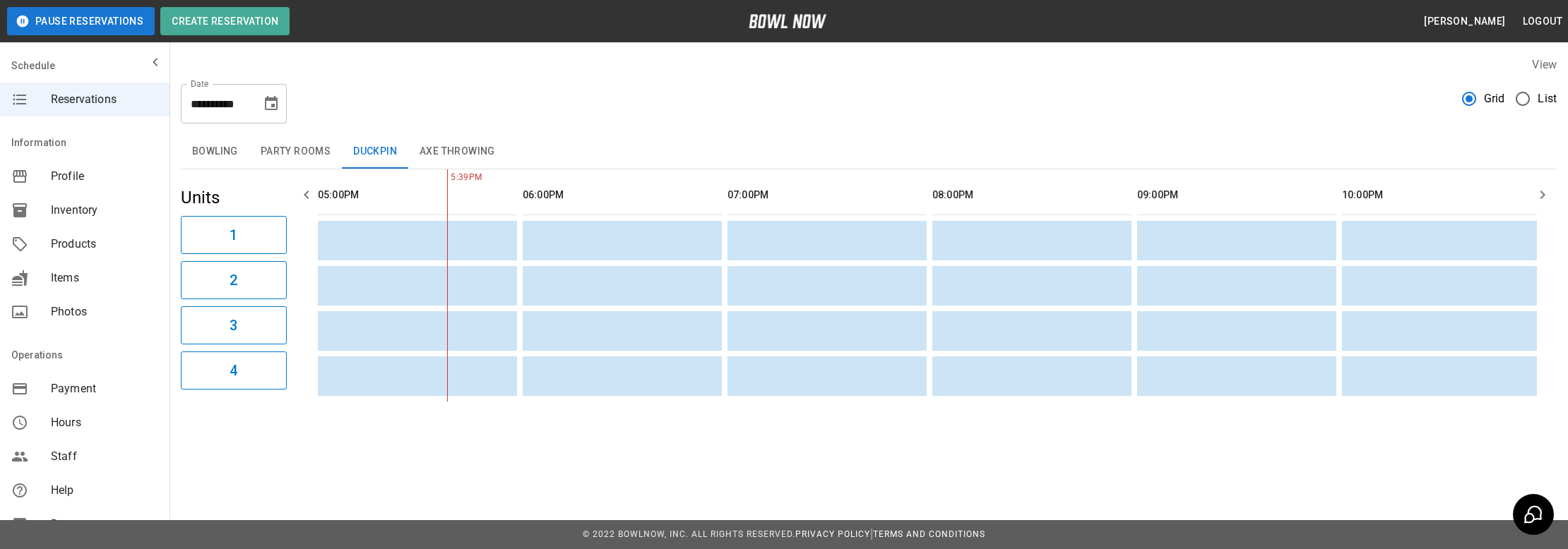
click at [435, 151] on button "Axe Throwing" at bounding box center [457, 151] width 98 height 34
drag, startPoint x: 704, startPoint y: 294, endPoint x: 256, endPoint y: 341, distance: 450.5
click at [239, 163] on button "Bowling" at bounding box center [215, 151] width 68 height 34
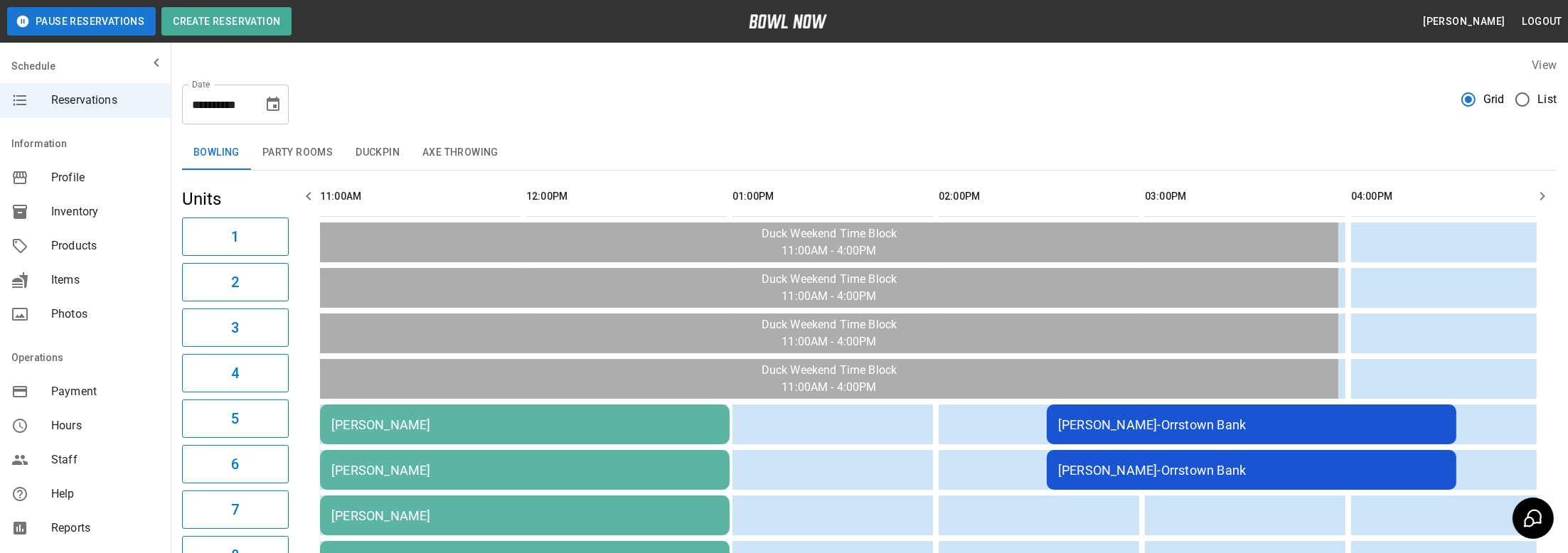
click at [281, 109] on button "Choose date, selected date is Oct 18, 2025" at bounding box center [273, 104] width 28 height 28
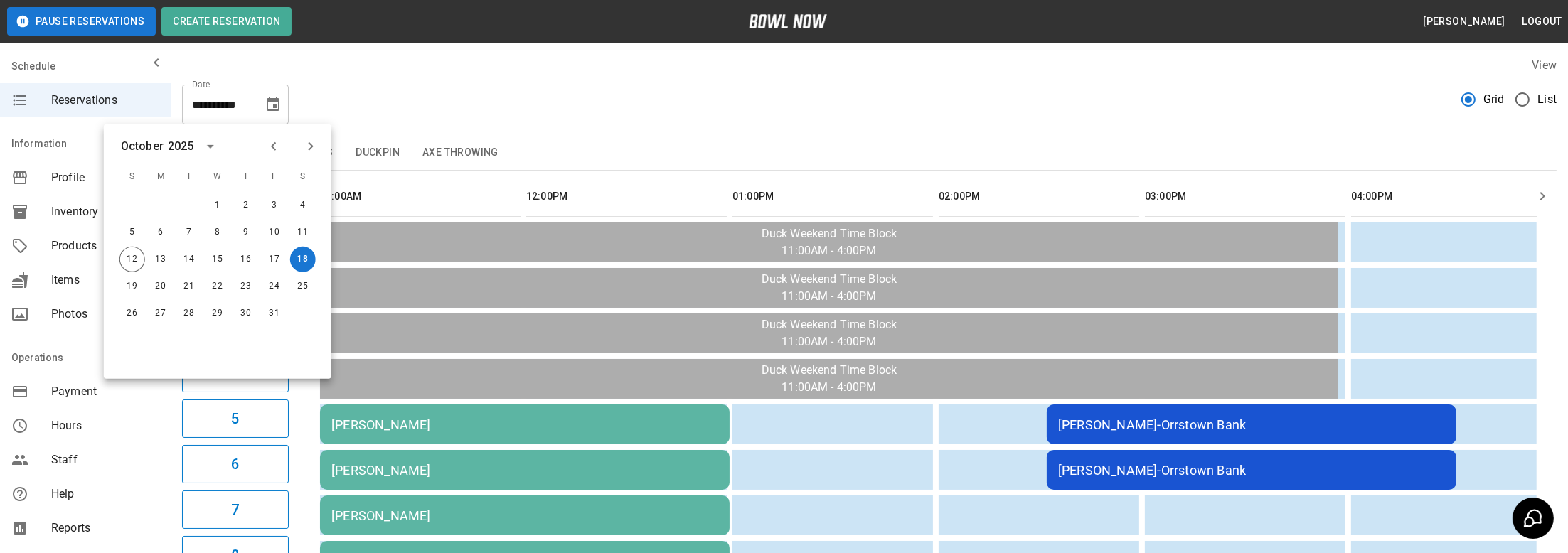
click at [469, 109] on div "**********" at bounding box center [869, 99] width 1374 height 51
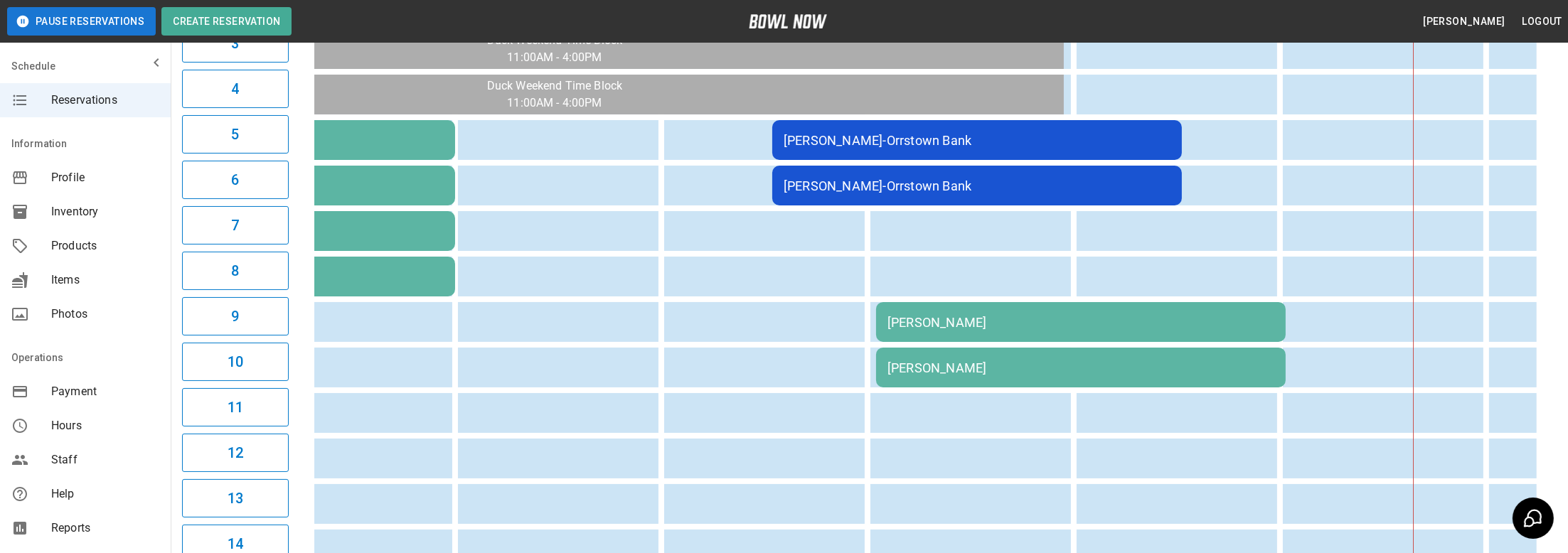
drag, startPoint x: 830, startPoint y: 353, endPoint x: 921, endPoint y: 336, distance: 92.6
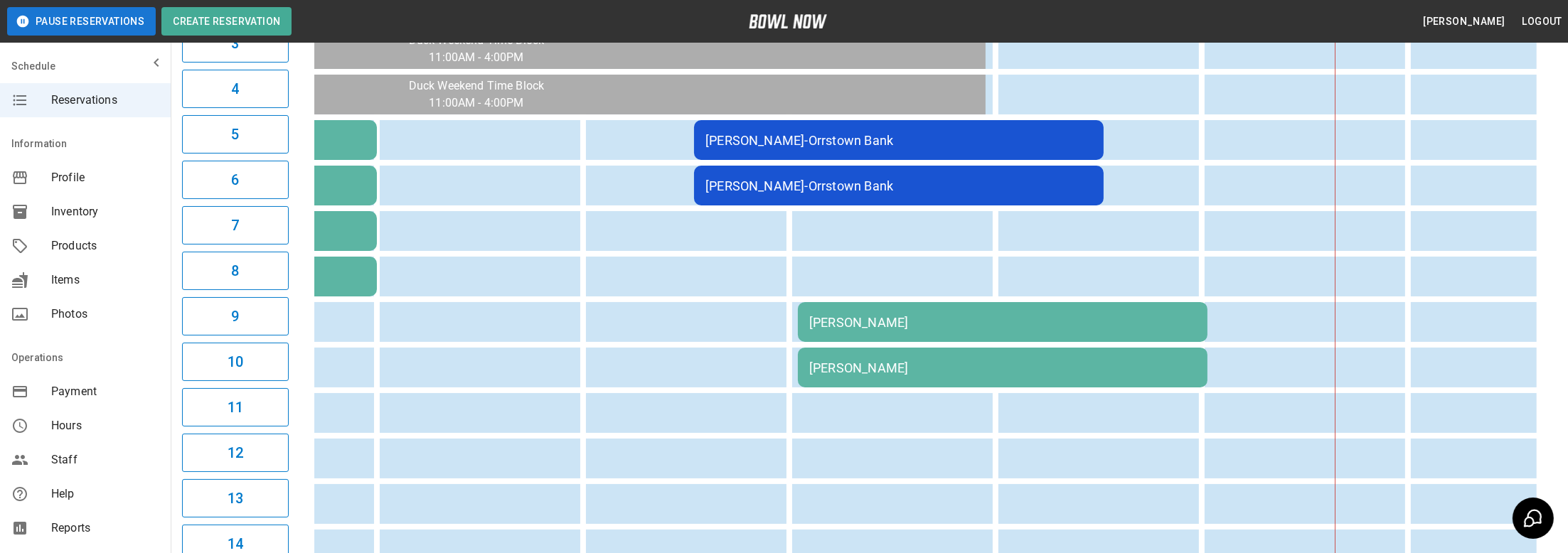
click at [923, 333] on td "[PERSON_NAME]" at bounding box center [1003, 322] width 410 height 40
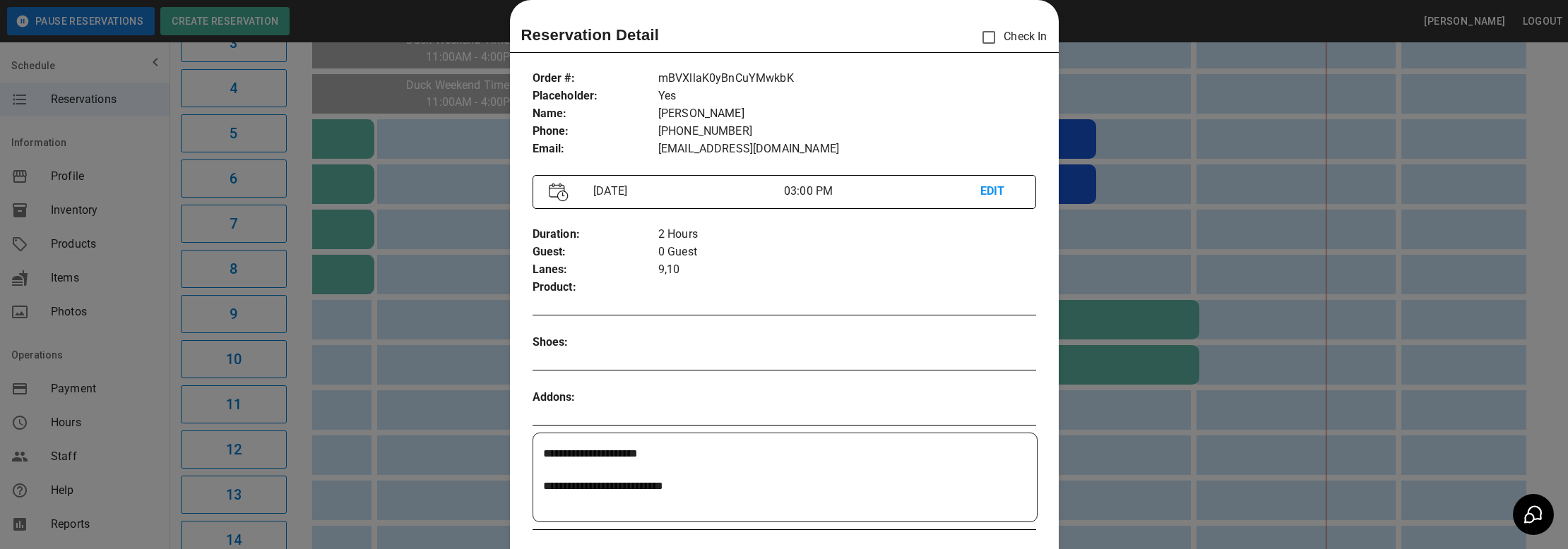
click at [1093, 447] on div at bounding box center [784, 274] width 1568 height 549
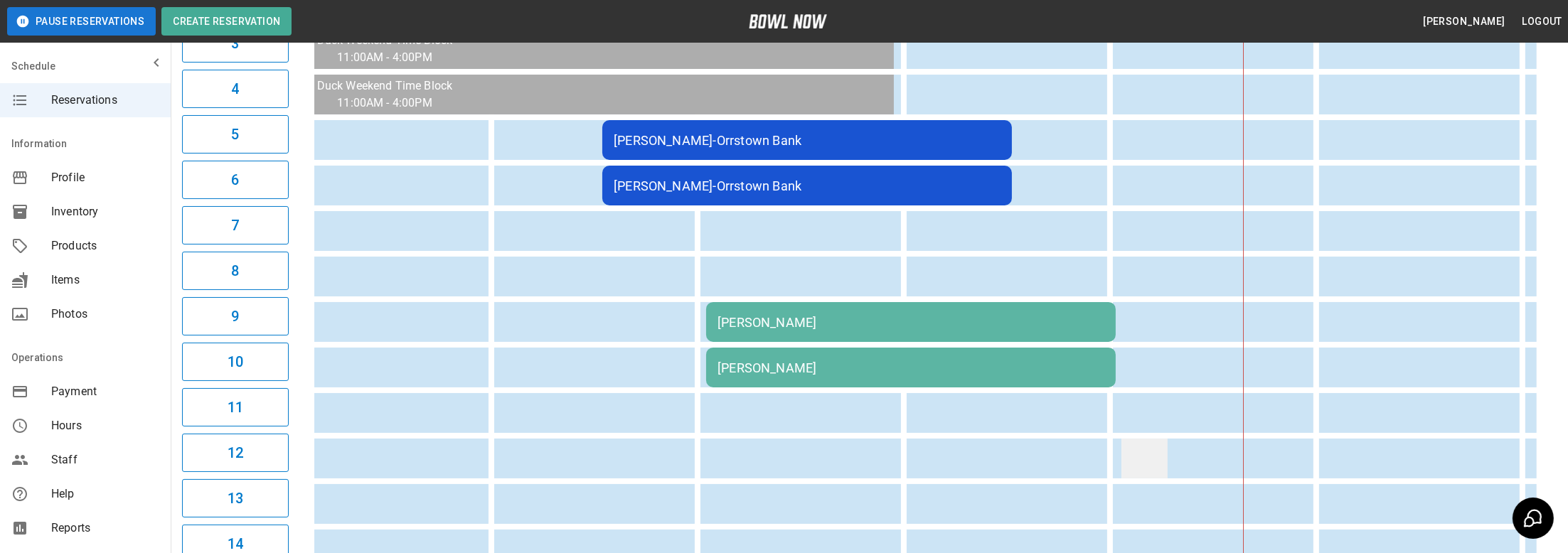
drag, startPoint x: 699, startPoint y: 469, endPoint x: 957, endPoint y: 453, distance: 258.5
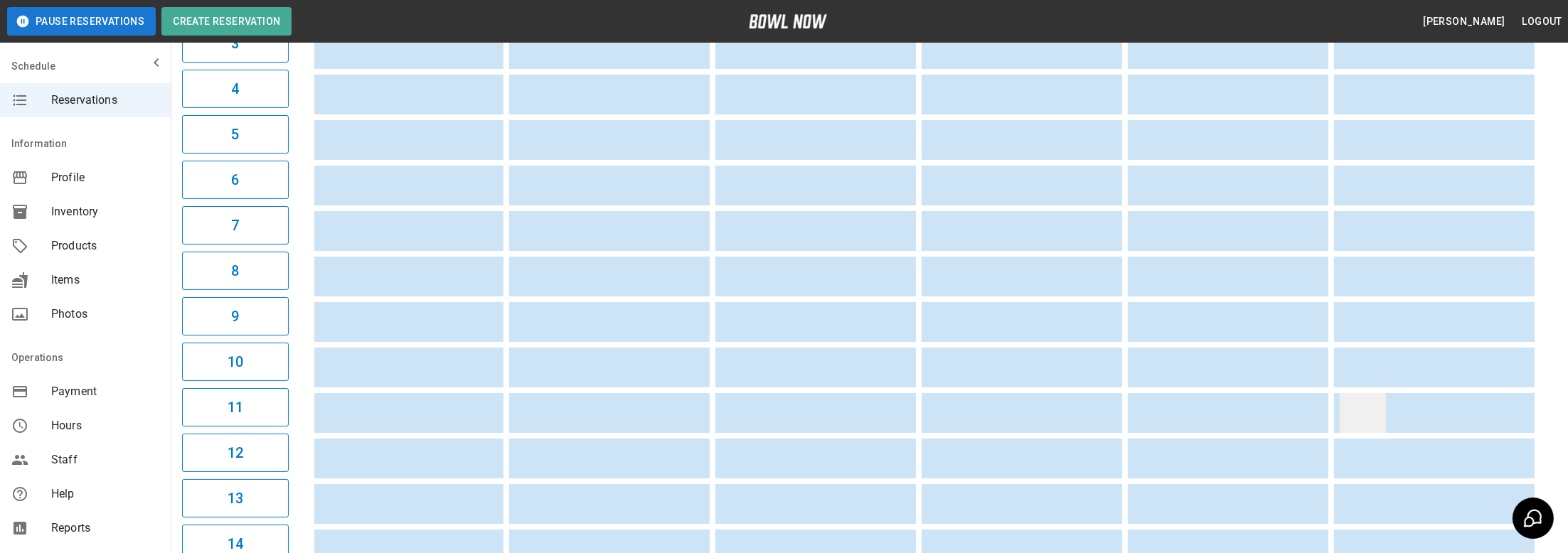
drag, startPoint x: 1100, startPoint y: 449, endPoint x: 1353, endPoint y: 426, distance: 254.0
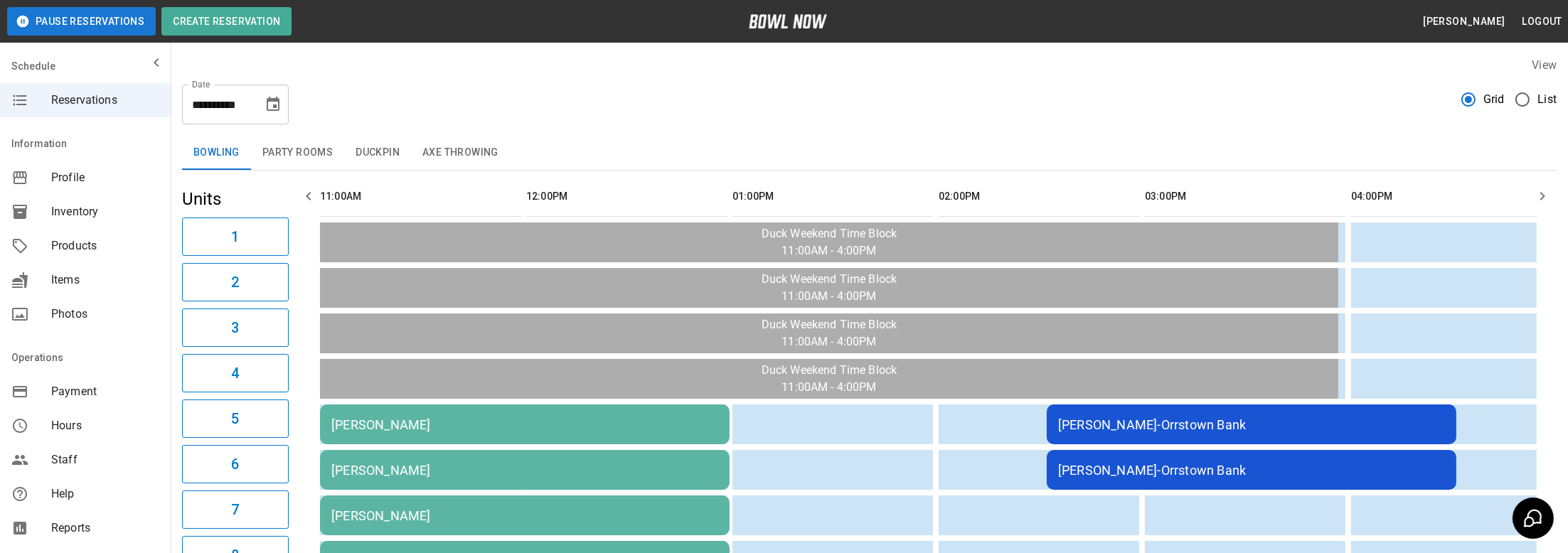
drag, startPoint x: 1069, startPoint y: 419, endPoint x: 506, endPoint y: 426, distance: 563.0
click at [312, 152] on button "Party Rooms" at bounding box center [297, 152] width 94 height 34
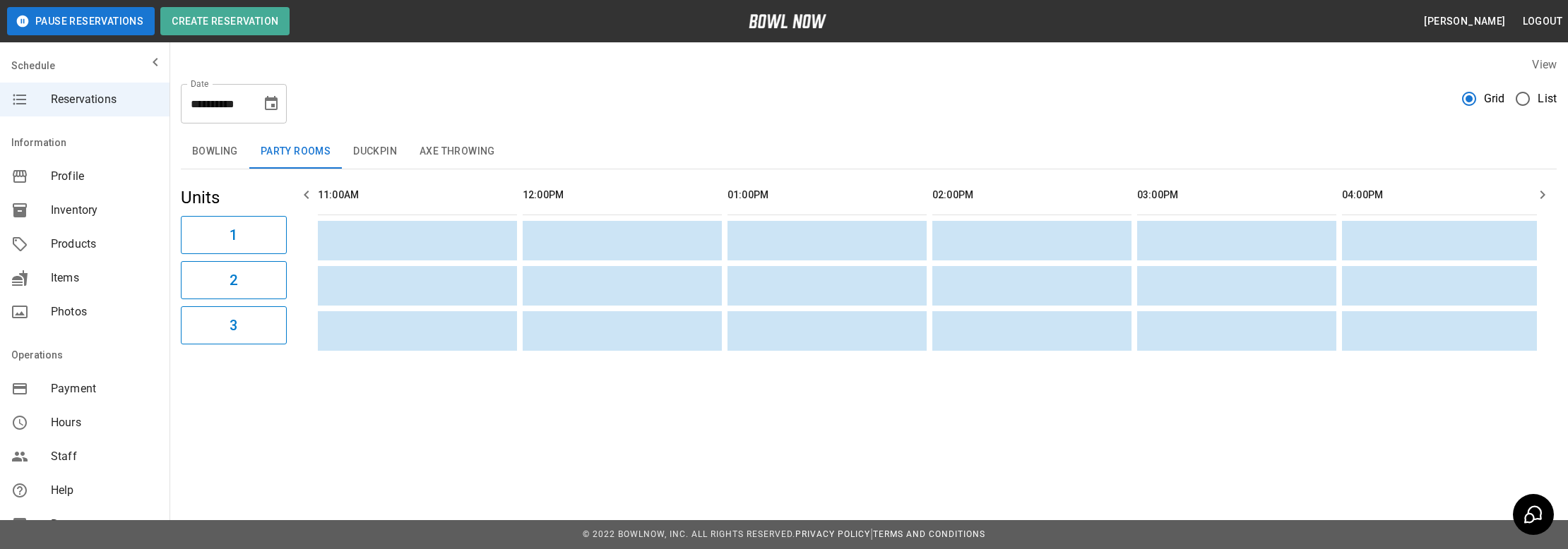
click at [378, 150] on button "Duckpin" at bounding box center [375, 151] width 66 height 34
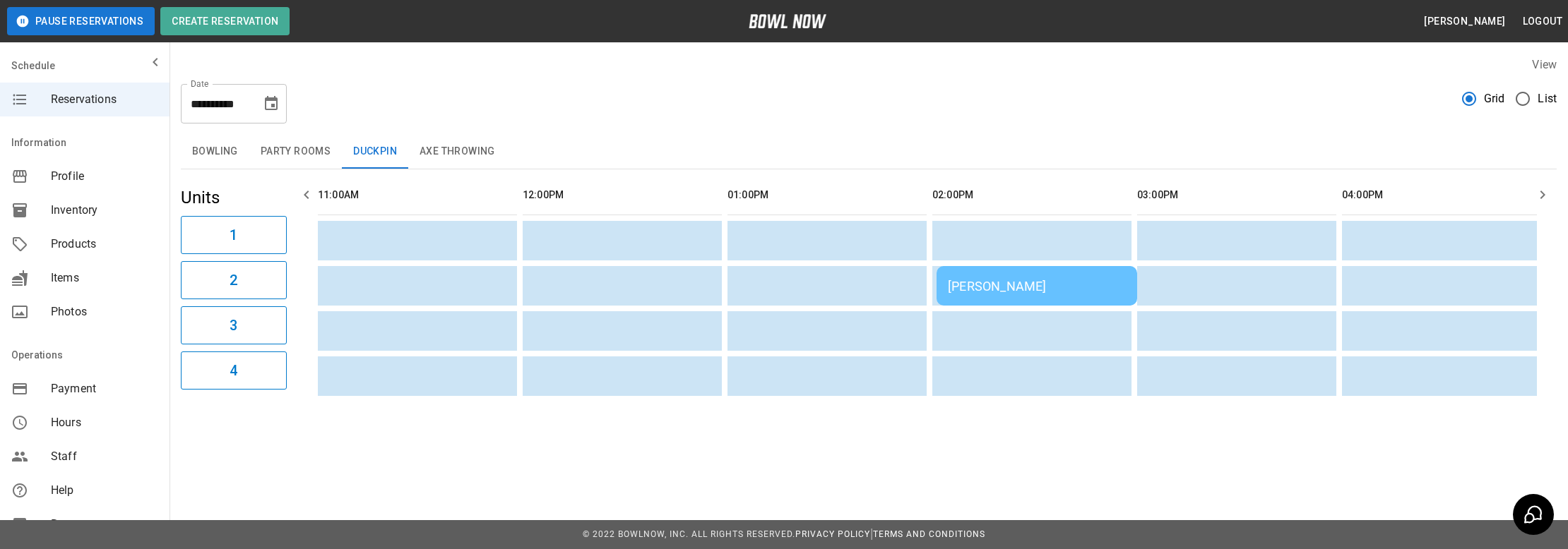
click at [464, 151] on button "Axe Throwing" at bounding box center [457, 151] width 98 height 34
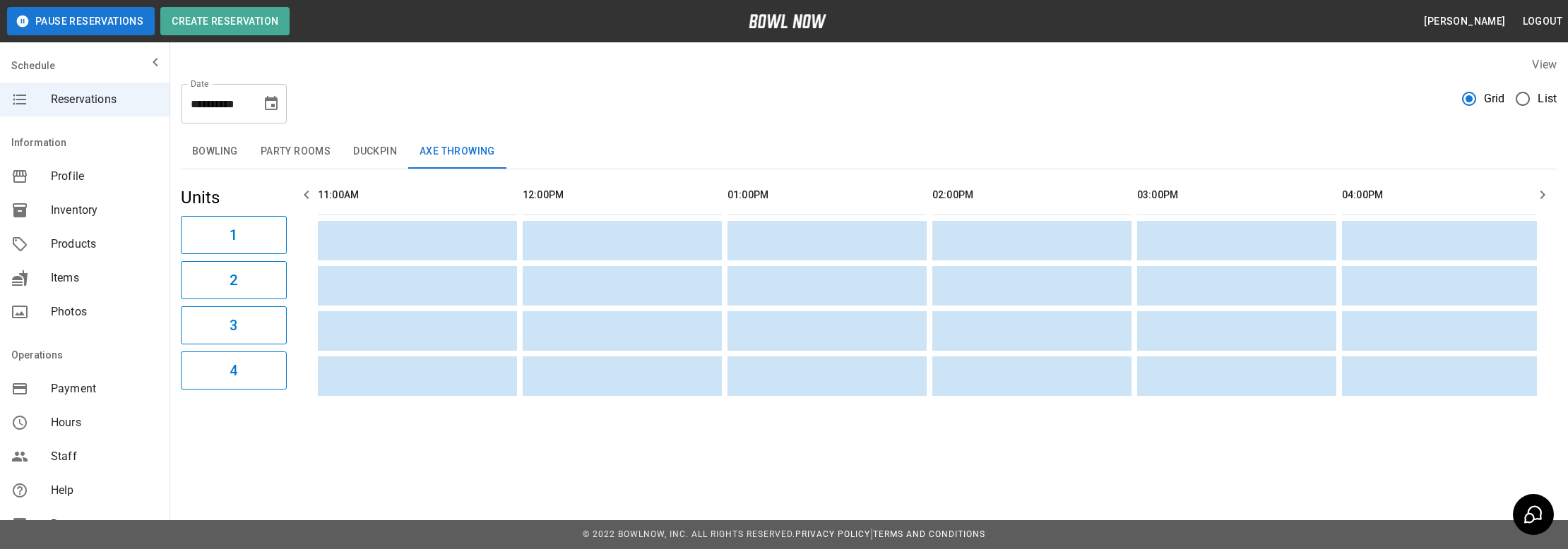
drag, startPoint x: 448, startPoint y: 322, endPoint x: 154, endPoint y: 276, distance: 297.6
click at [270, 96] on icon "Choose date, selected date is Oct 18, 2025" at bounding box center [271, 104] width 17 height 17
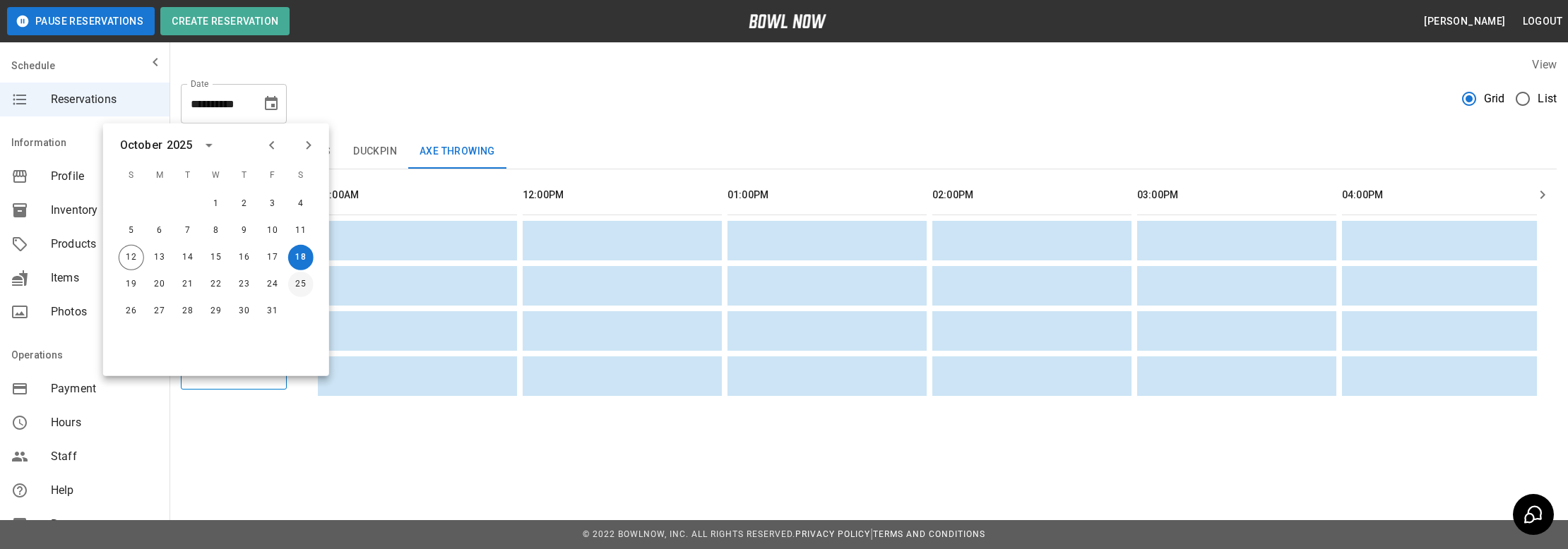
click at [299, 281] on button "25" at bounding box center [300, 284] width 25 height 25
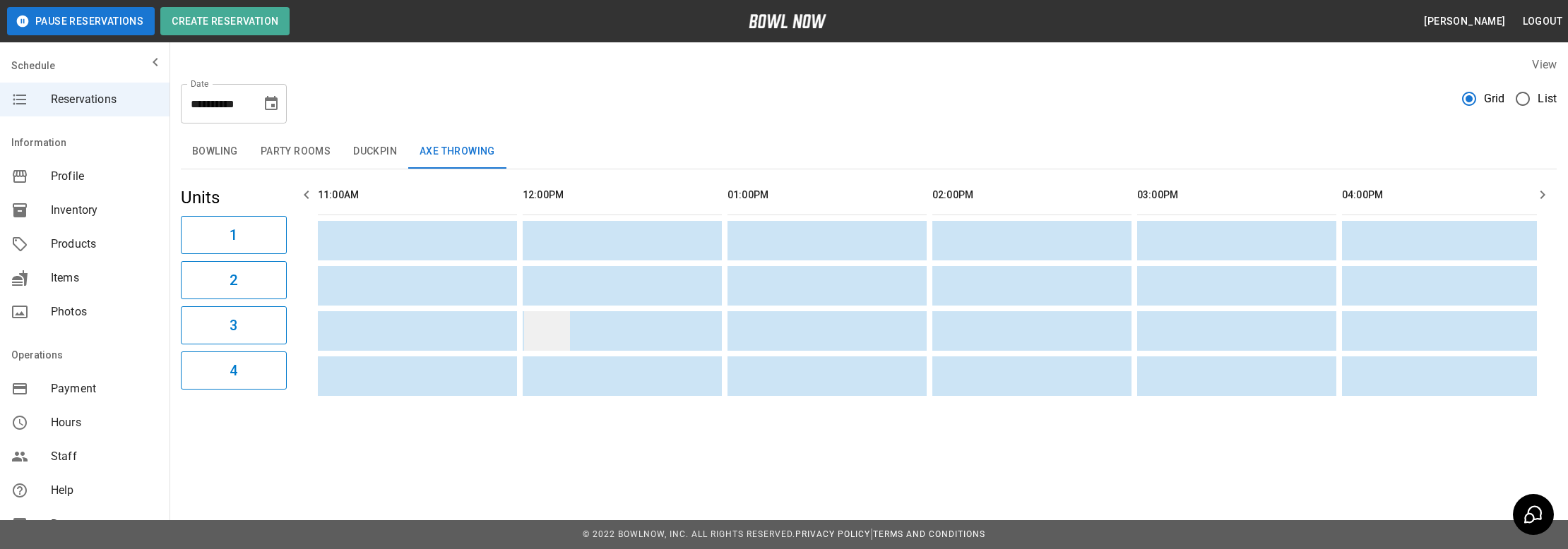
click at [226, 160] on button "Bowling" at bounding box center [215, 151] width 68 height 34
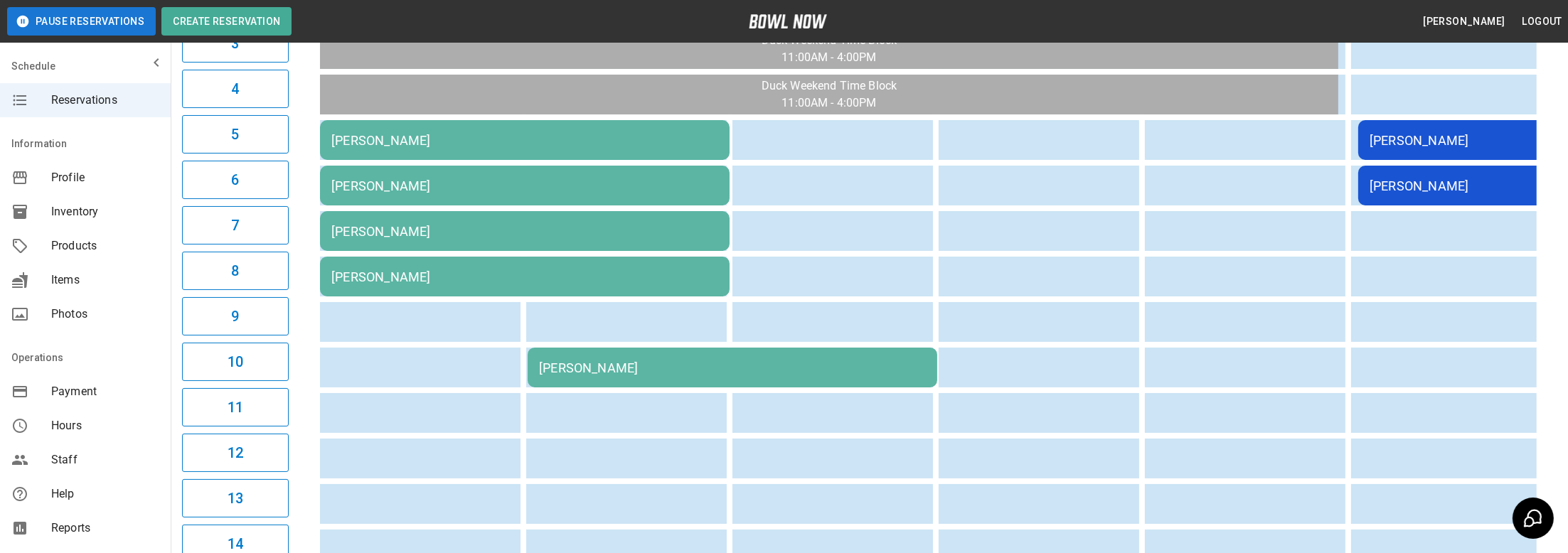
click at [530, 230] on div "[PERSON_NAME]" at bounding box center [525, 231] width 387 height 15
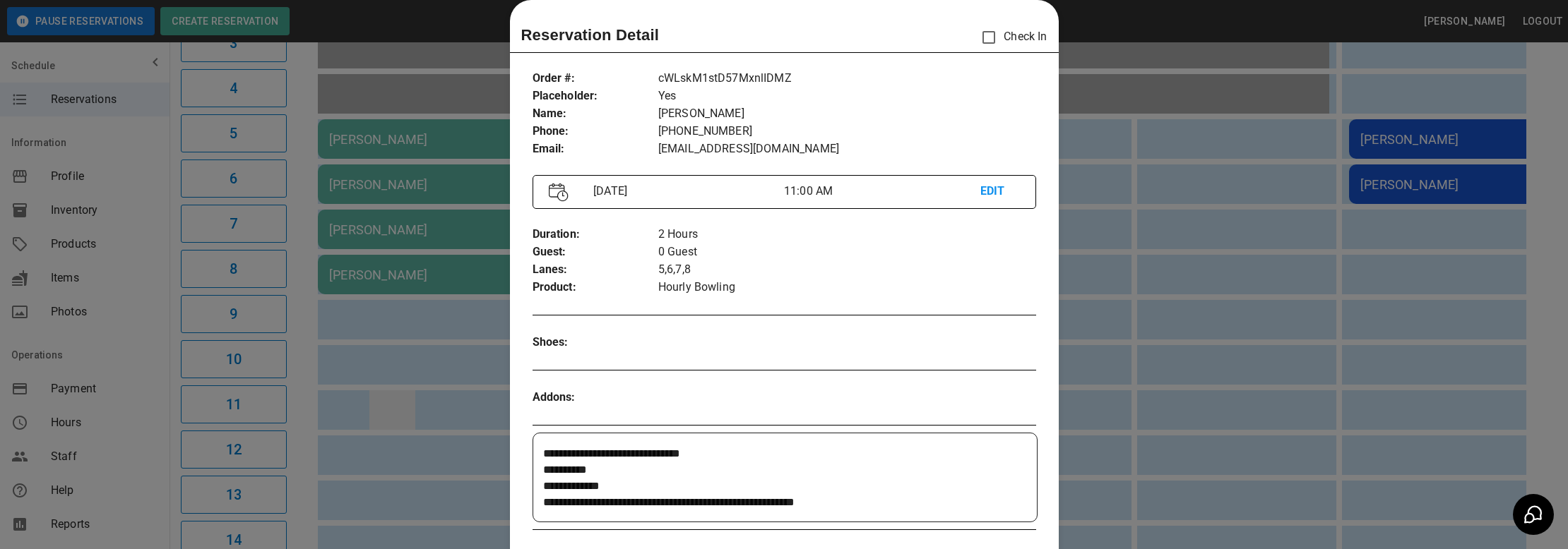
click at [395, 394] on div at bounding box center [784, 274] width 1568 height 549
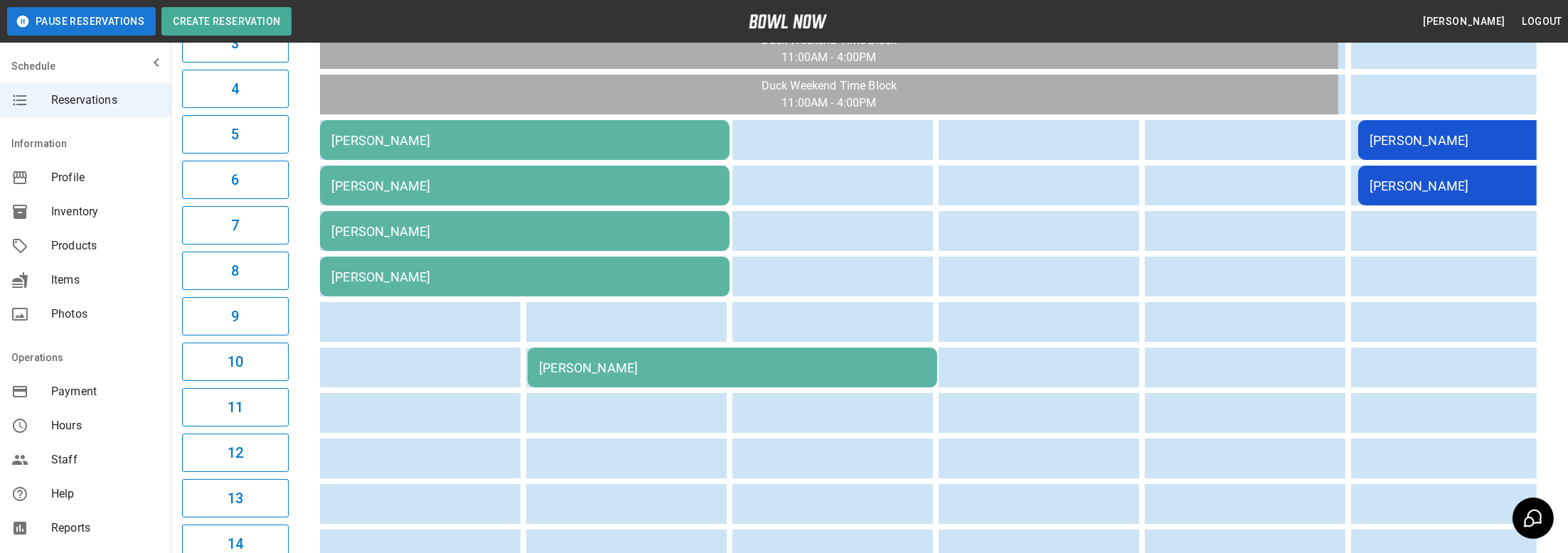
click at [614, 348] on td "[PERSON_NAME]" at bounding box center [732, 367] width 410 height 40
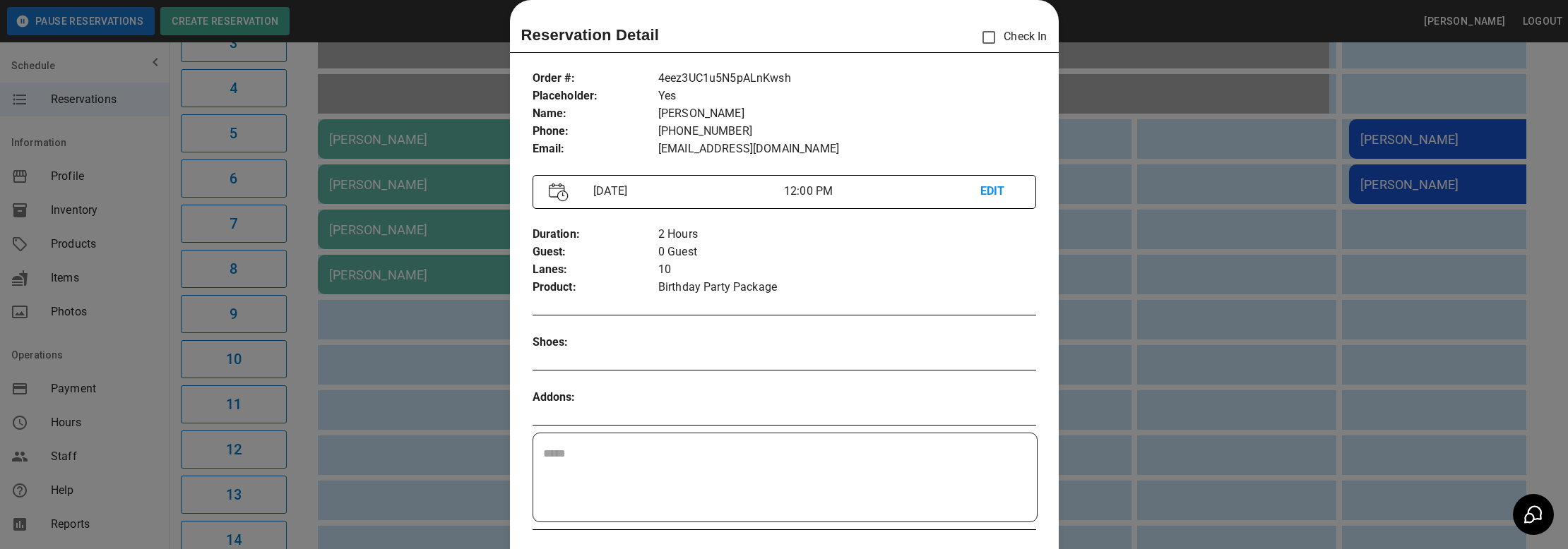
click at [403, 401] on div at bounding box center [784, 274] width 1568 height 549
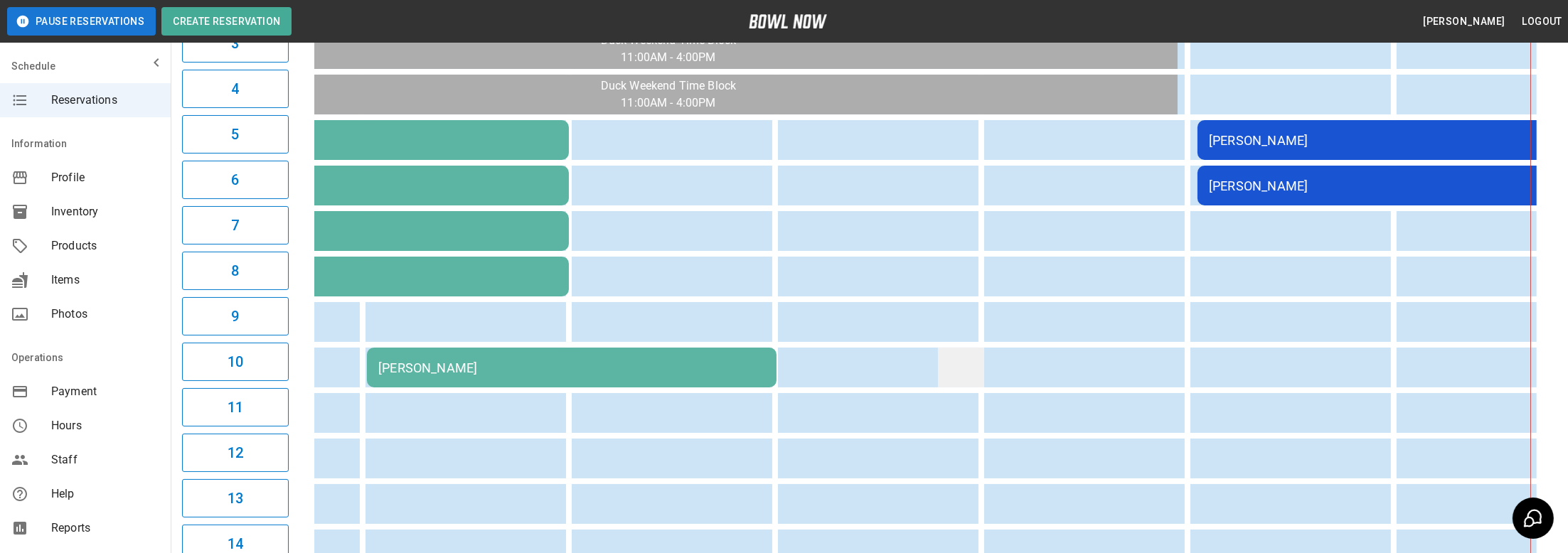
drag, startPoint x: 464, startPoint y: 420, endPoint x: 697, endPoint y: 358, distance: 241.1
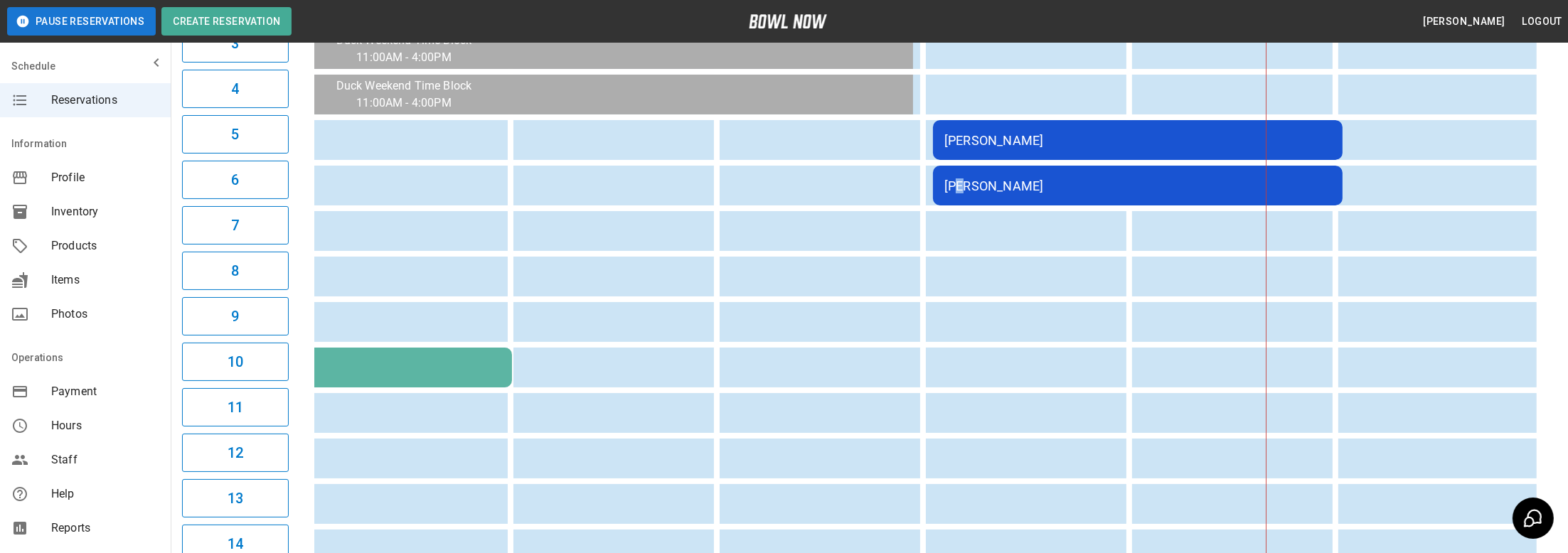
click at [957, 180] on div "[PERSON_NAME]" at bounding box center [1138, 186] width 387 height 15
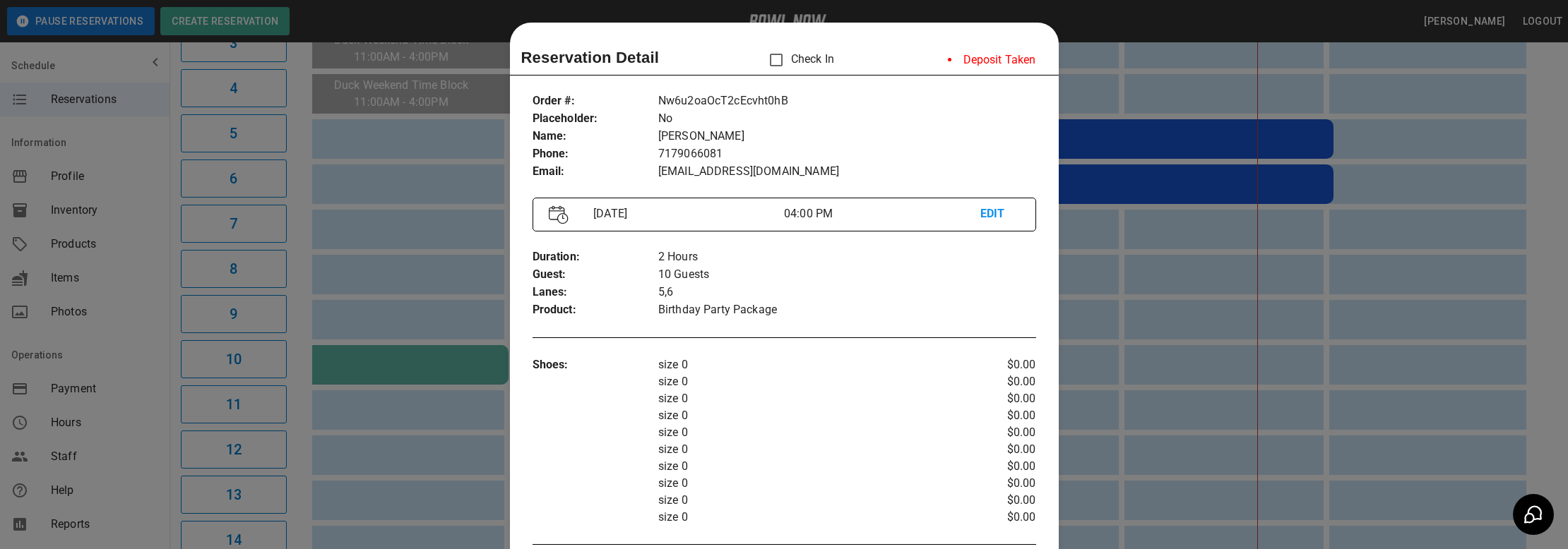
click at [367, 325] on div at bounding box center [784, 274] width 1568 height 549
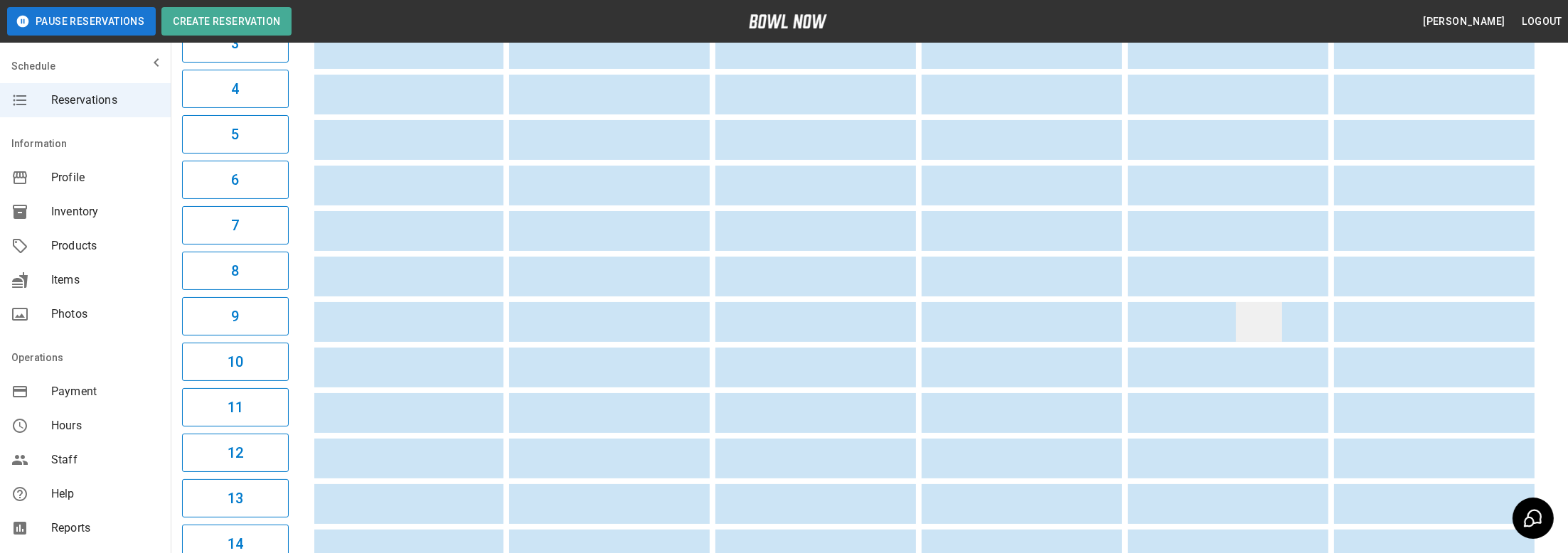
drag, startPoint x: 835, startPoint y: 353, endPoint x: 1249, endPoint y: 331, distance: 414.6
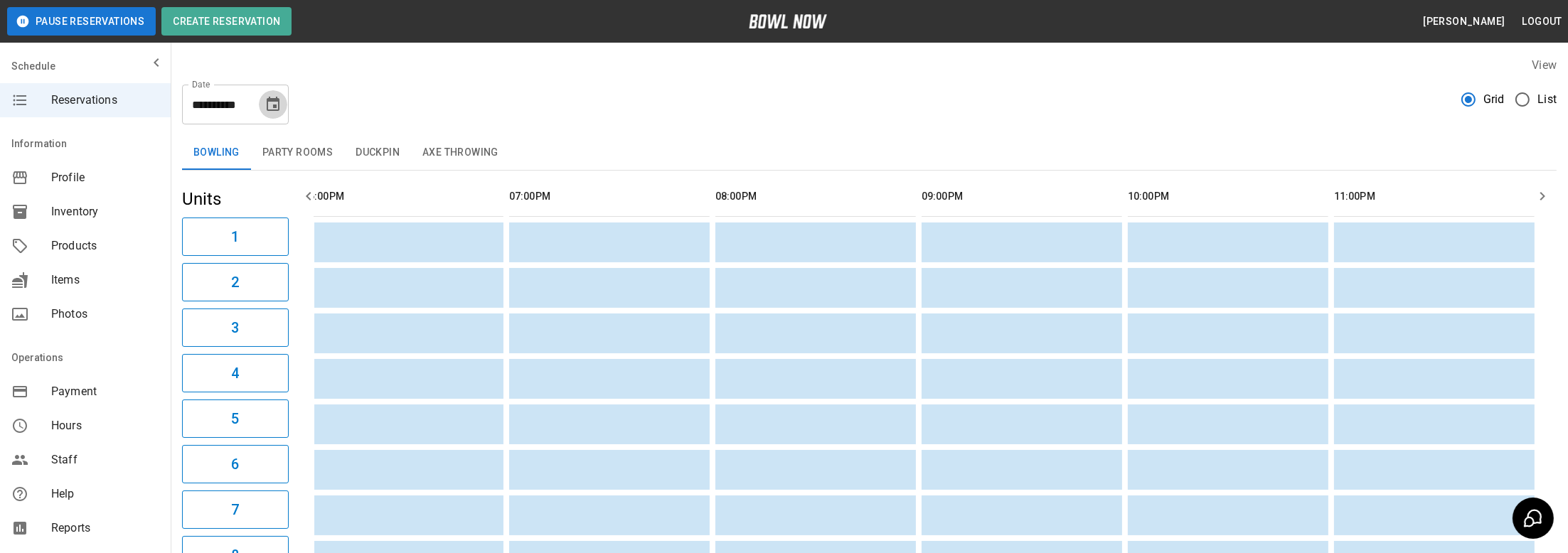
click at [278, 107] on icon "Choose date, selected date is Oct 25, 2025" at bounding box center [273, 104] width 17 height 17
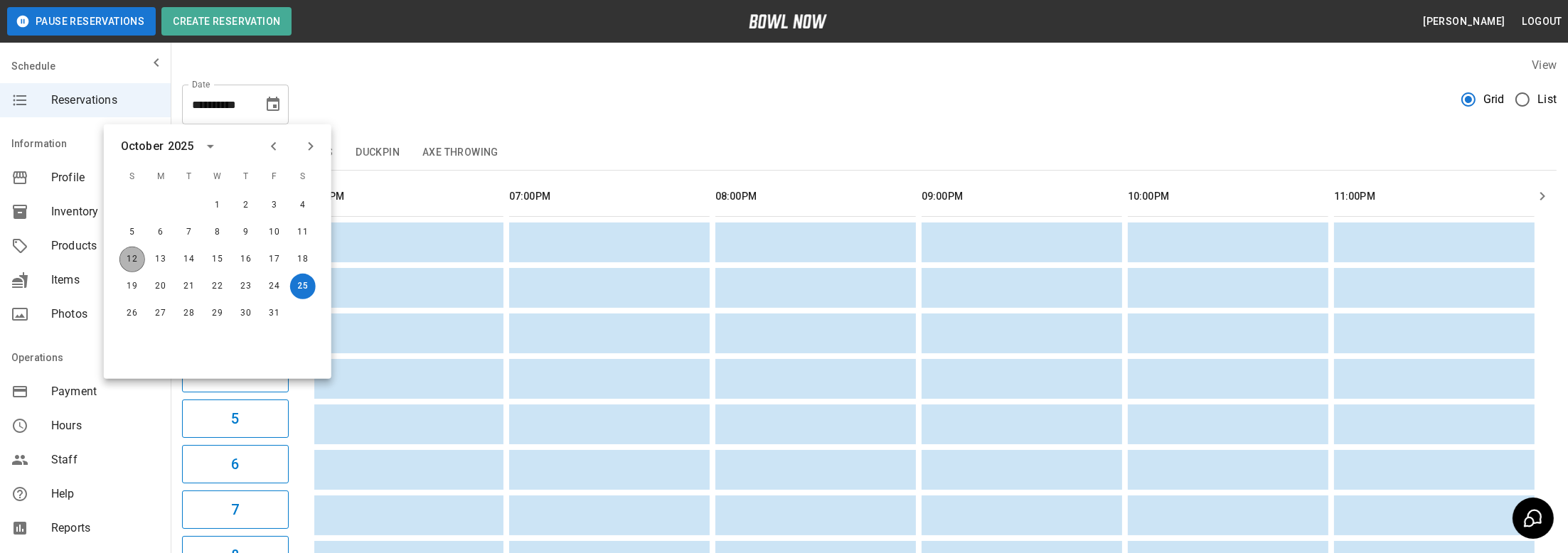
click at [133, 259] on button "12" at bounding box center [132, 259] width 25 height 25
type input "**********"
